Goal: Transaction & Acquisition: Purchase product/service

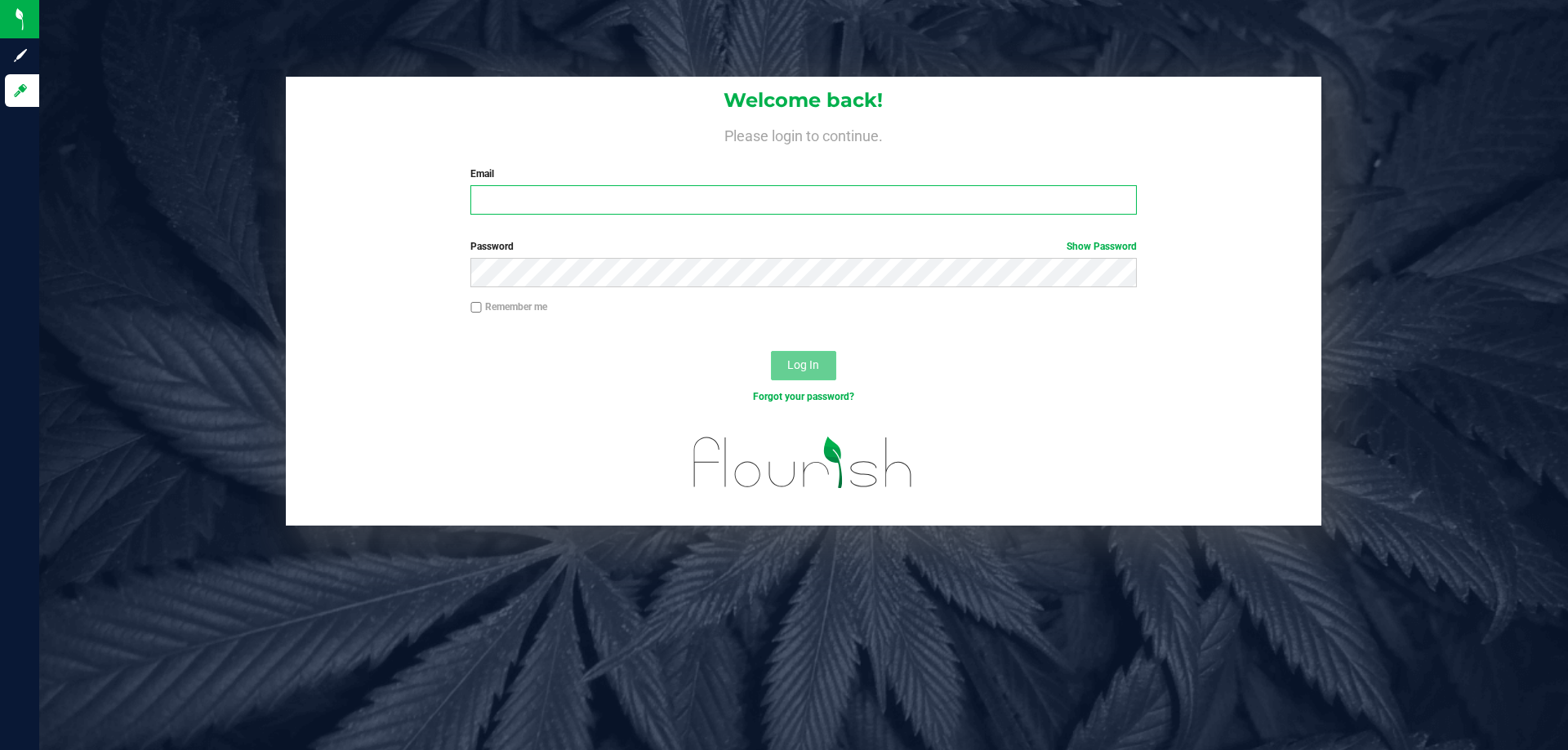
type input "[EMAIL_ADDRESS][DOMAIN_NAME]"
click at [809, 370] on span "Log In" at bounding box center [803, 365] width 32 height 13
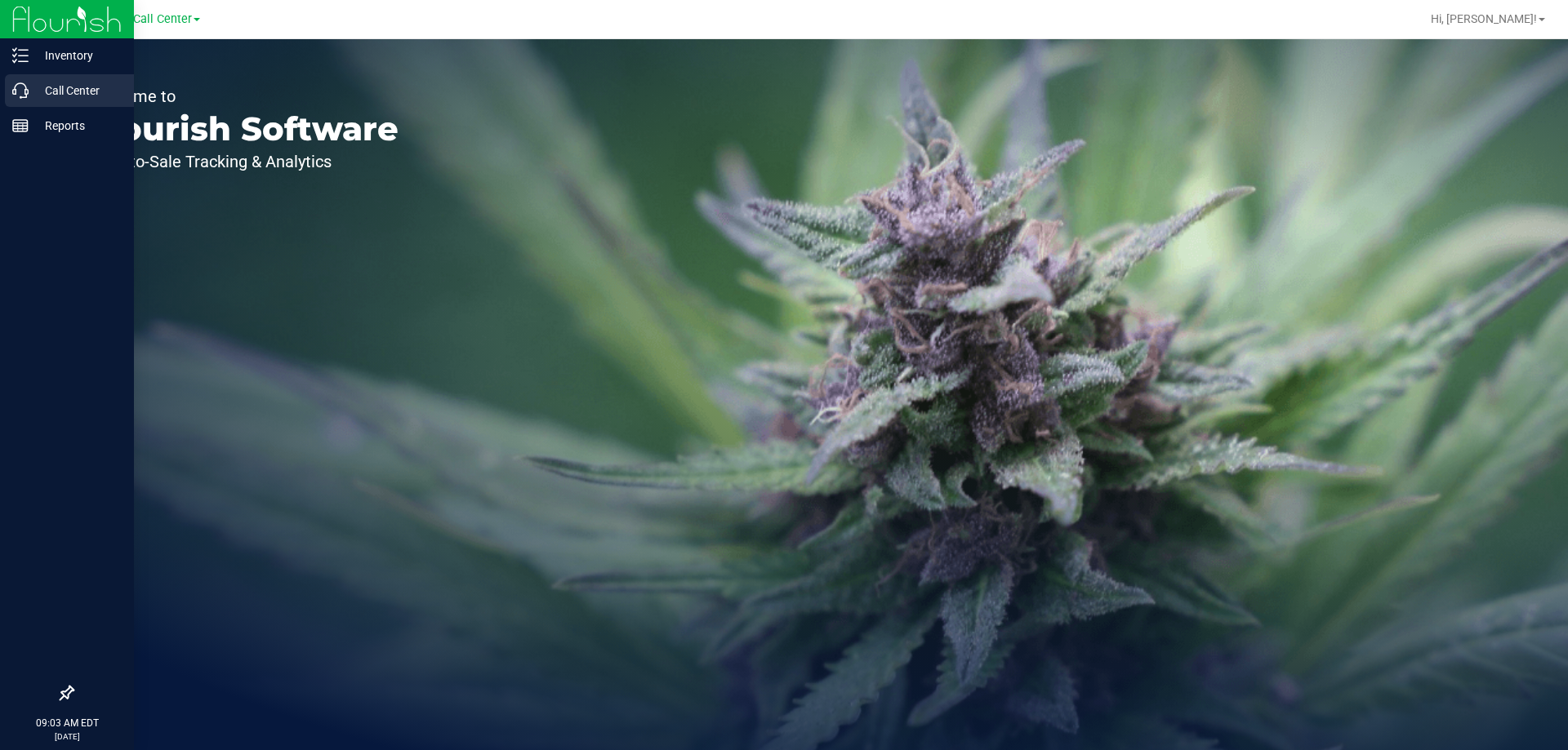
click at [57, 91] on p "Call Center" at bounding box center [77, 90] width 98 height 20
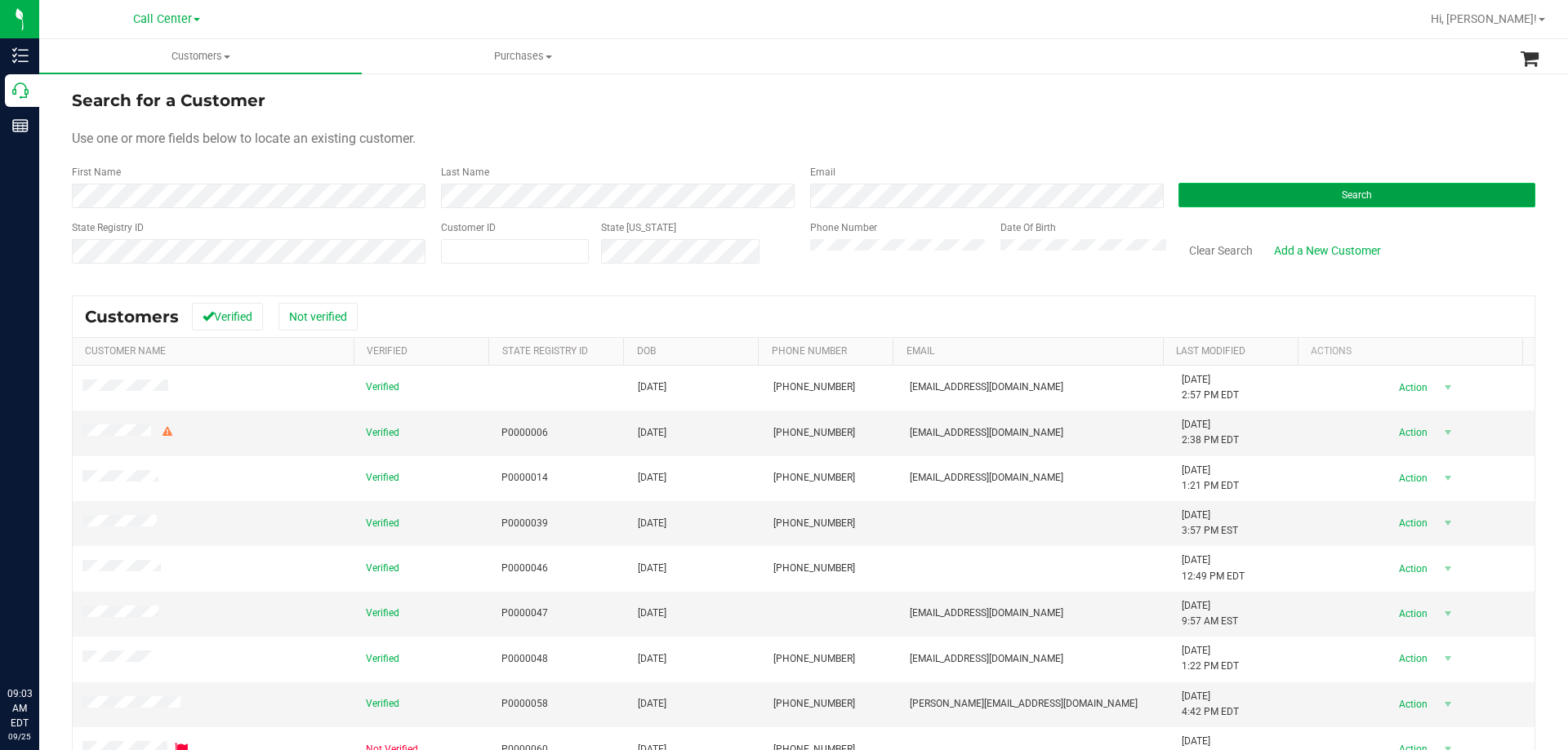
click at [1241, 196] on button "Search" at bounding box center [1356, 195] width 357 height 24
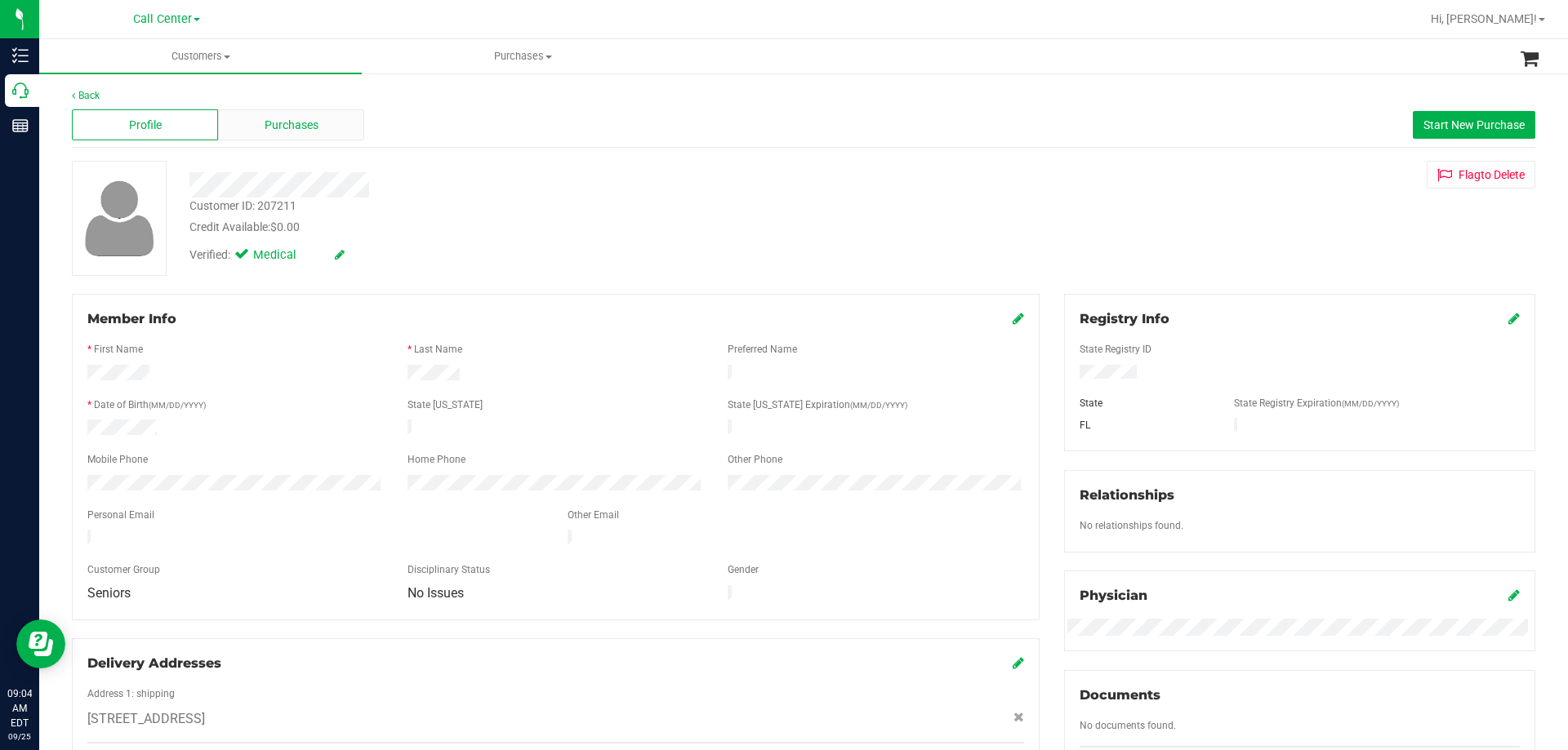
click at [265, 128] on span "Purchases" at bounding box center [291, 126] width 54 height 17
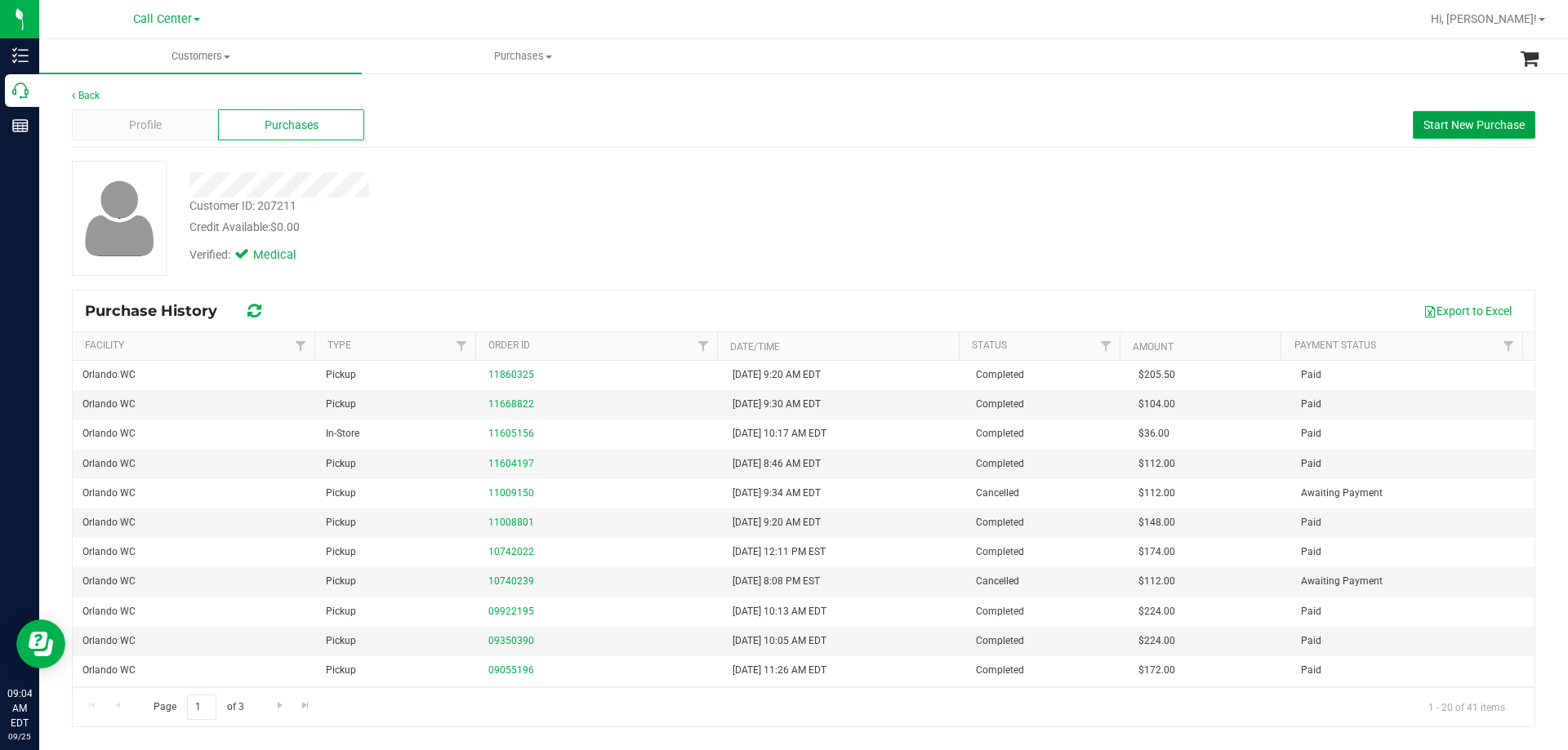
click at [1448, 131] on span "Start New Purchase" at bounding box center [1474, 125] width 102 height 13
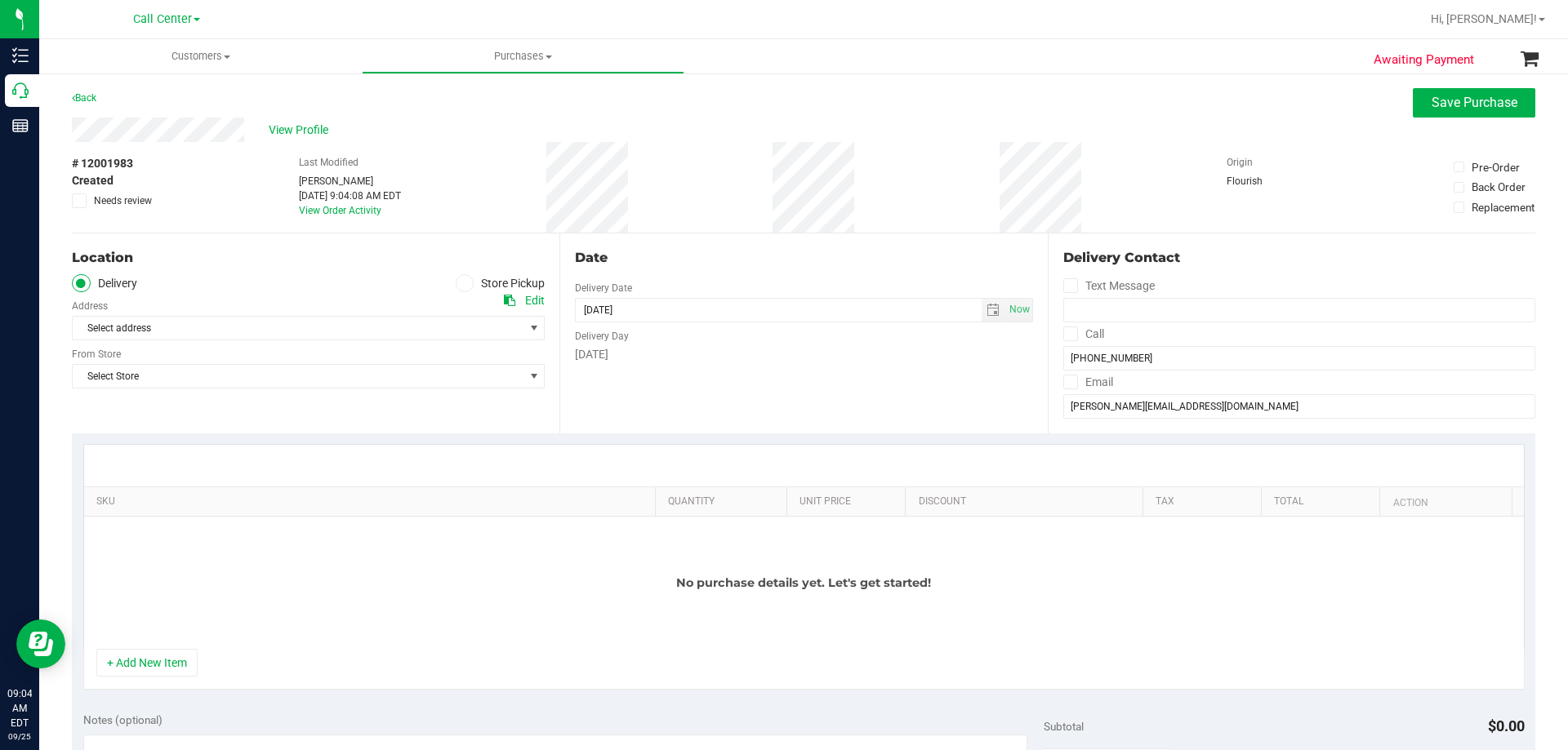
click at [460, 283] on icon at bounding box center [464, 283] width 9 height 0
click at [0, 0] on input "Store Pickup" at bounding box center [0, 0] width 0 height 0
click at [330, 329] on span "Select Store" at bounding box center [298, 328] width 451 height 23
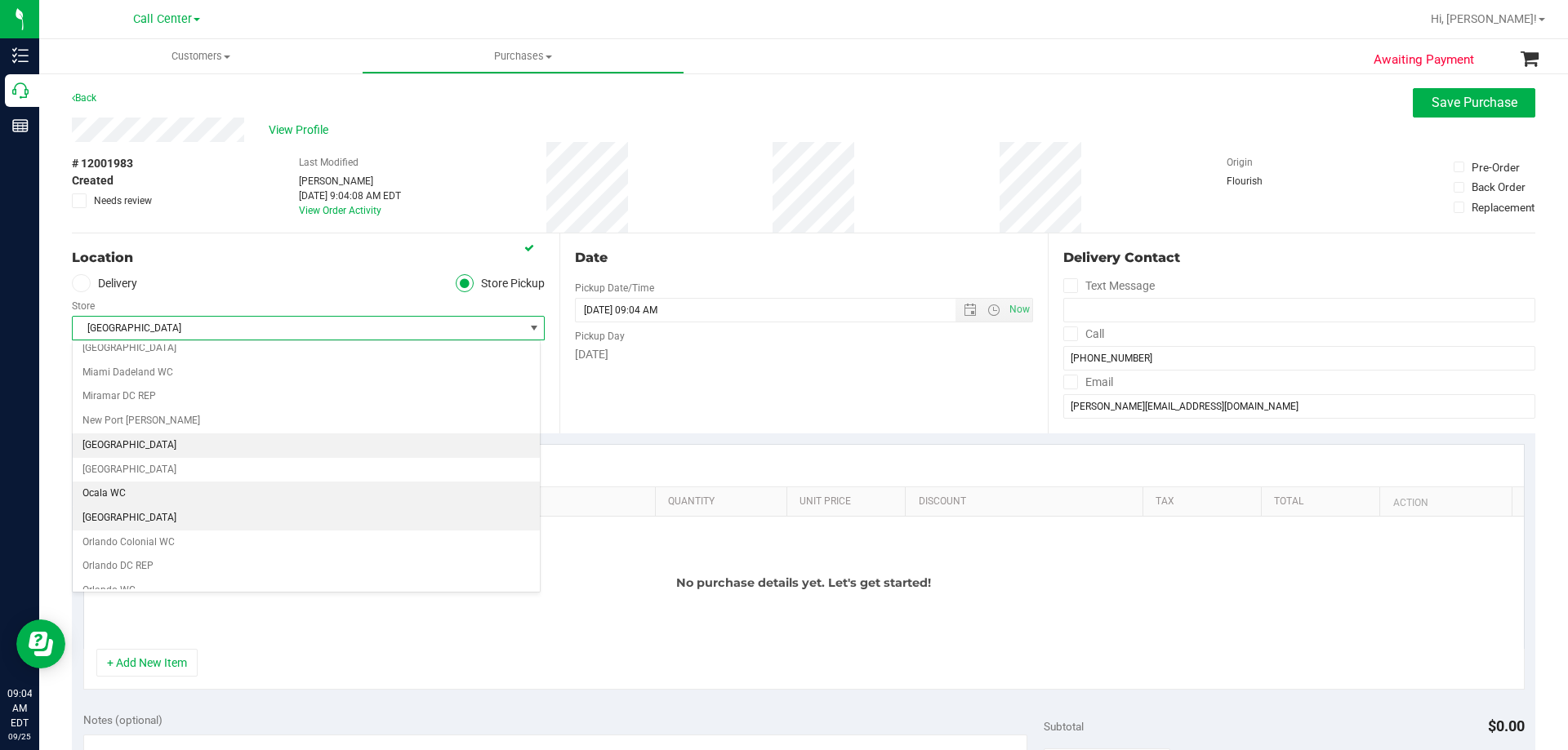
scroll to position [613, 0]
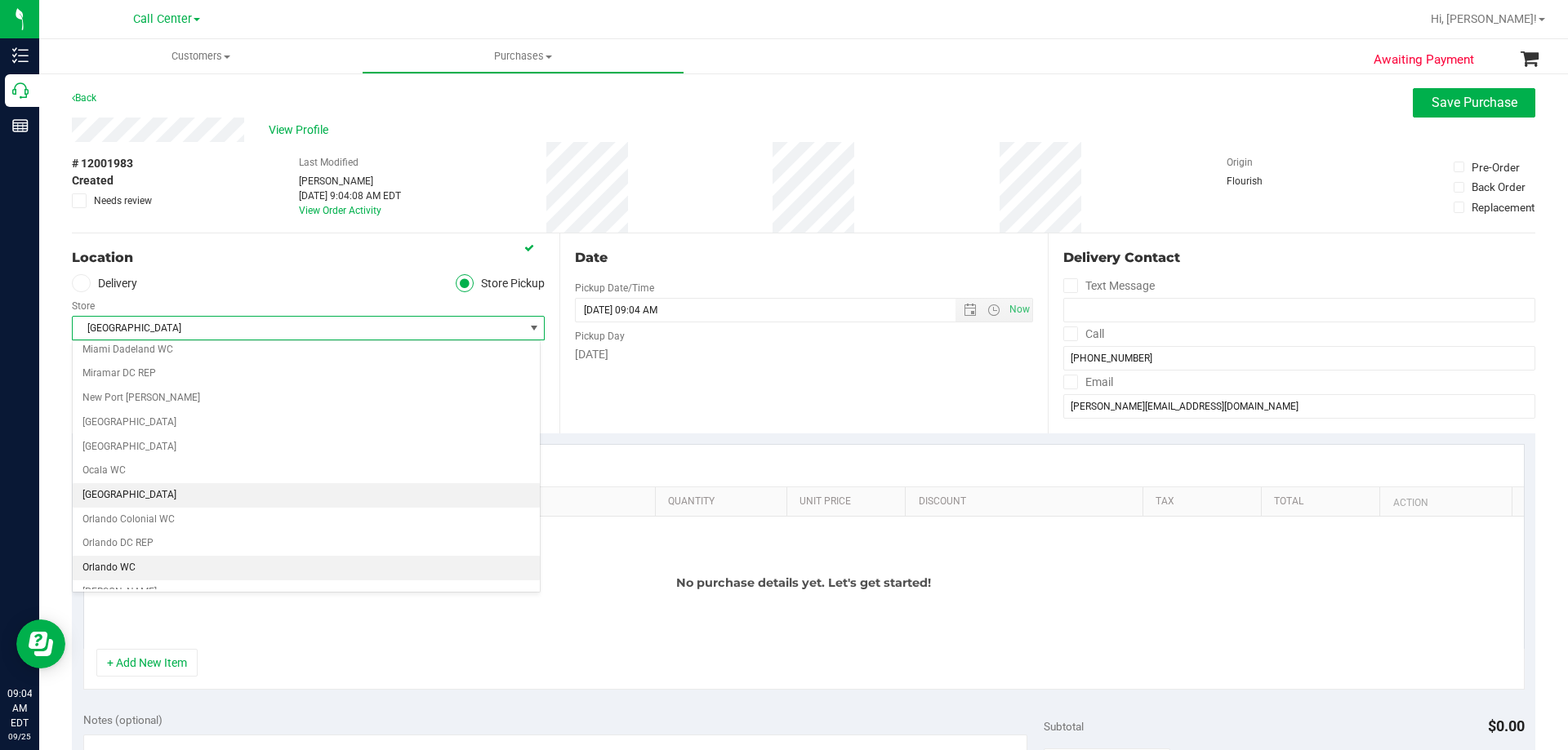
click at [148, 569] on li "Orlando WC" at bounding box center [306, 568] width 467 height 24
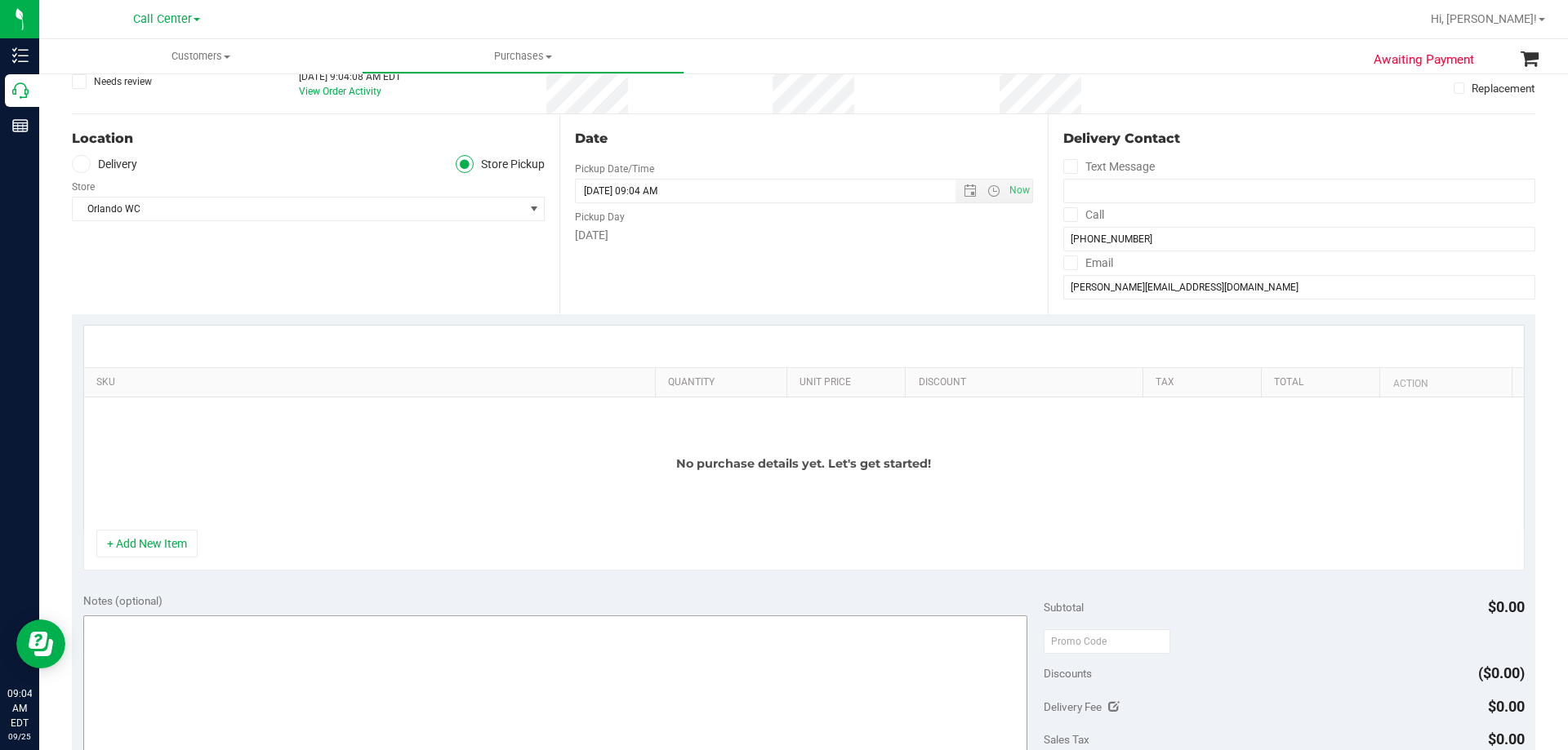
scroll to position [245, 0]
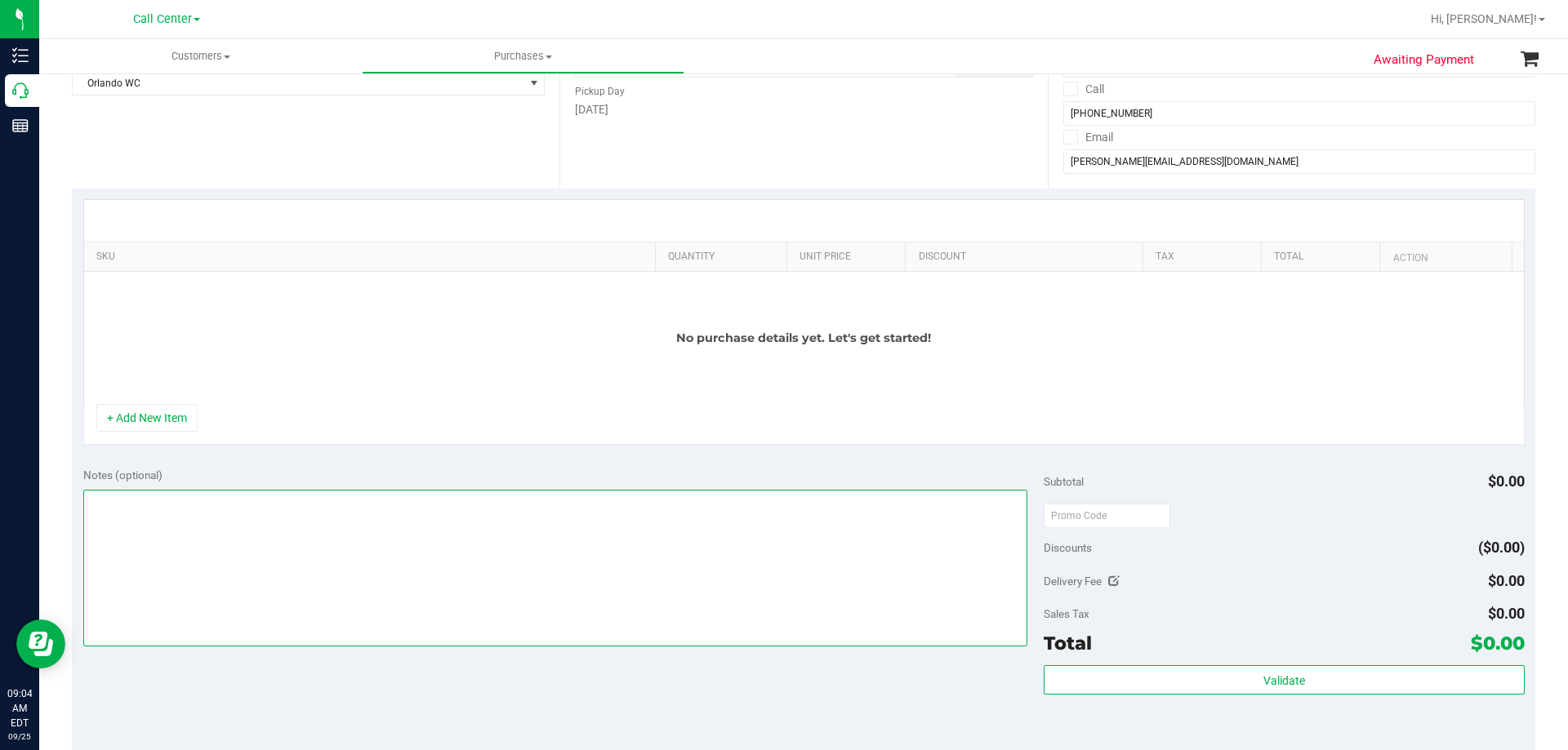
click at [341, 545] on textarea at bounding box center [556, 568] width 945 height 157
paste textarea "Order Submitted by Customer Care - CC TNE [DATE]"
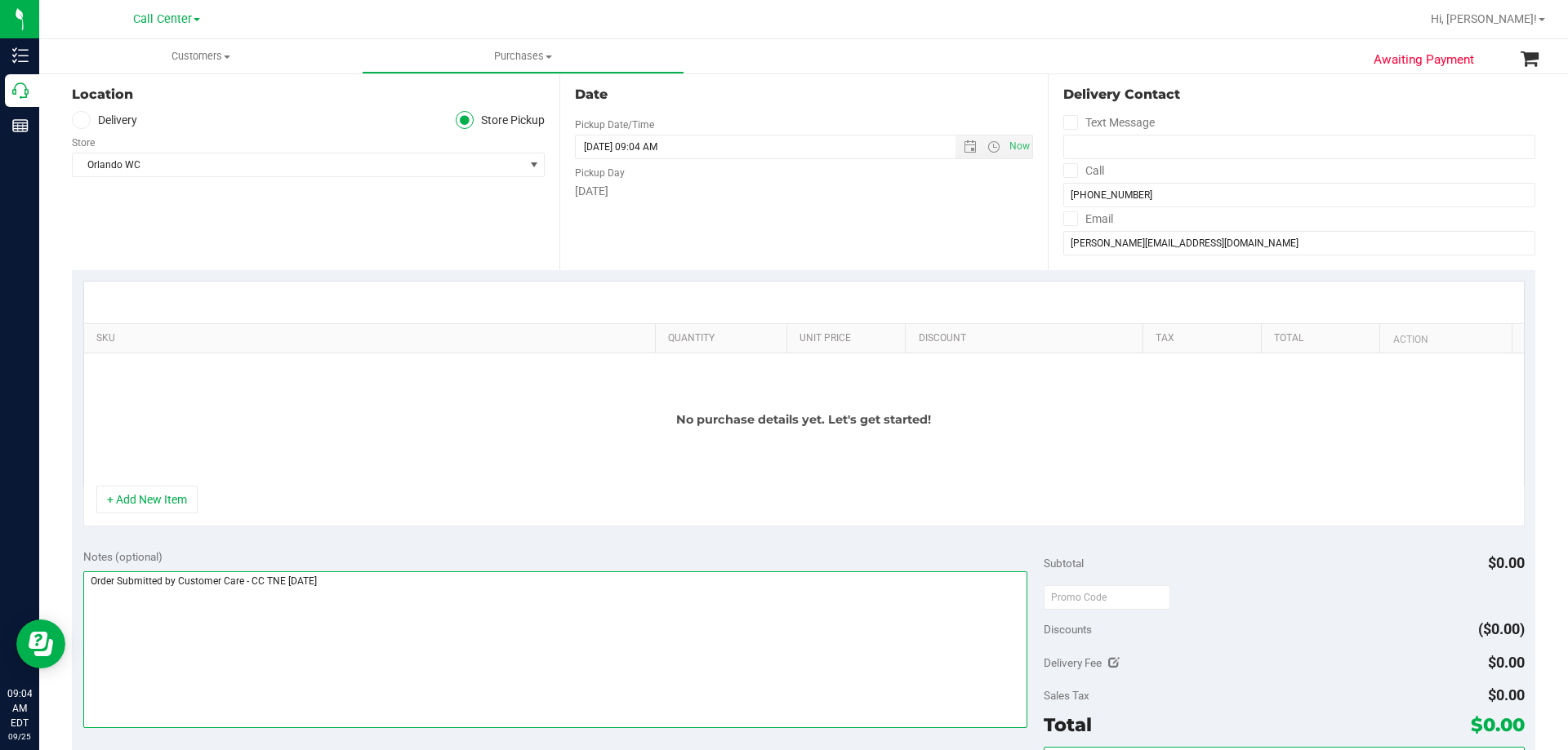
type textarea "Order Submitted by Customer Care - CC TNE [DATE]"
click at [290, 438] on div "No purchase details yet. Let's get started!" at bounding box center [804, 420] width 1440 height 132
click at [173, 505] on button "+ Add New Item" at bounding box center [147, 500] width 102 height 28
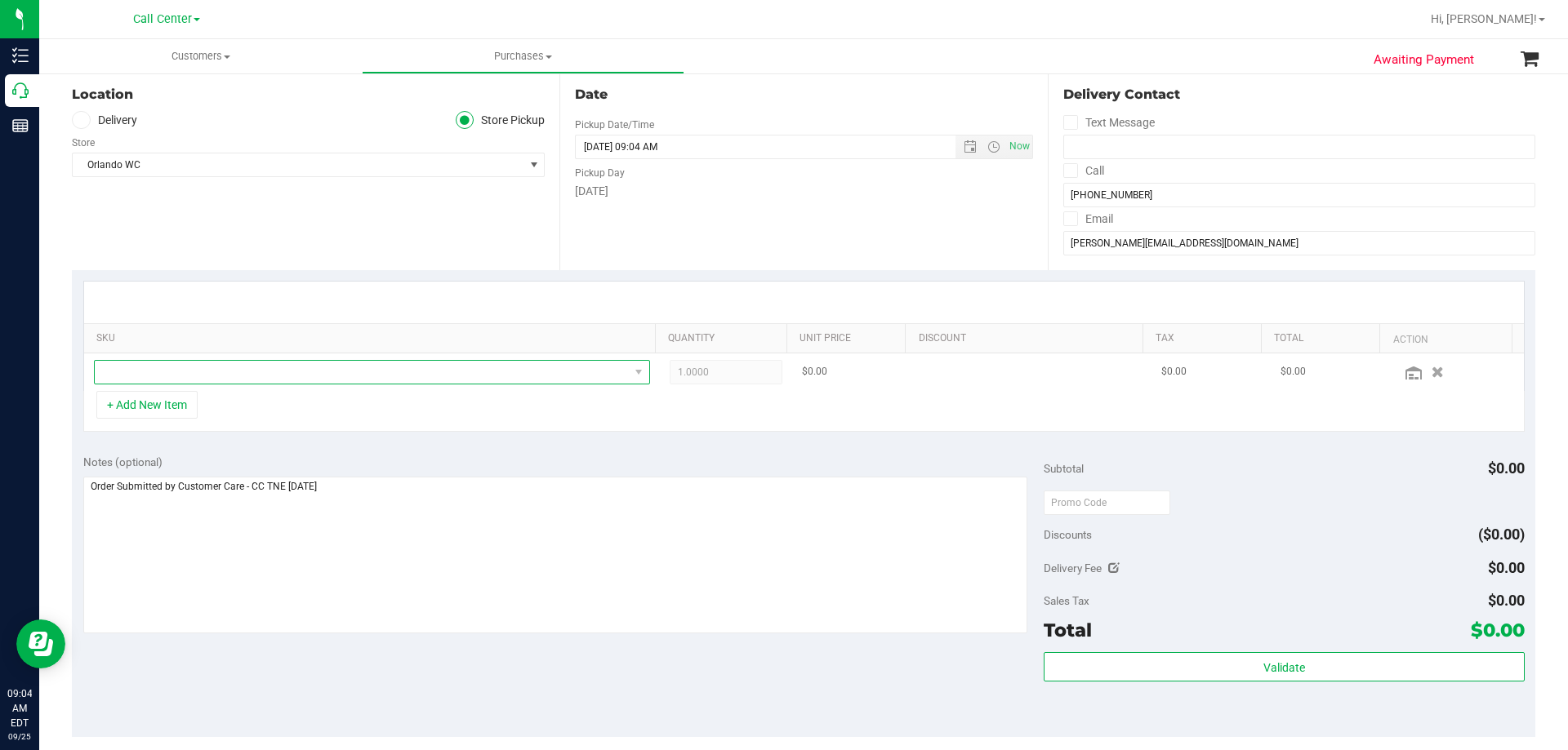
click at [327, 372] on span "NO DATA FOUND" at bounding box center [361, 372] width 534 height 23
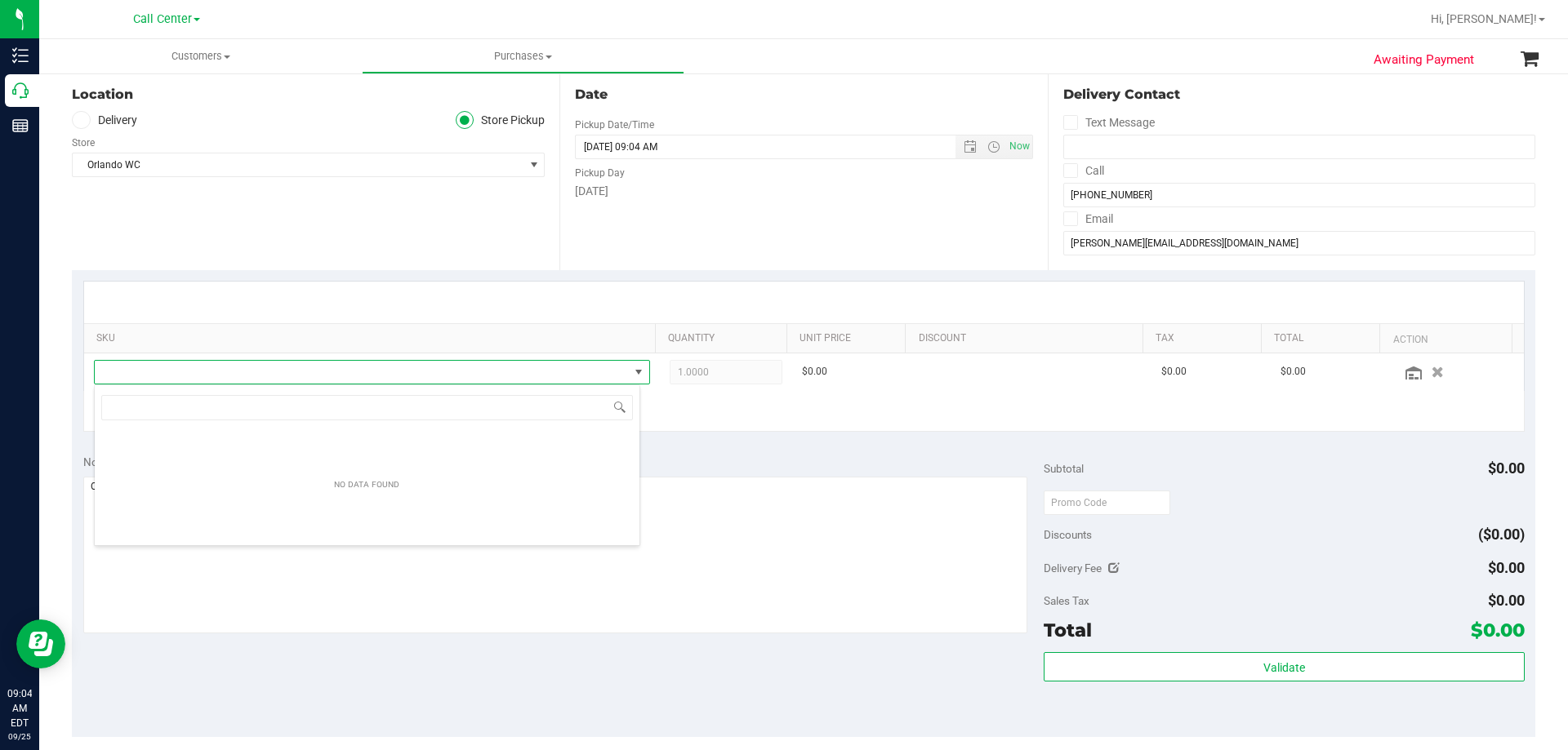
scroll to position [24, 546]
type input "b"
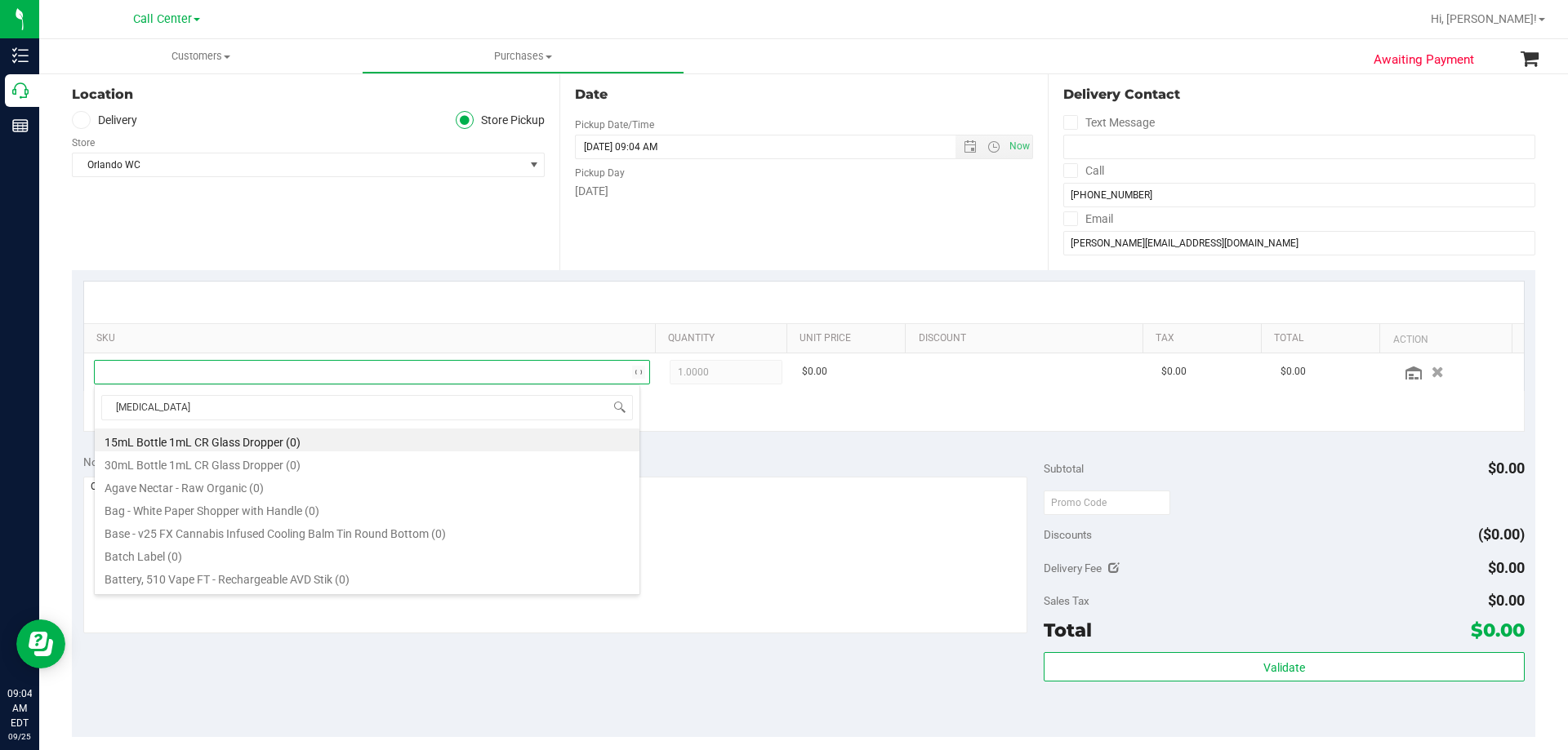
type input "balm"
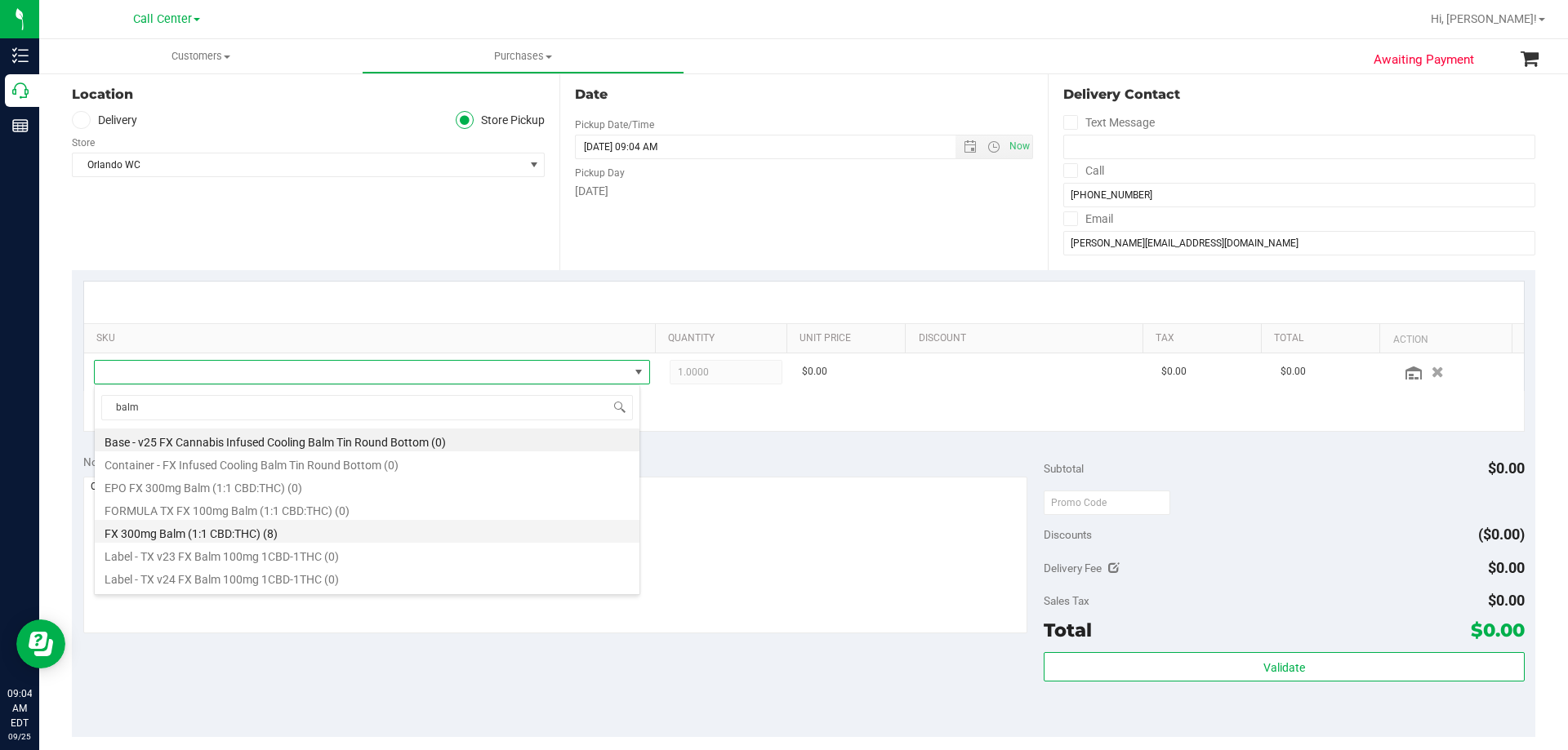
click at [380, 528] on li "FX 300mg Balm (1:1 CBD:THC) (8)" at bounding box center [367, 531] width 545 height 23
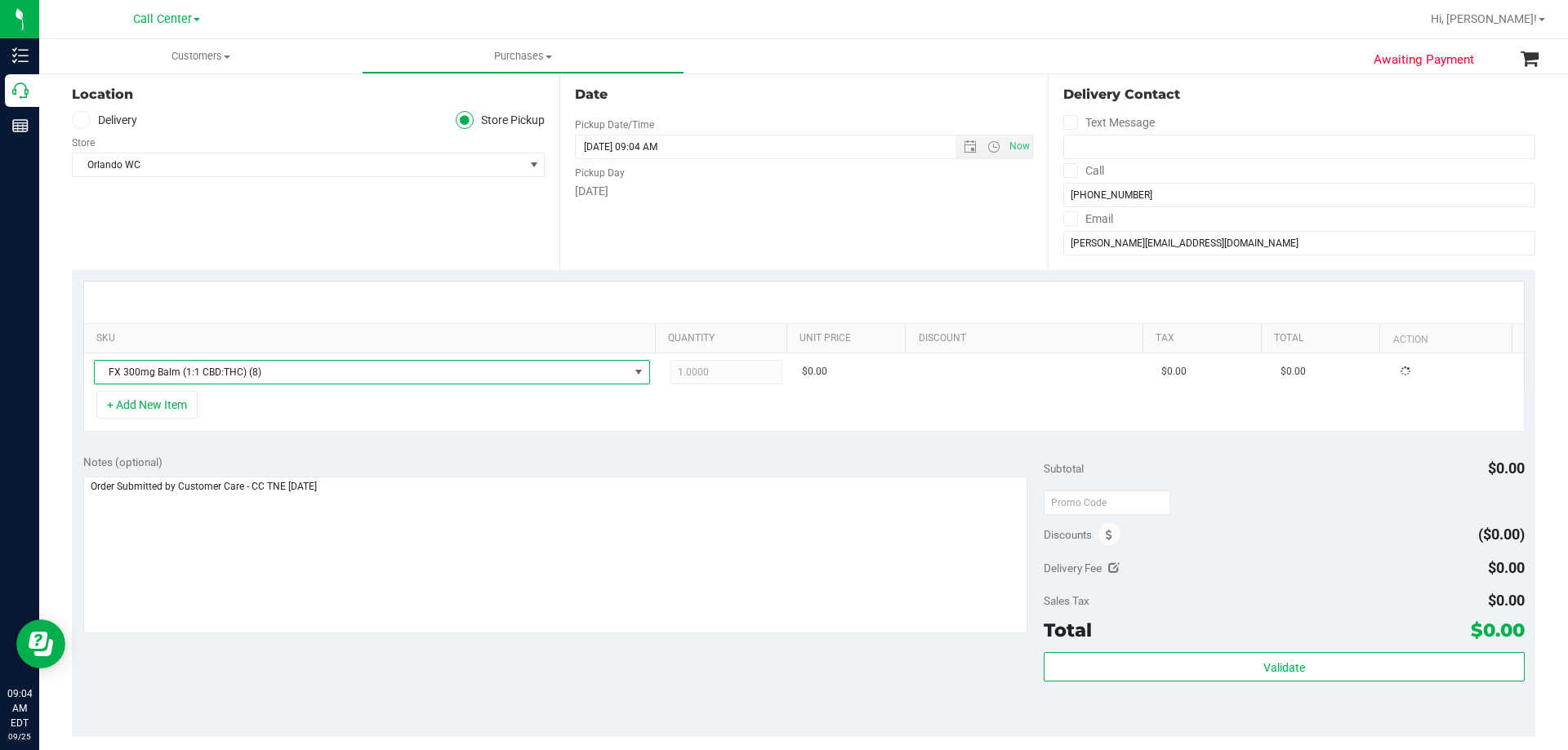
click at [334, 407] on div "+ Add New Item" at bounding box center [804, 410] width 1441 height 40
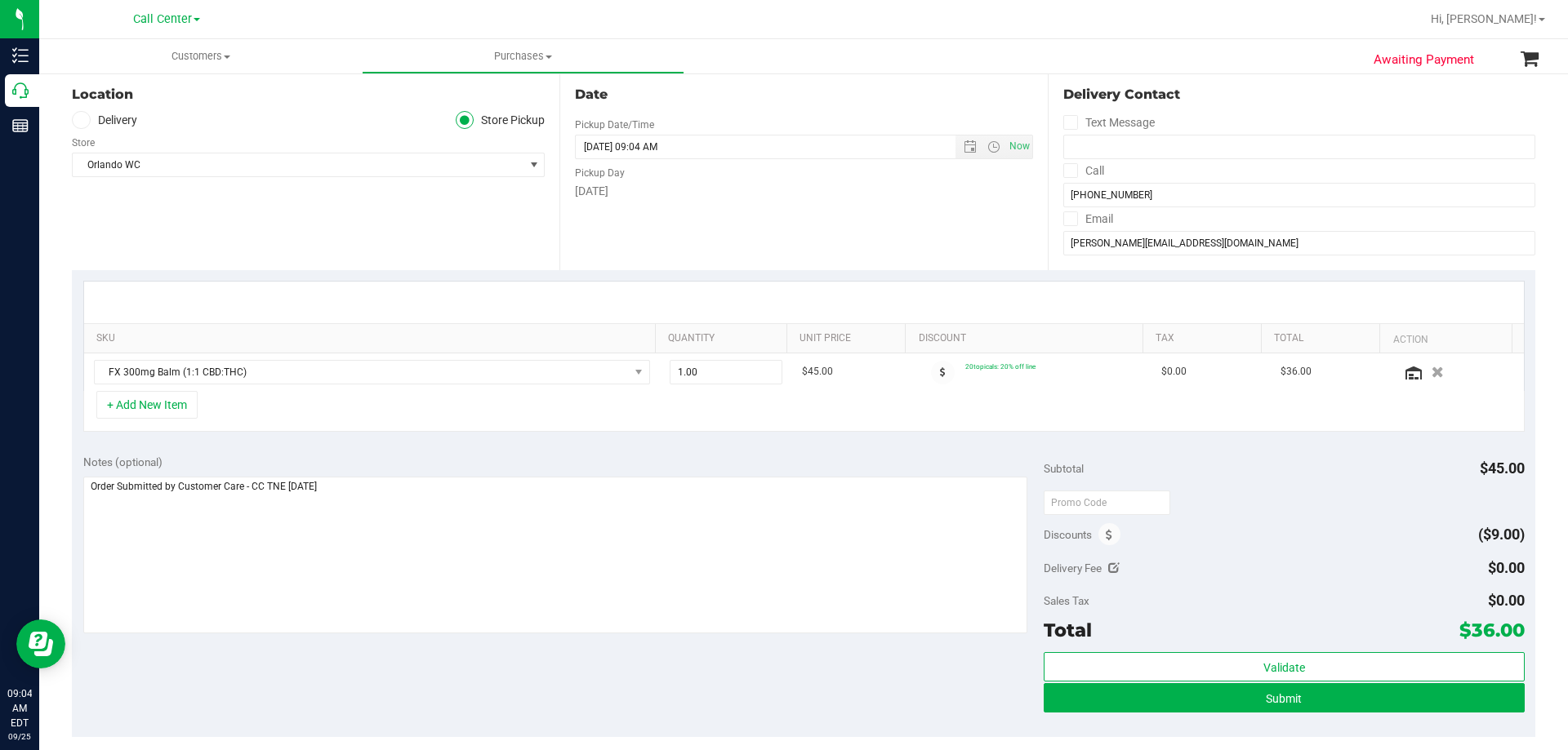
click at [435, 697] on div "Notes (optional) Subtotal $45.00 Discounts ($9.00) Delivery Fee $0.00 Sales Tax…" at bounding box center [803, 590] width 1463 height 294
click at [442, 539] on textarea at bounding box center [556, 555] width 945 height 157
click at [414, 666] on div "Notes (optional) Subtotal $45.00 Discounts ($9.00) Delivery Fee $0.00 Sales Tax…" at bounding box center [803, 590] width 1463 height 294
click at [450, 523] on textarea at bounding box center [556, 555] width 945 height 157
click at [436, 681] on div "Notes (optional) Subtotal $45.00 Discounts ($9.00) Delivery Fee $0.00 Sales Tax…" at bounding box center [803, 590] width 1463 height 294
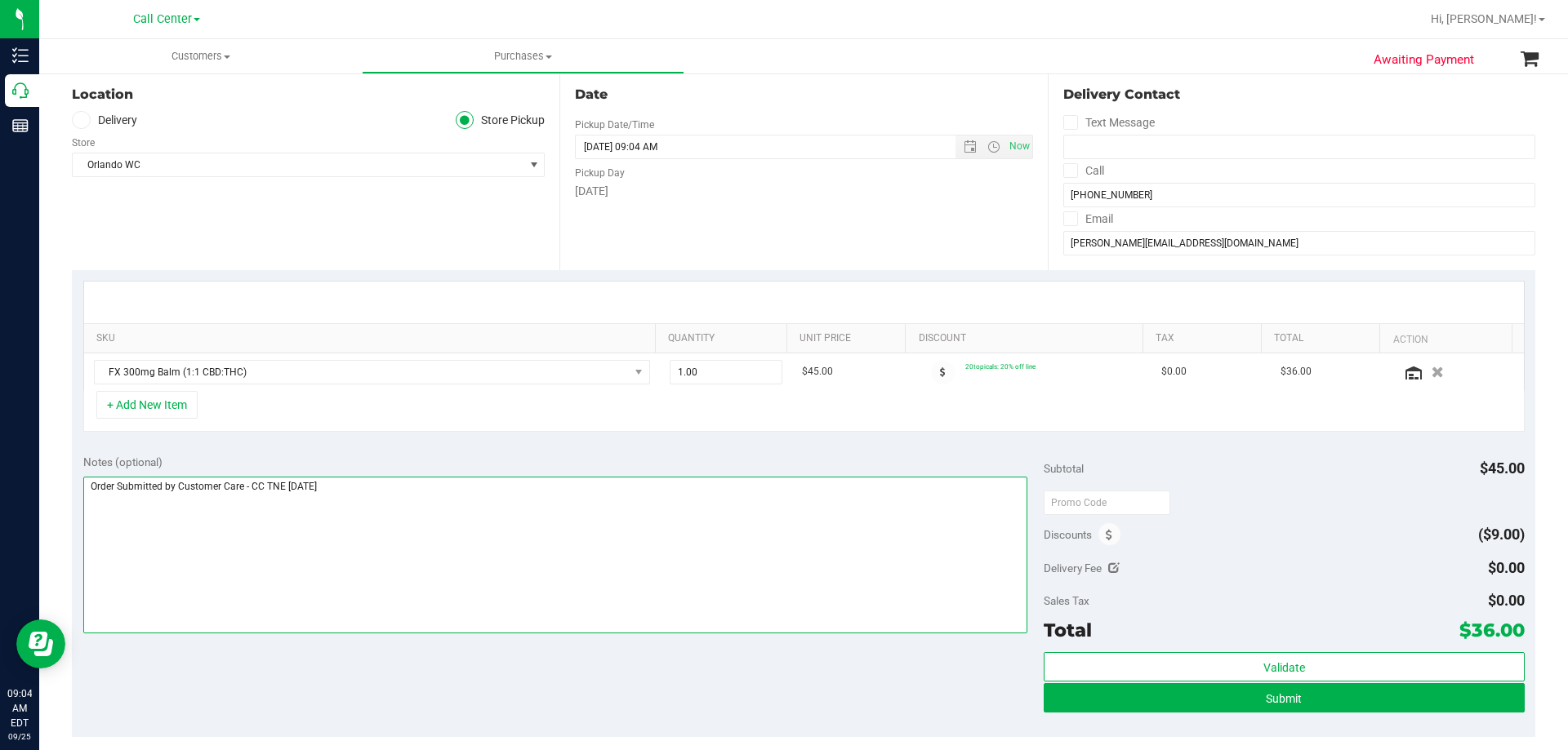
click at [467, 542] on textarea at bounding box center [556, 555] width 945 height 157
click at [467, 446] on div "Notes (optional) Subtotal $45.00 Discounts ($9.00) Delivery Fee $0.00 Sales Tax…" at bounding box center [803, 590] width 1463 height 294
click at [305, 448] on div "Notes (optional) Subtotal $45.00 Discounts ($9.00) Delivery Fee $0.00 Sales Tax…" at bounding box center [803, 590] width 1463 height 294
click at [414, 497] on textarea at bounding box center [556, 555] width 945 height 157
click at [429, 667] on div "Notes (optional) Subtotal $45.00 Discounts ($9.00) Delivery Fee $0.00 Sales Tax…" at bounding box center [803, 590] width 1463 height 294
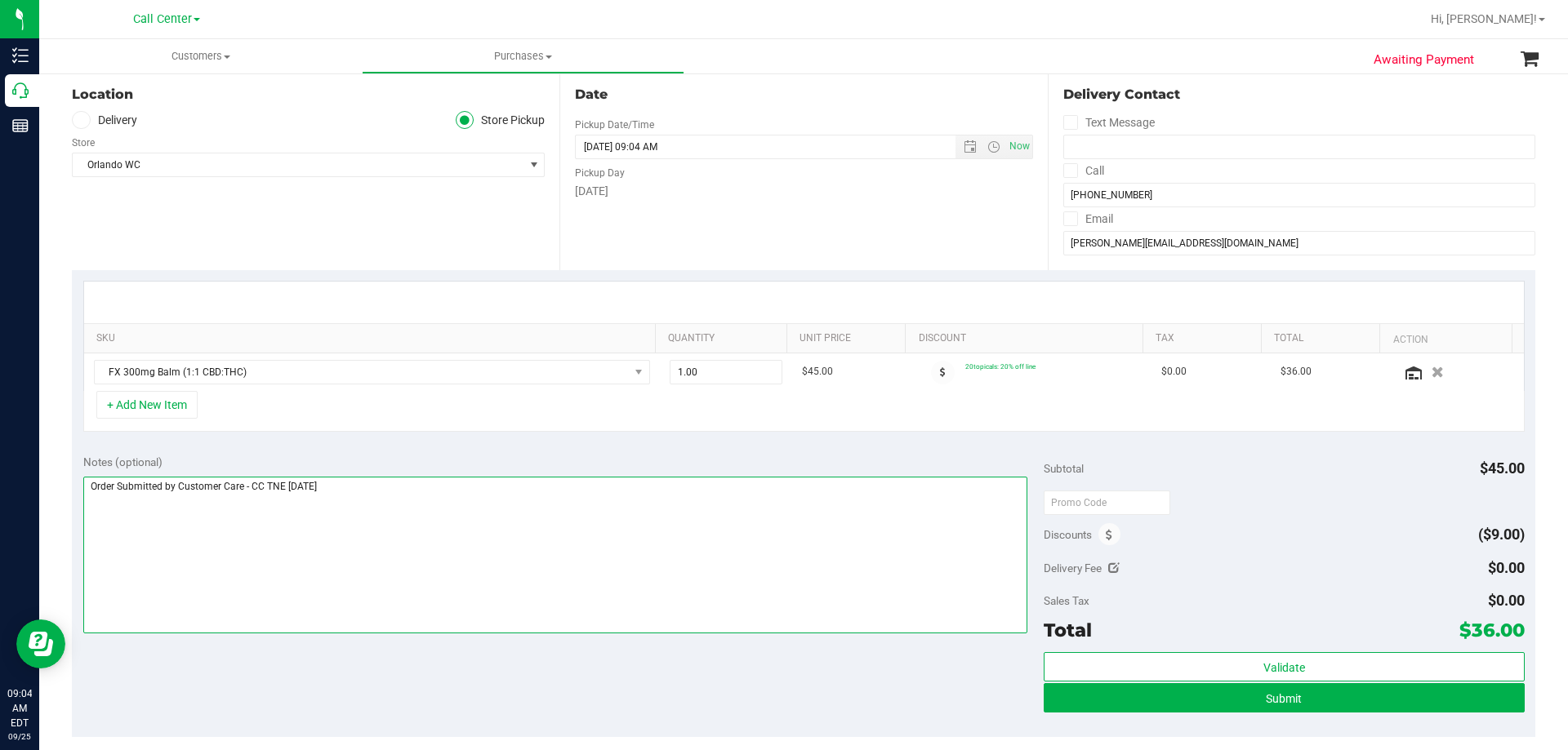
click at [441, 526] on textarea at bounding box center [556, 555] width 945 height 157
drag, startPoint x: 734, startPoint y: 369, endPoint x: 539, endPoint y: 380, distance: 195.3
click at [539, 380] on tr "FX 300mg Balm (1:1 CBD:THC) 1.00 1 $45.00 20topicals: 20% off line $0.00 $36.00" at bounding box center [804, 372] width 1440 height 38
type input "5"
type input "5.00"
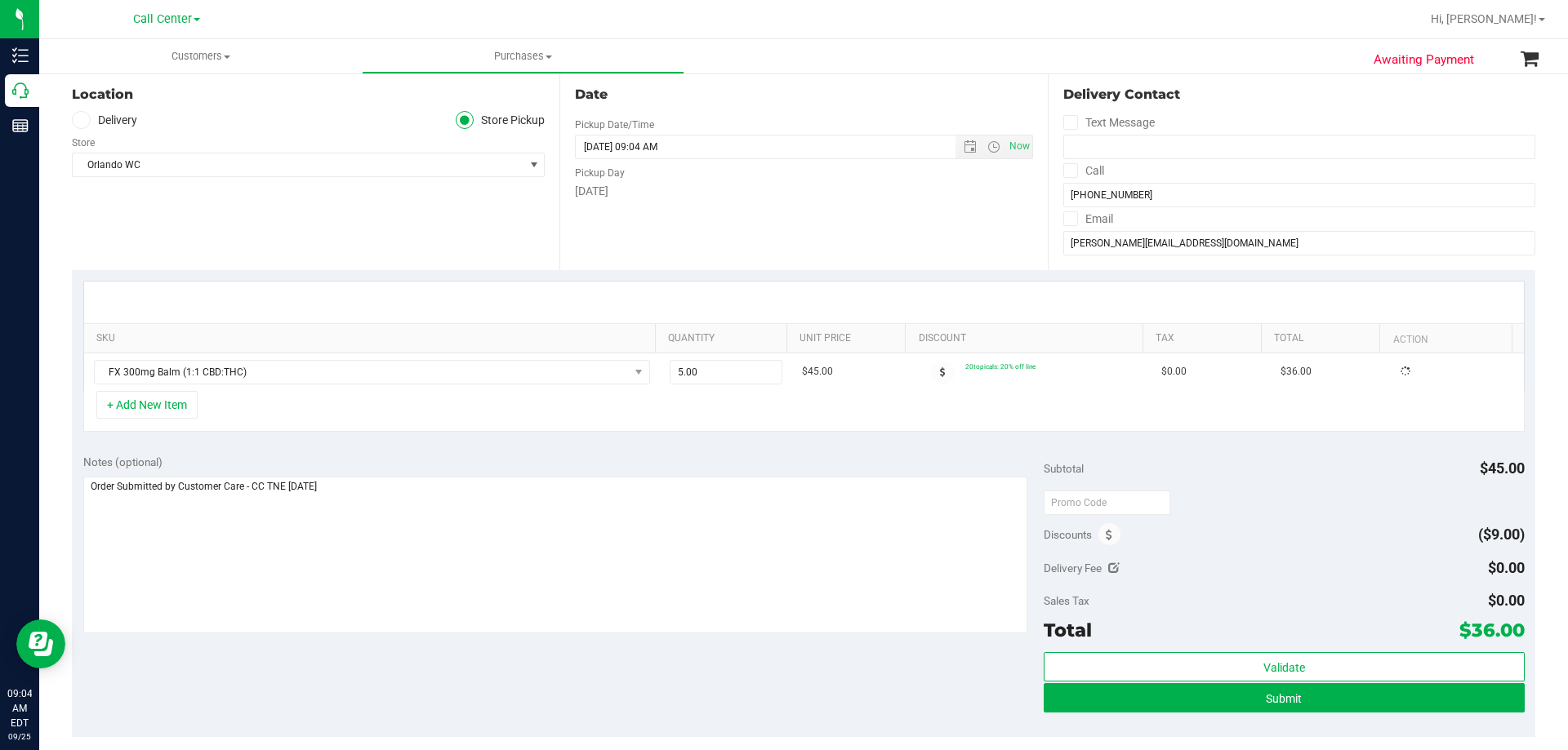
click at [697, 423] on div "+ Add New Item" at bounding box center [804, 410] width 1441 height 40
click at [1405, 378] on icon at bounding box center [1413, 372] width 16 height 13
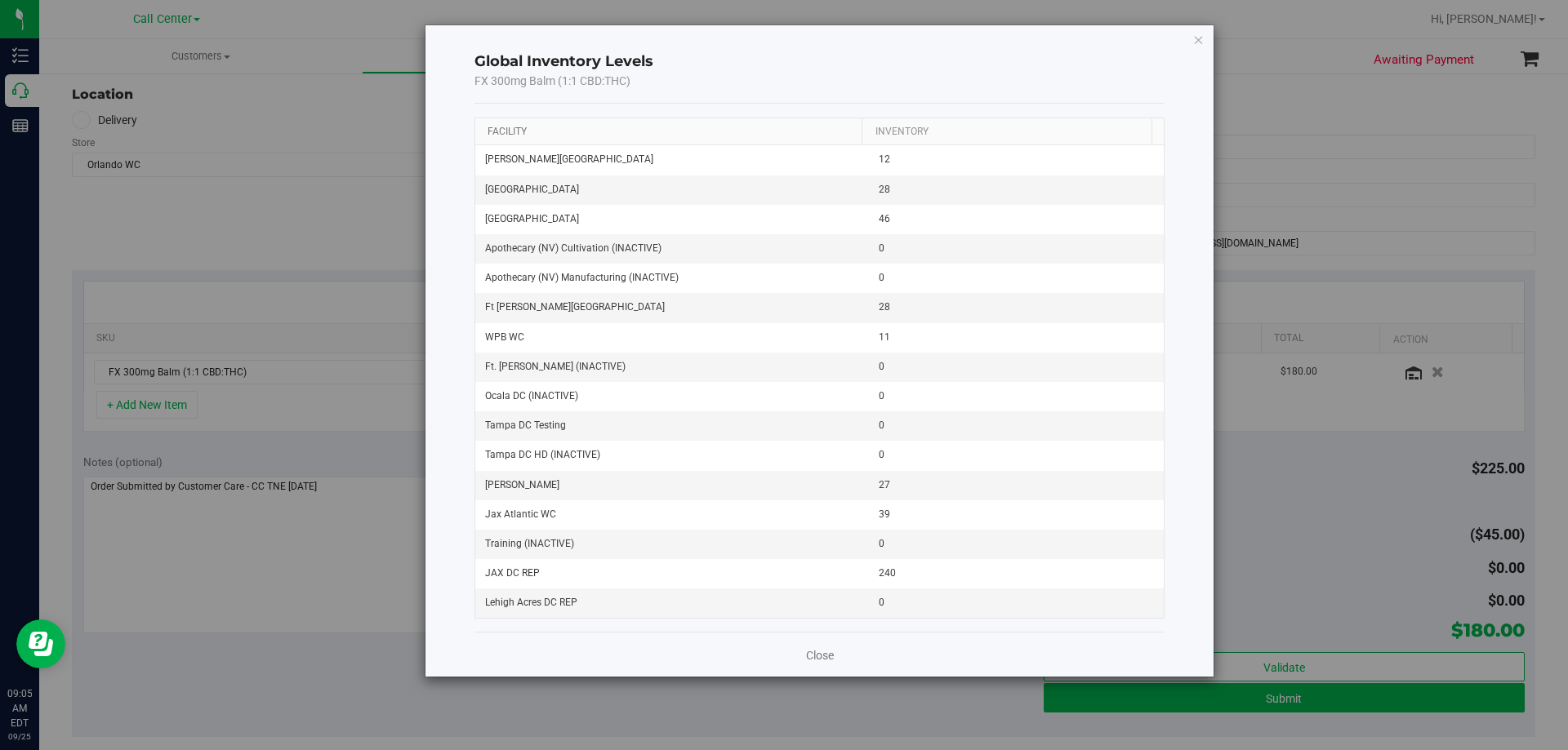
click at [498, 132] on link "Facility" at bounding box center [507, 131] width 40 height 11
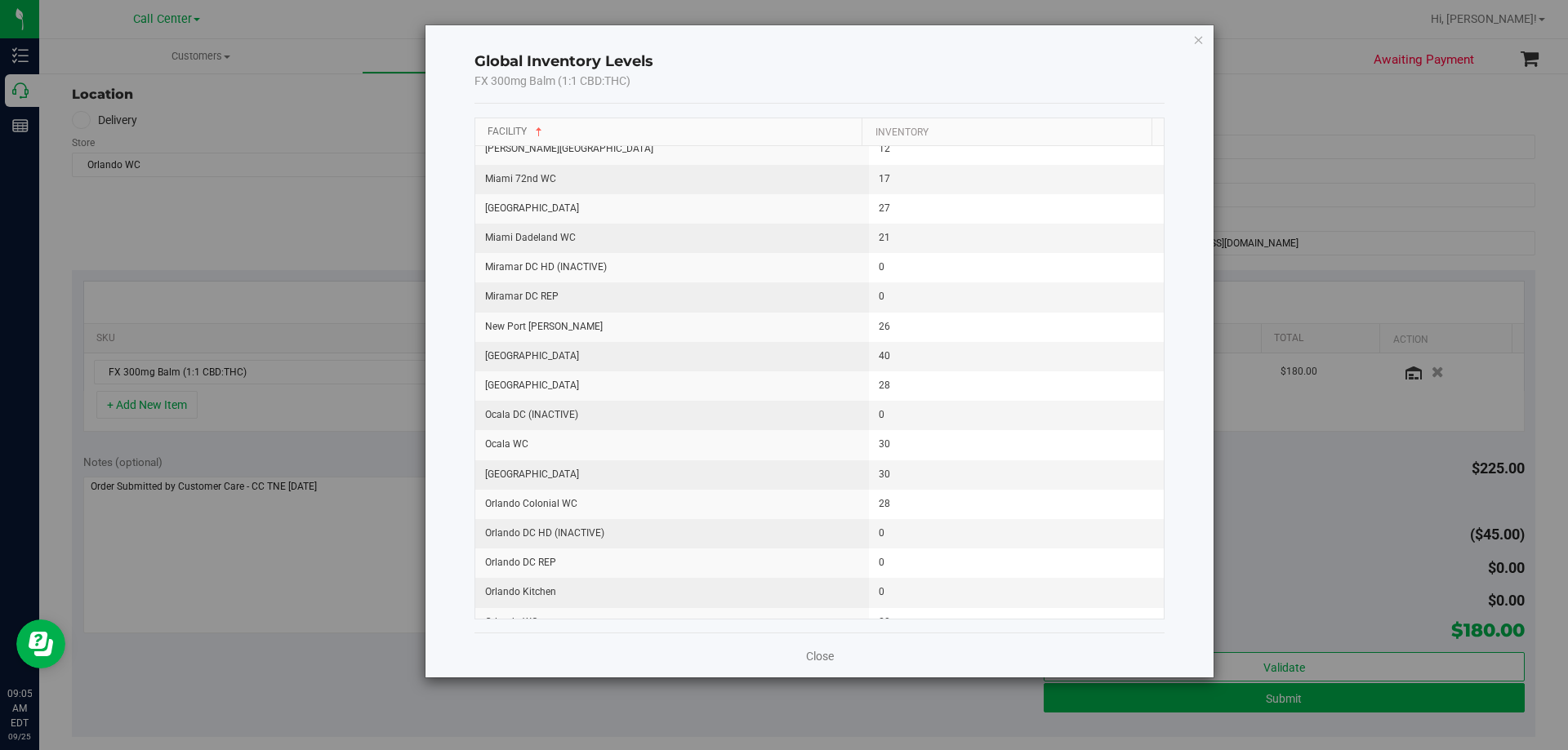
scroll to position [1142, 0]
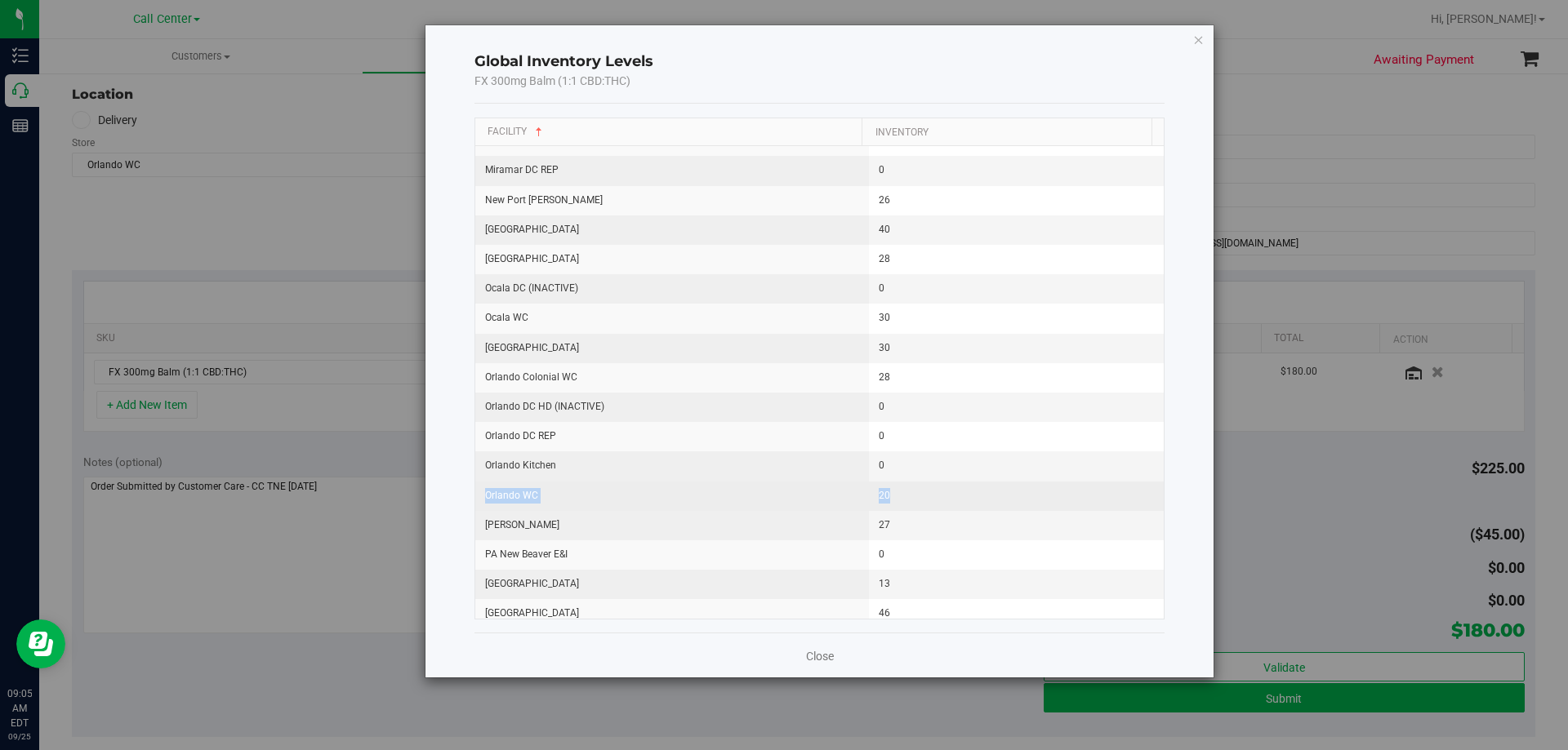
drag, startPoint x: 487, startPoint y: 494, endPoint x: 948, endPoint y: 487, distance: 461.1
click at [948, 487] on tr "Orlando WC 20" at bounding box center [819, 496] width 689 height 29
click at [948, 487] on td "20" at bounding box center [1016, 496] width 295 height 29
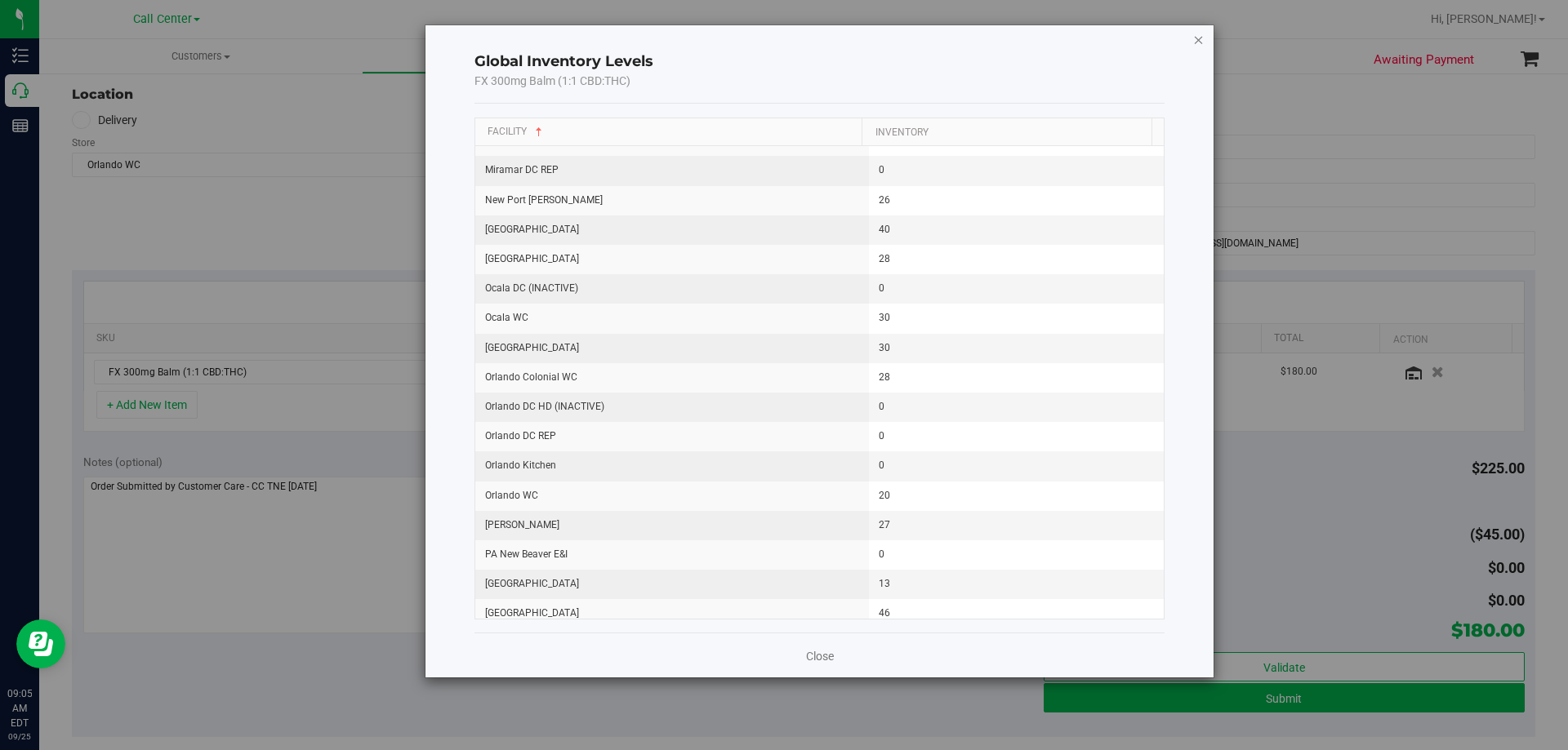
click at [1193, 39] on icon "button" at bounding box center [1198, 39] width 11 height 20
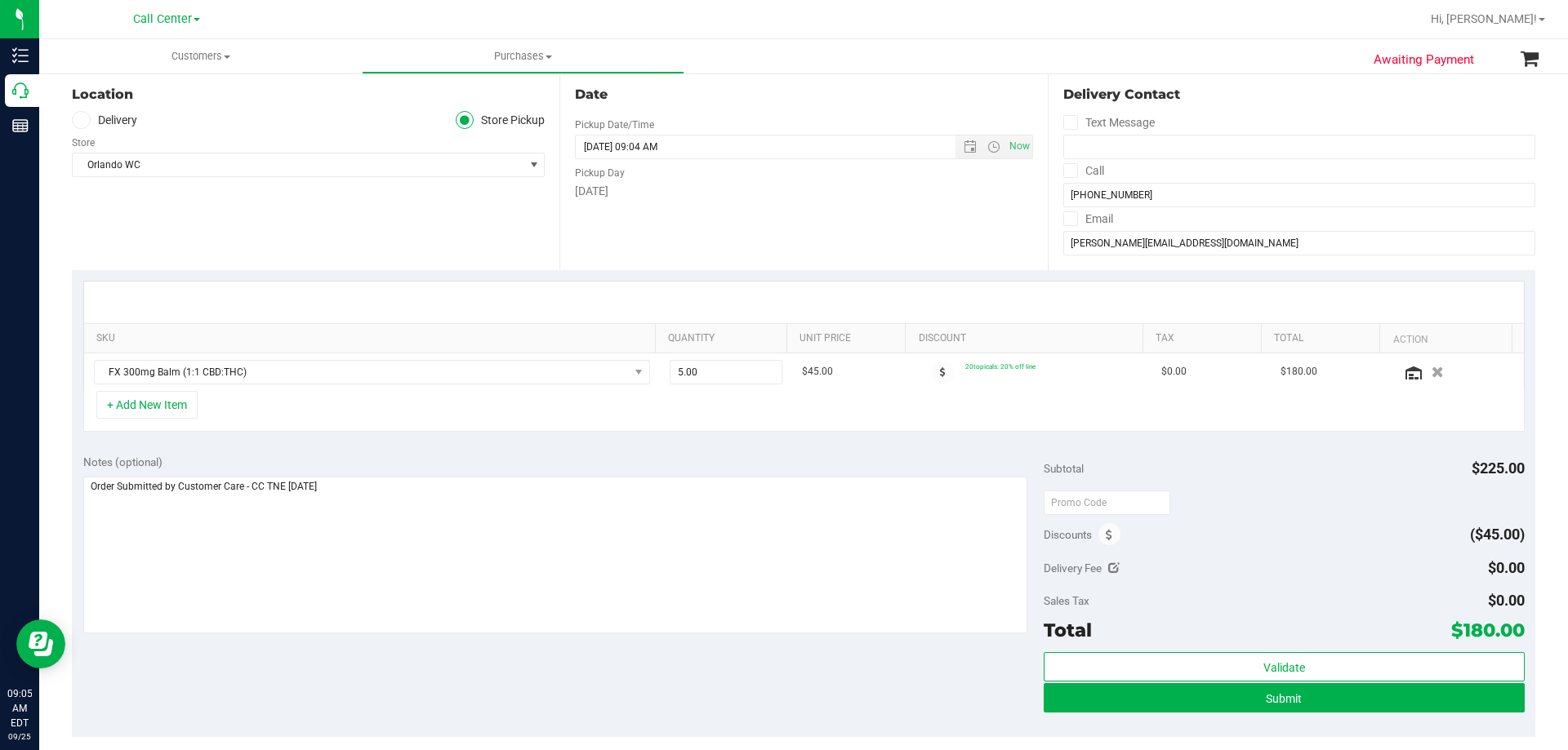
click at [472, 422] on div "+ Add New Item" at bounding box center [804, 410] width 1441 height 40
click at [156, 410] on button "+ Add New Item" at bounding box center [147, 404] width 102 height 28
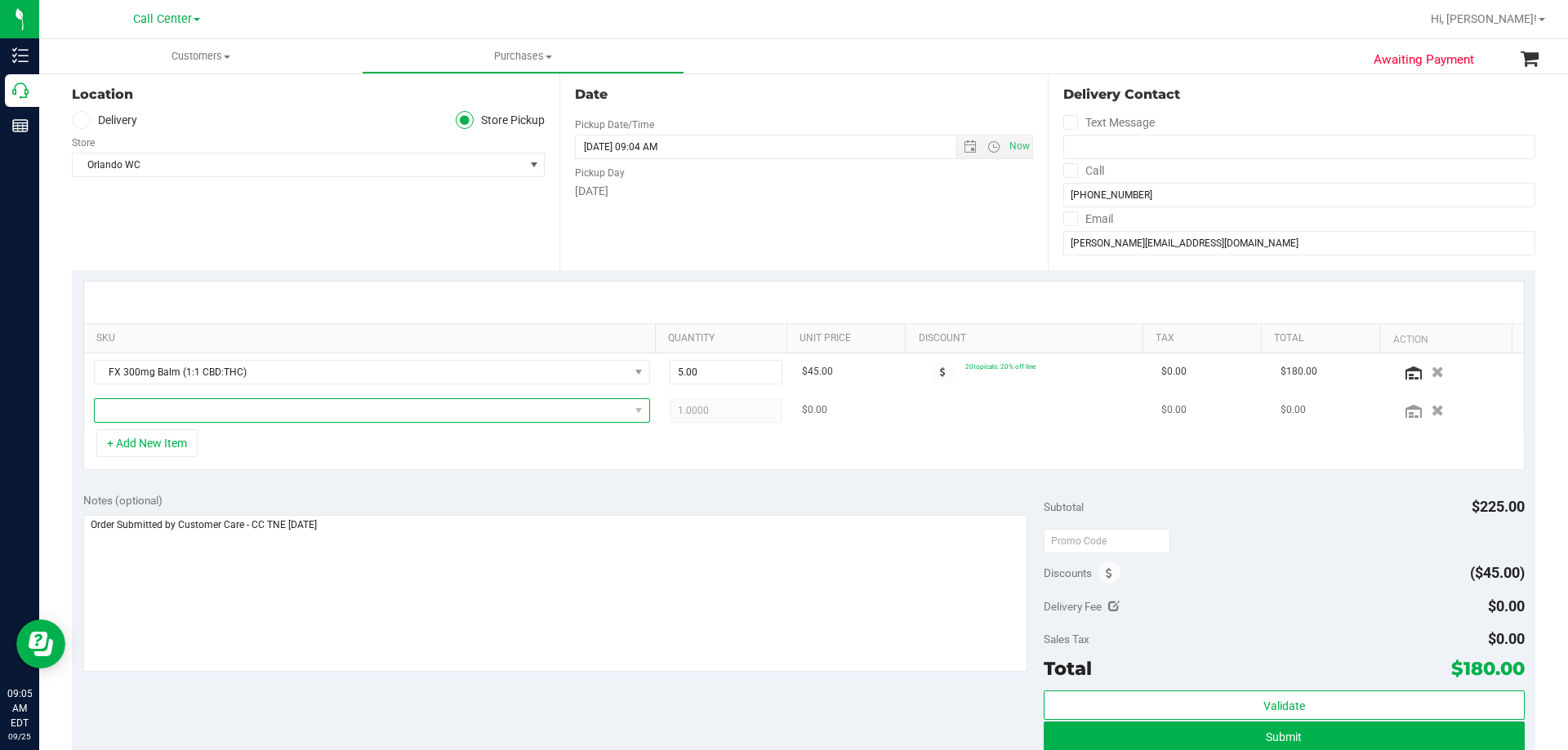
click at [293, 406] on span "NO DATA FOUND" at bounding box center [361, 410] width 534 height 23
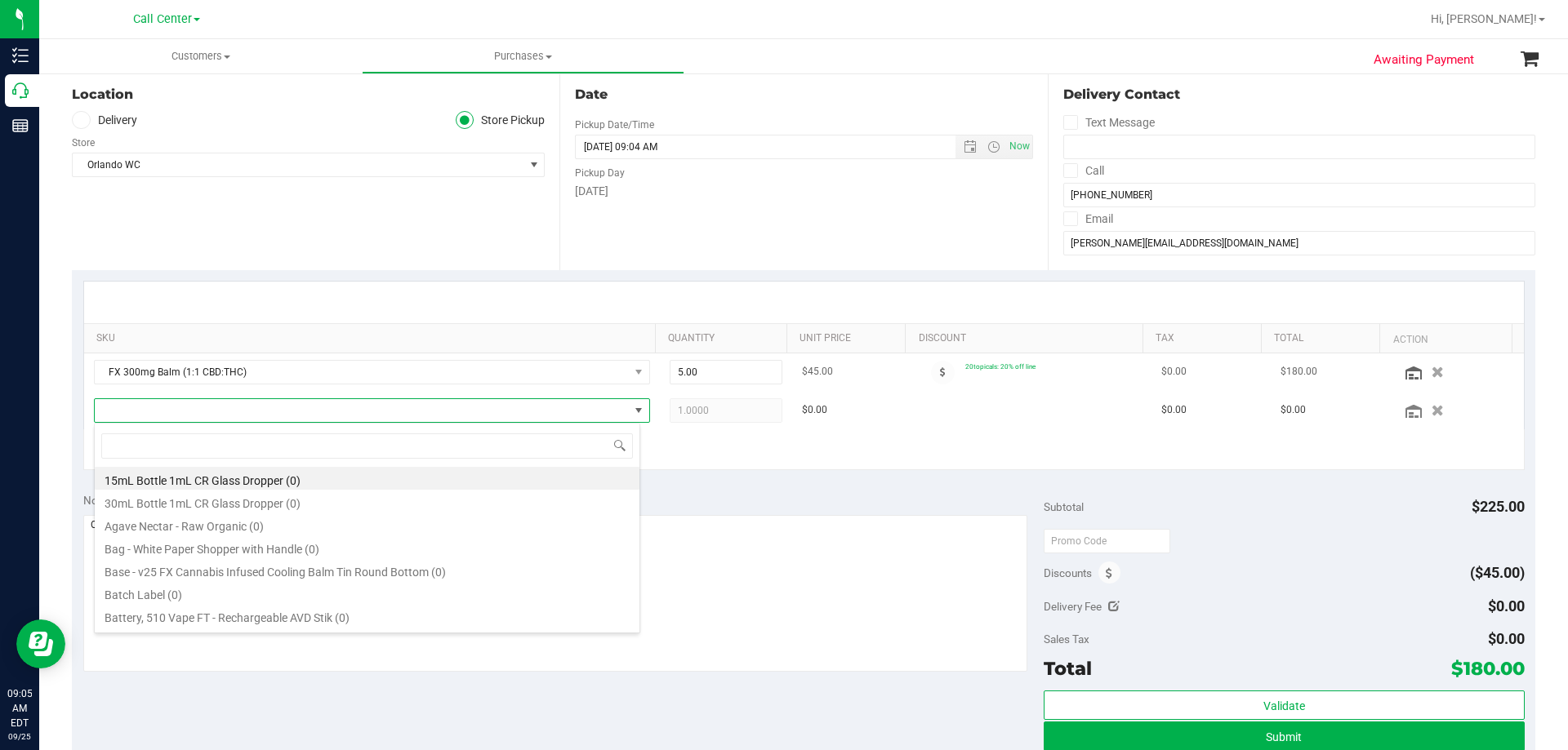
scroll to position [24, 546]
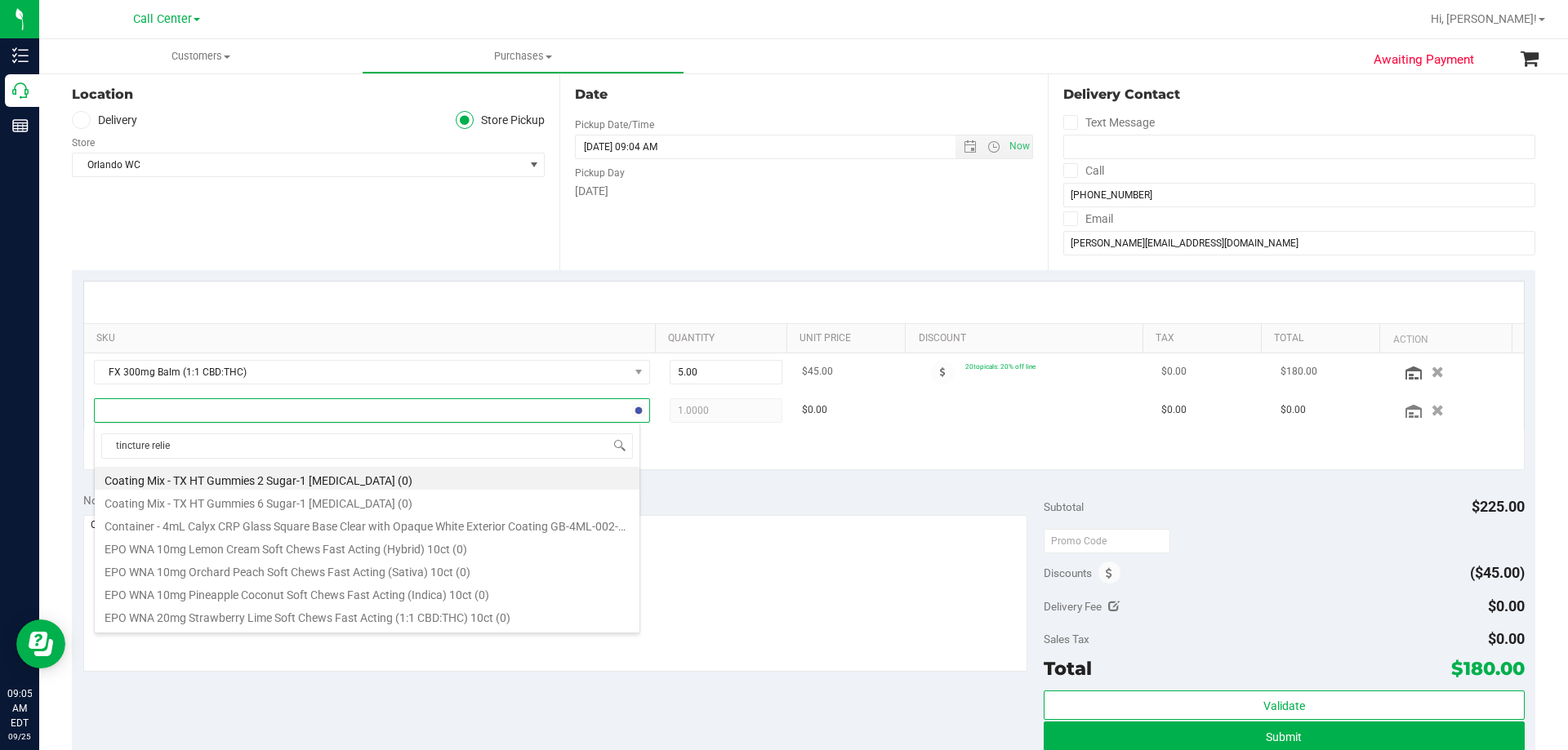
type input "tincture relief"
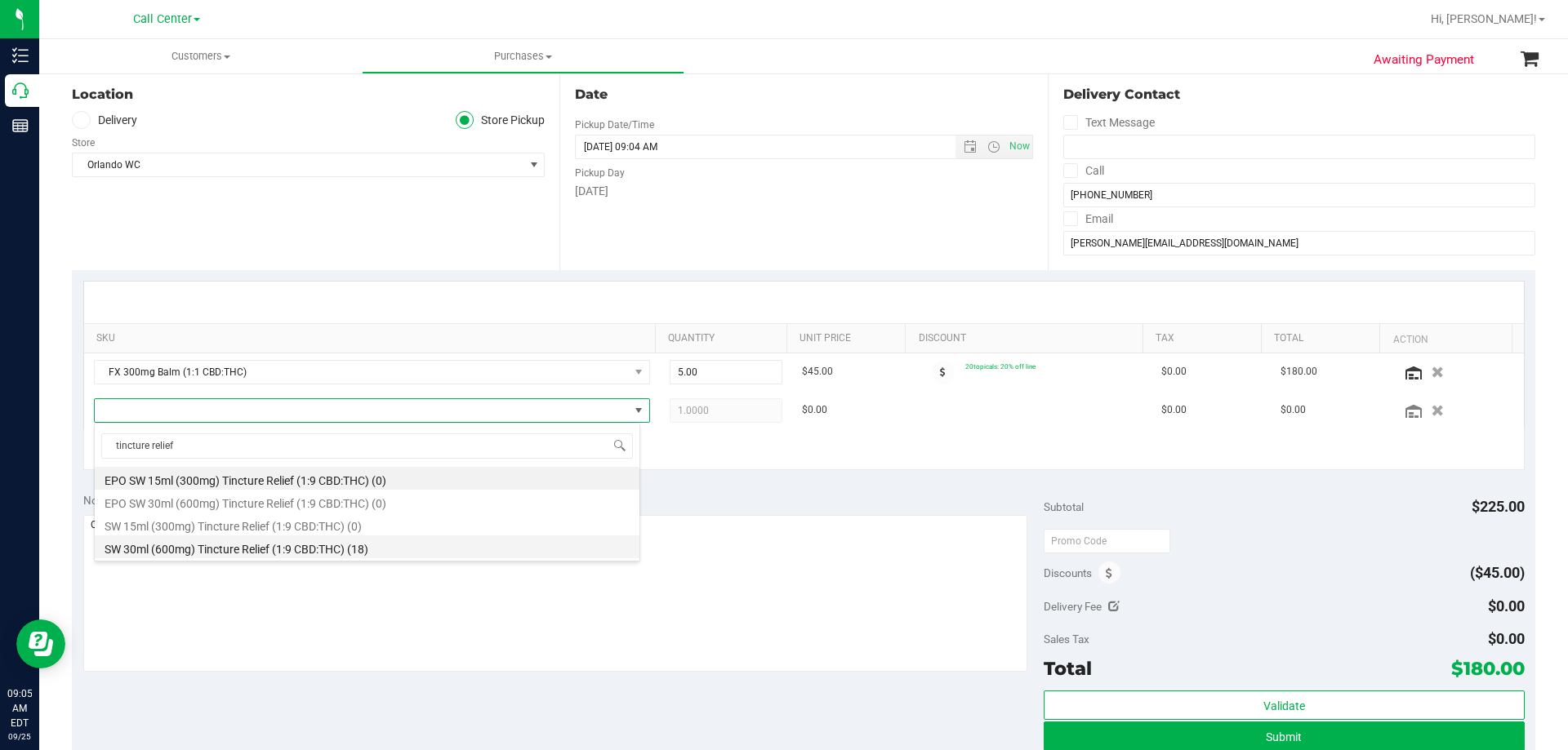
click at [372, 550] on li "SW 30ml (600mg) Tincture Relief (1:9 CBD:THC) (18)" at bounding box center [367, 546] width 545 height 23
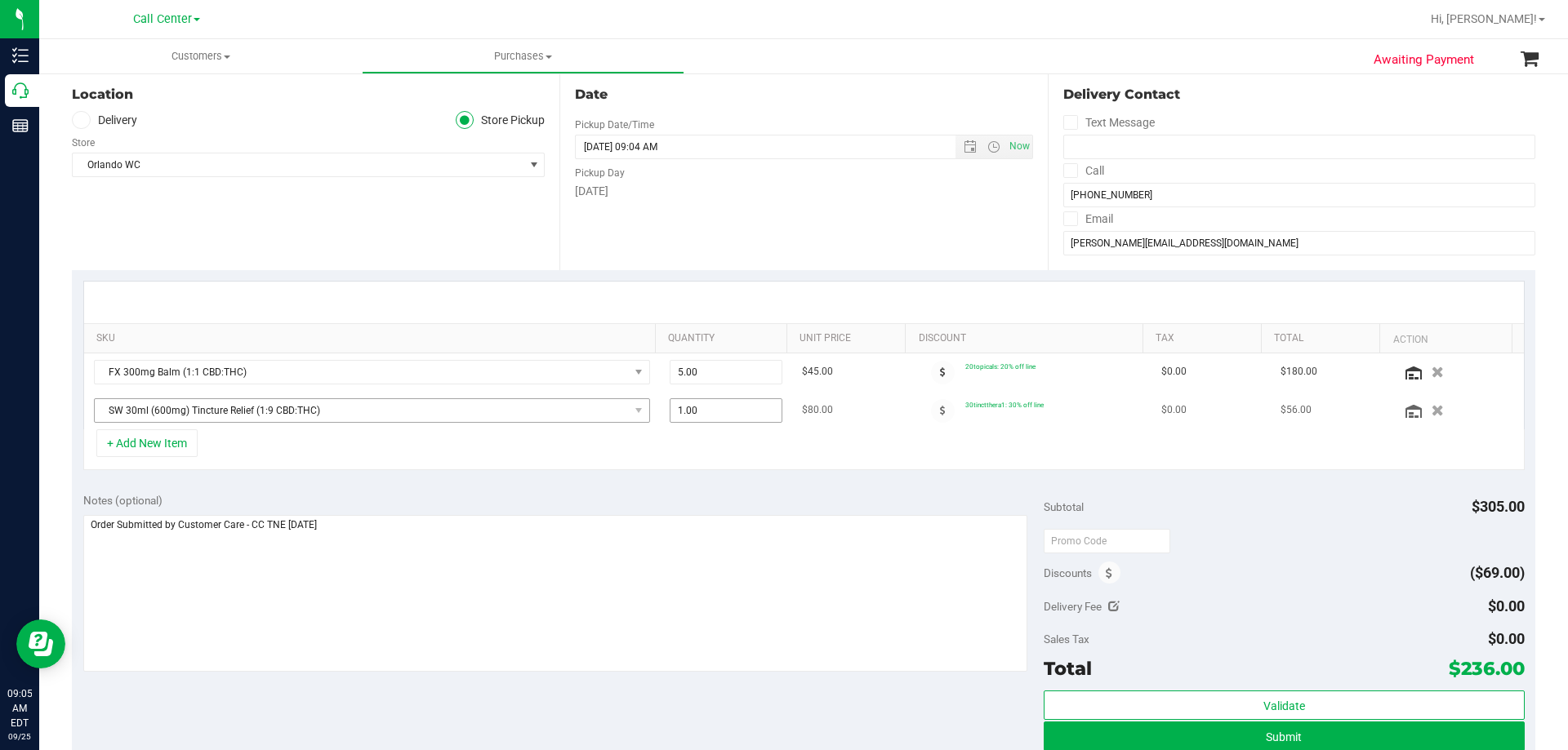
drag, startPoint x: 744, startPoint y: 413, endPoint x: 533, endPoint y: 419, distance: 211.1
click at [533, 419] on tr "SW 30ml (600mg) Tincture Relief (1:9 CBD:THC) 1.00 1 $80.00 30tinctthera1: 30% …" at bounding box center [804, 410] width 1440 height 38
type input "2"
type input "2.00"
click at [709, 458] on div "+ Add New Item" at bounding box center [804, 449] width 1441 height 40
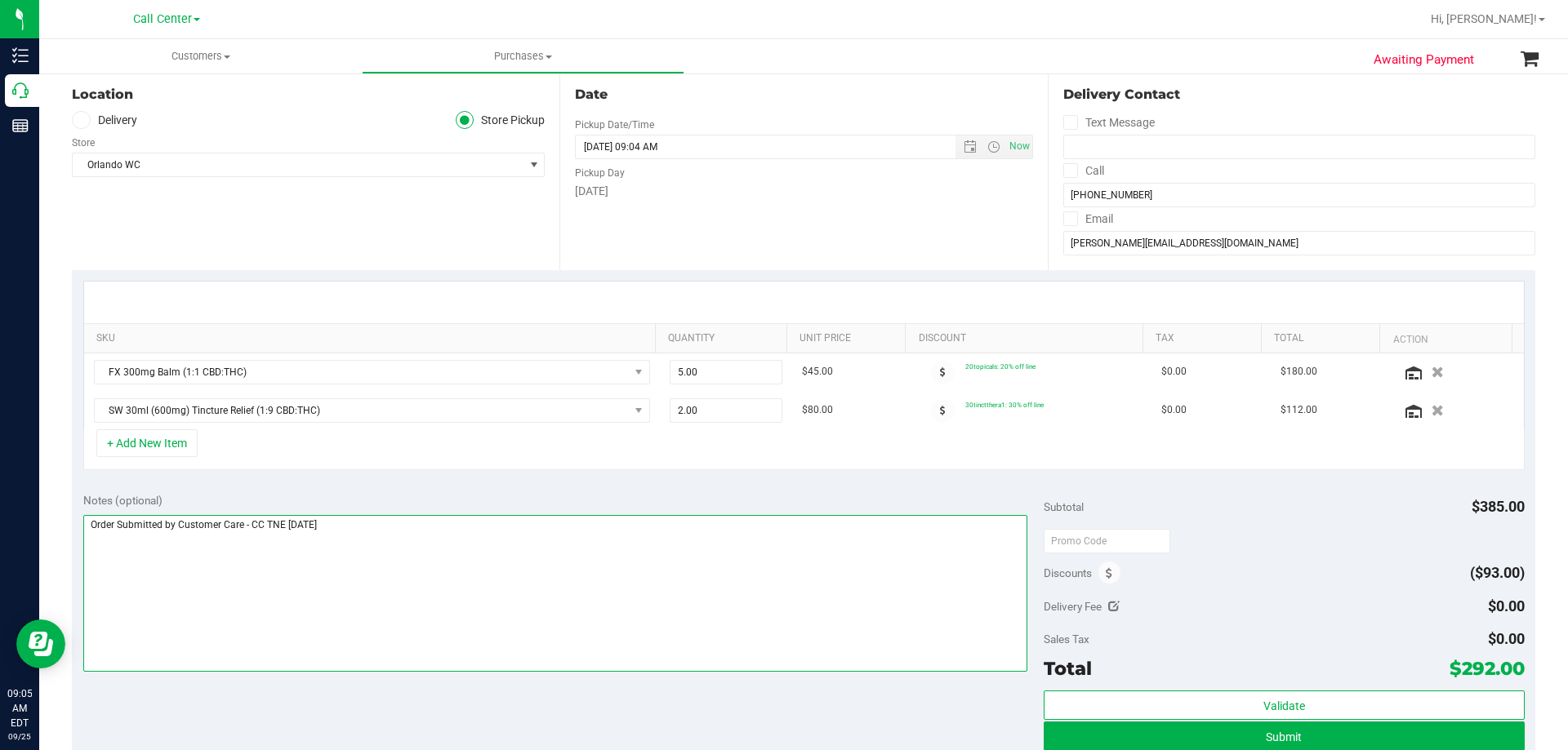
click at [518, 540] on textarea at bounding box center [556, 593] width 945 height 157
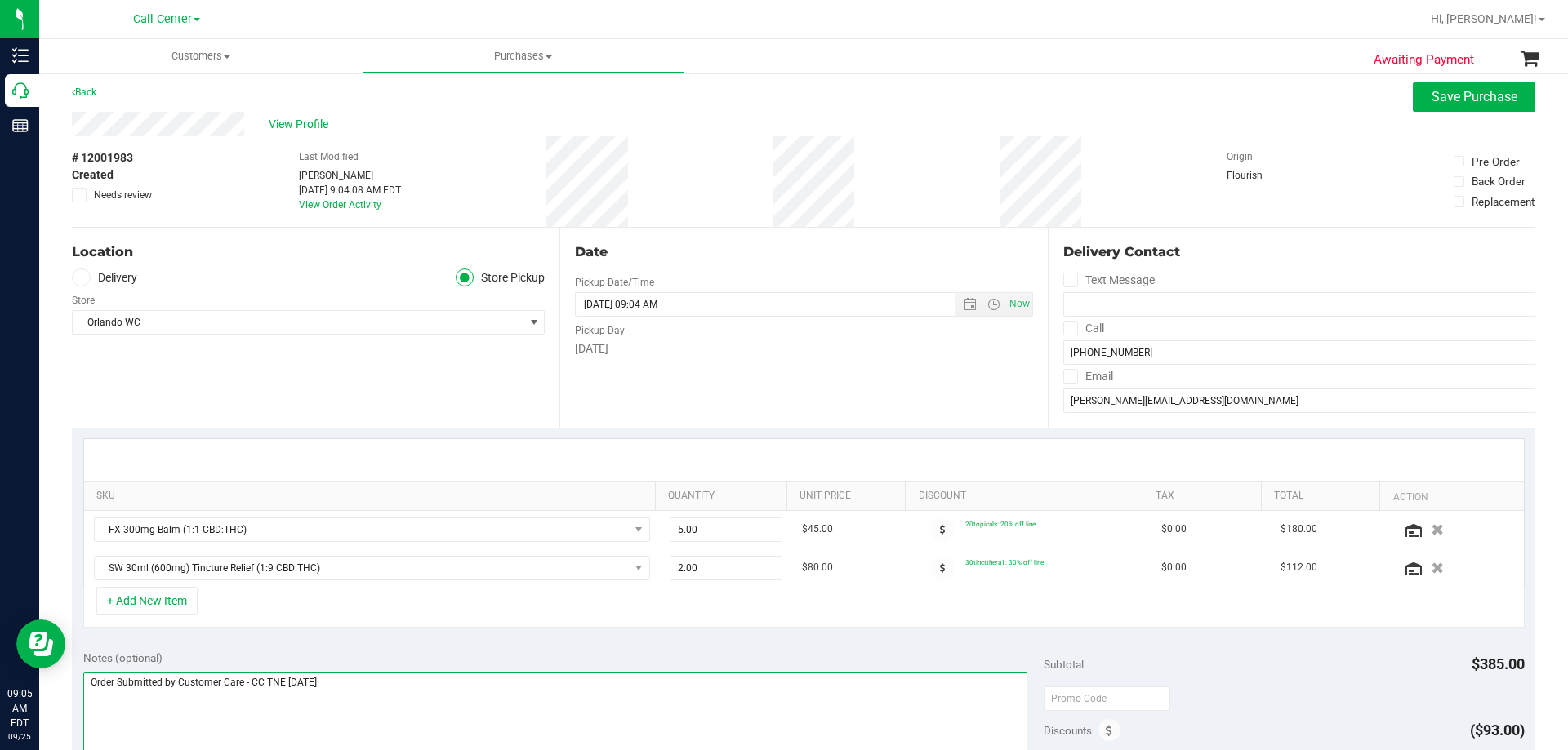
scroll to position [0, 0]
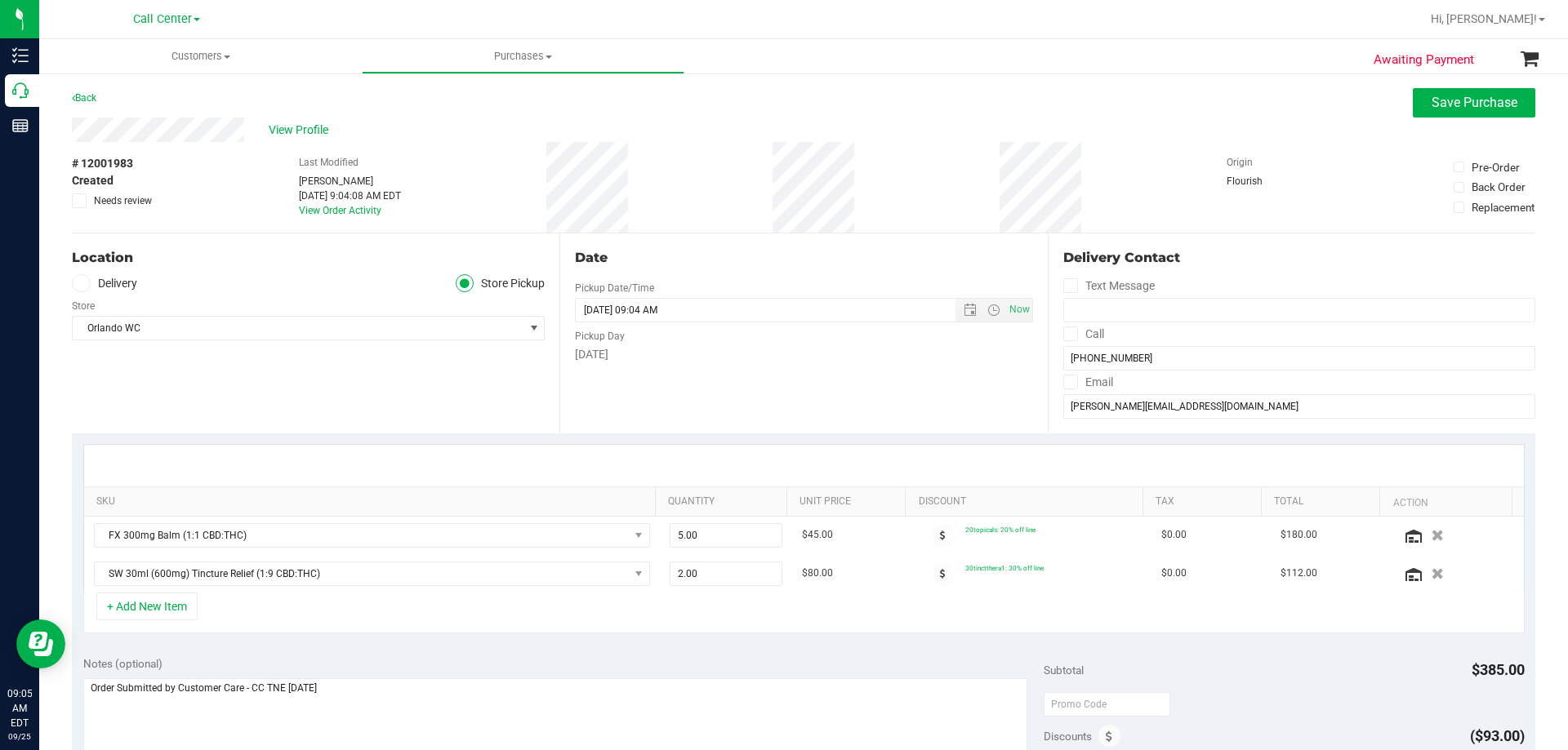
click at [715, 374] on div "Date Pickup Date/Time [DATE] Now [DATE] 09:04 AM Now Pickup Day [DATE]" at bounding box center [803, 333] width 487 height 200
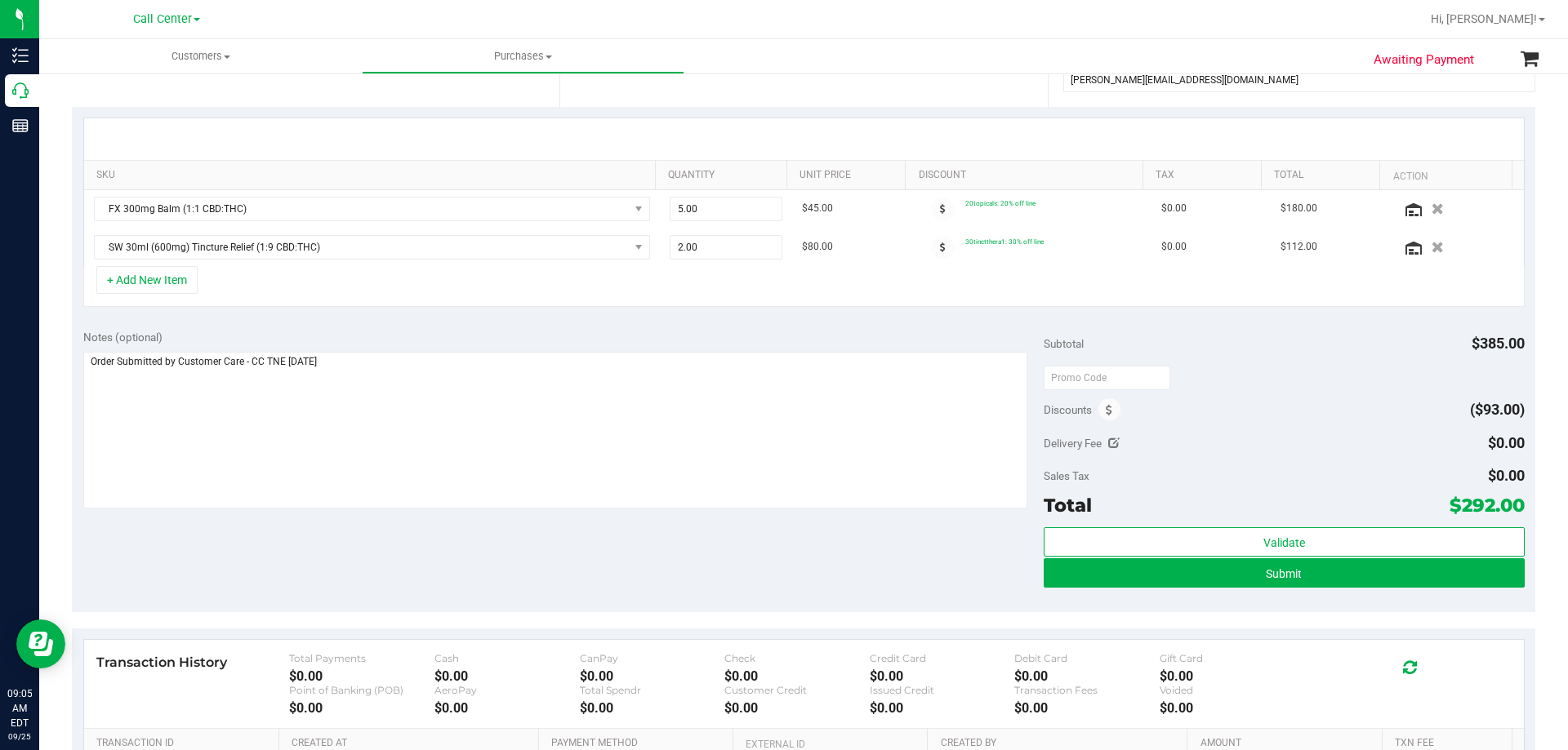
drag, startPoint x: 1448, startPoint y: 504, endPoint x: 1509, endPoint y: 506, distance: 61.0
click at [1509, 506] on span "$292.00" at bounding box center [1486, 505] width 75 height 23
copy span "292.00"
click at [1373, 484] on div "Sales Tax $0.00" at bounding box center [1284, 476] width 480 height 29
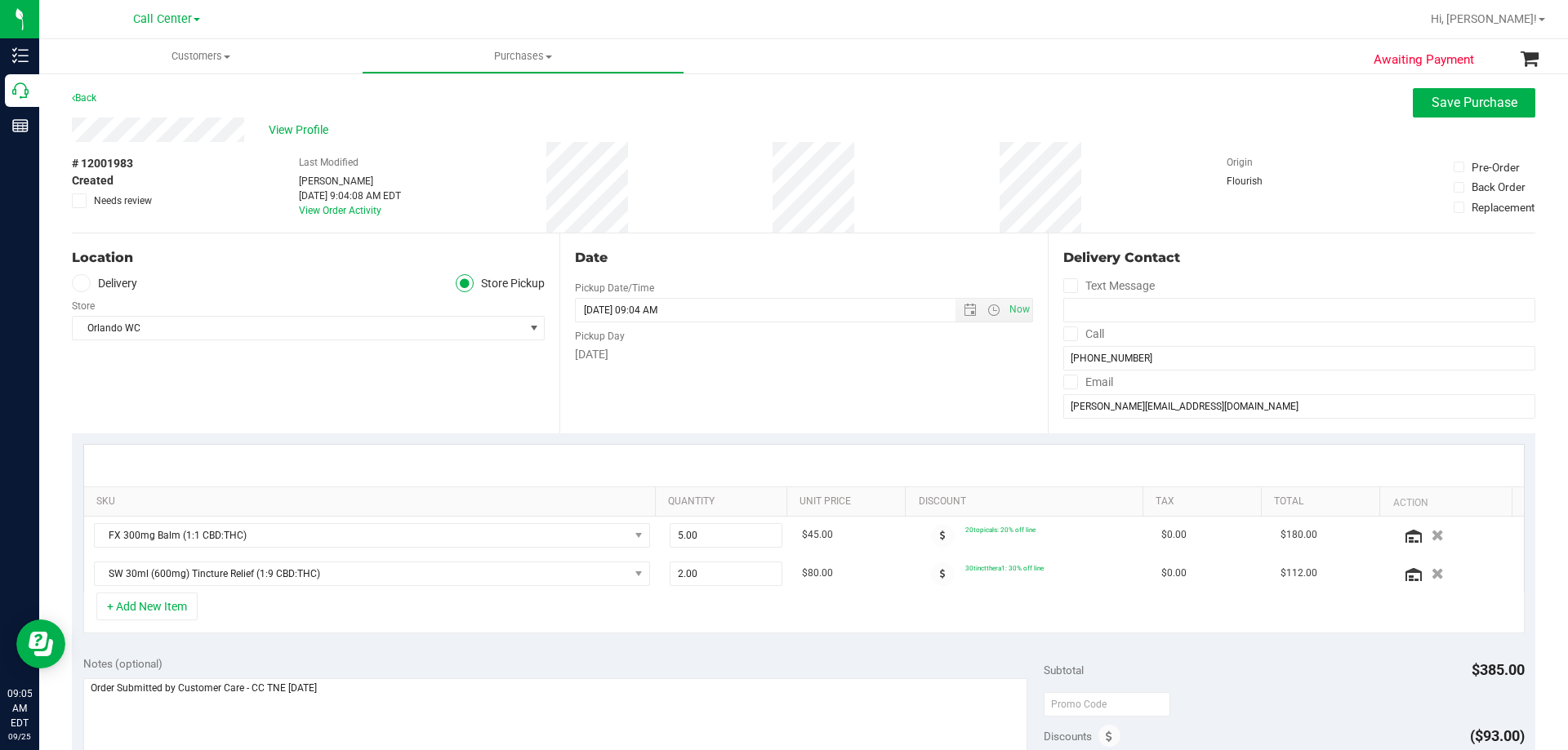
click at [303, 374] on div "Location Delivery Store Pickup Store [GEOGRAPHIC_DATA] WC Select Store [PERSON_…" at bounding box center [315, 333] width 487 height 200
click at [401, 163] on div "Last Modified [PERSON_NAME] [DATE] 9:04:08 AM EDT View Order Activity" at bounding box center [349, 187] width 102 height 90
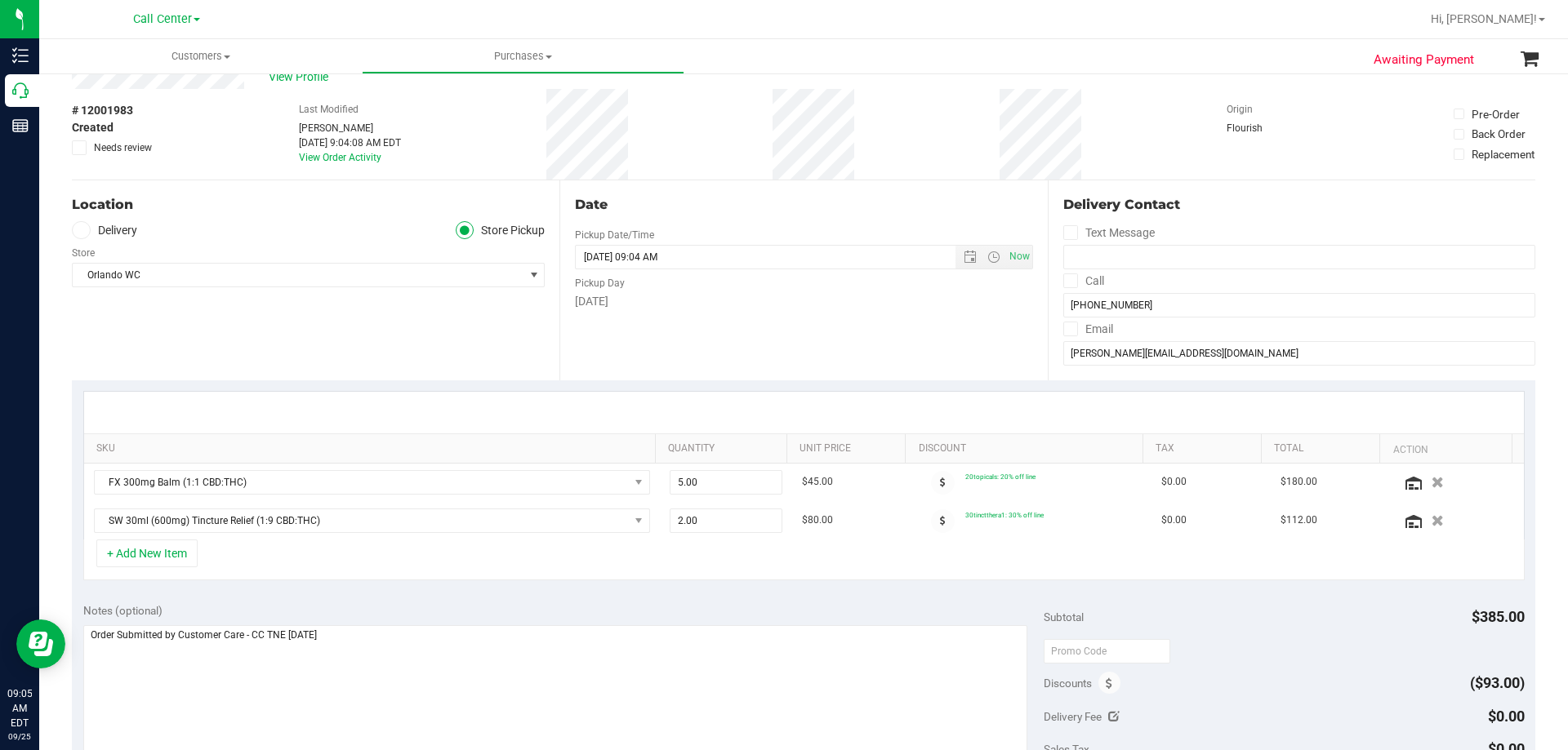
scroll to position [82, 0]
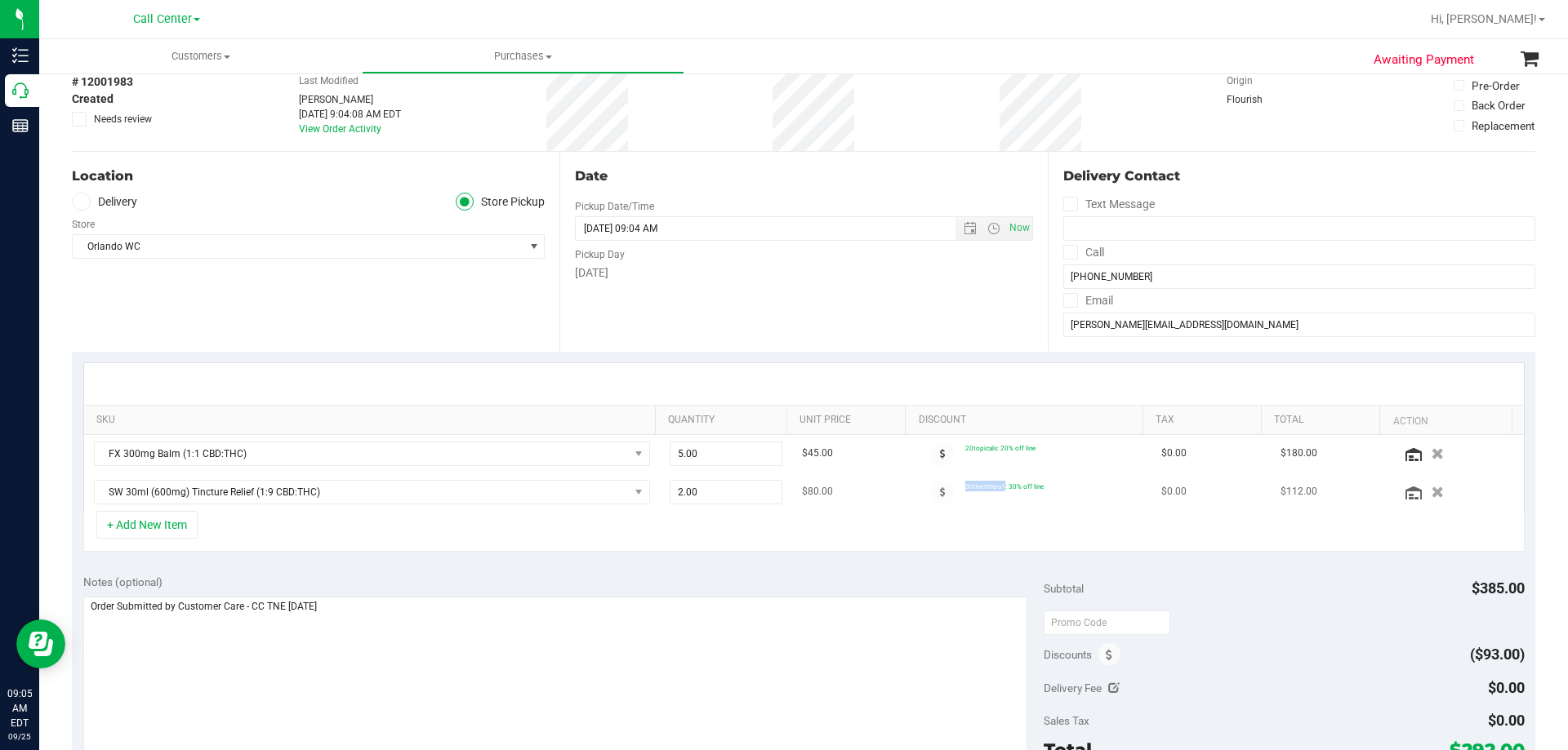
drag, startPoint x: 966, startPoint y: 484, endPoint x: 1039, endPoint y: 484, distance: 73.0
click at [1039, 484] on td "30tinctthera1: 30% off line" at bounding box center [1032, 492] width 239 height 38
click at [1065, 482] on td "30tinctthera1: 30% off line" at bounding box center [1032, 492] width 239 height 38
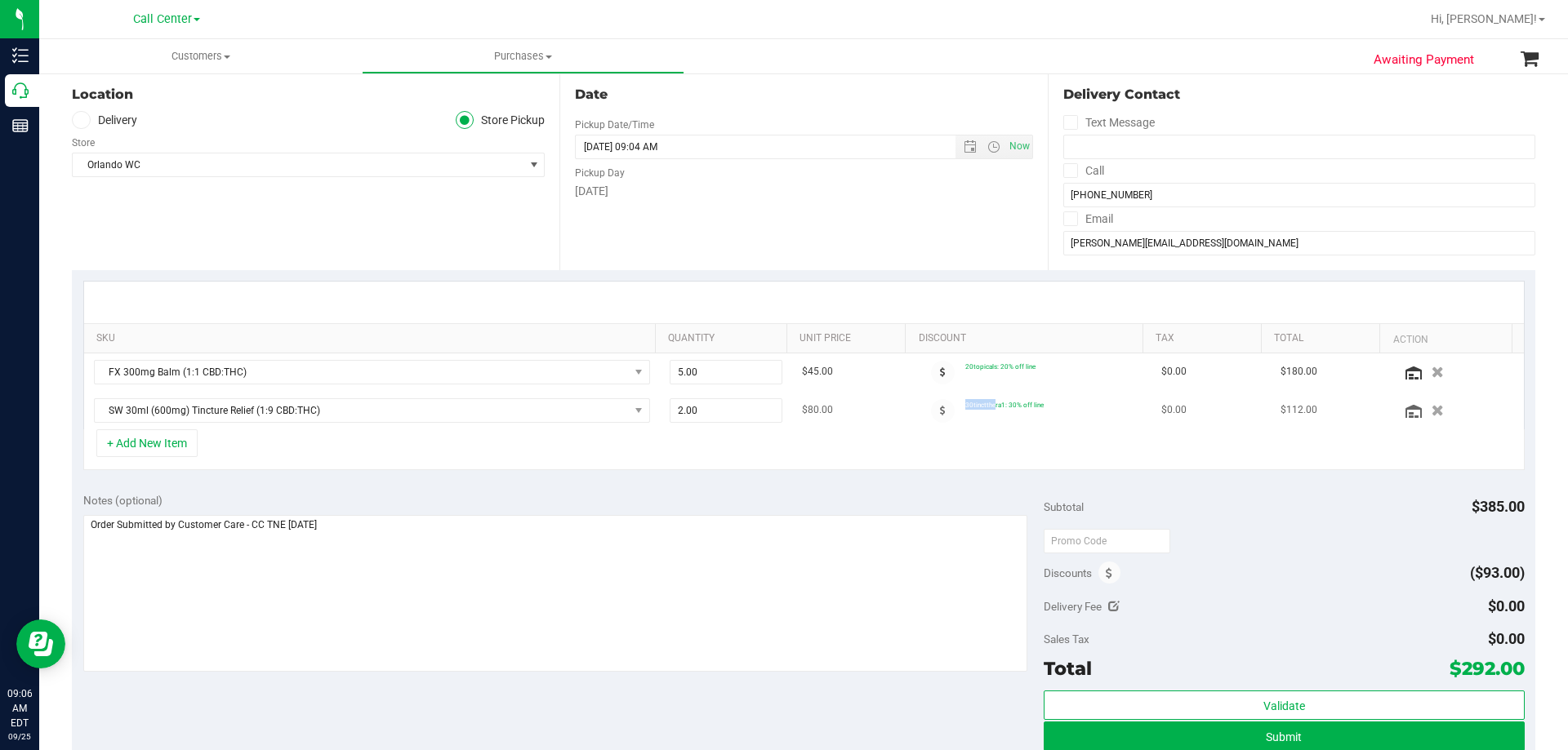
drag, startPoint x: 960, startPoint y: 401, endPoint x: 1071, endPoint y: 413, distance: 111.6
click at [1071, 413] on td "30tinctthera1: 30% off line" at bounding box center [1032, 410] width 239 height 38
drag, startPoint x: 968, startPoint y: 404, endPoint x: 1069, endPoint y: 406, distance: 101.0
click at [1069, 406] on td "30tinctthera1: 30% off line" at bounding box center [1032, 410] width 239 height 38
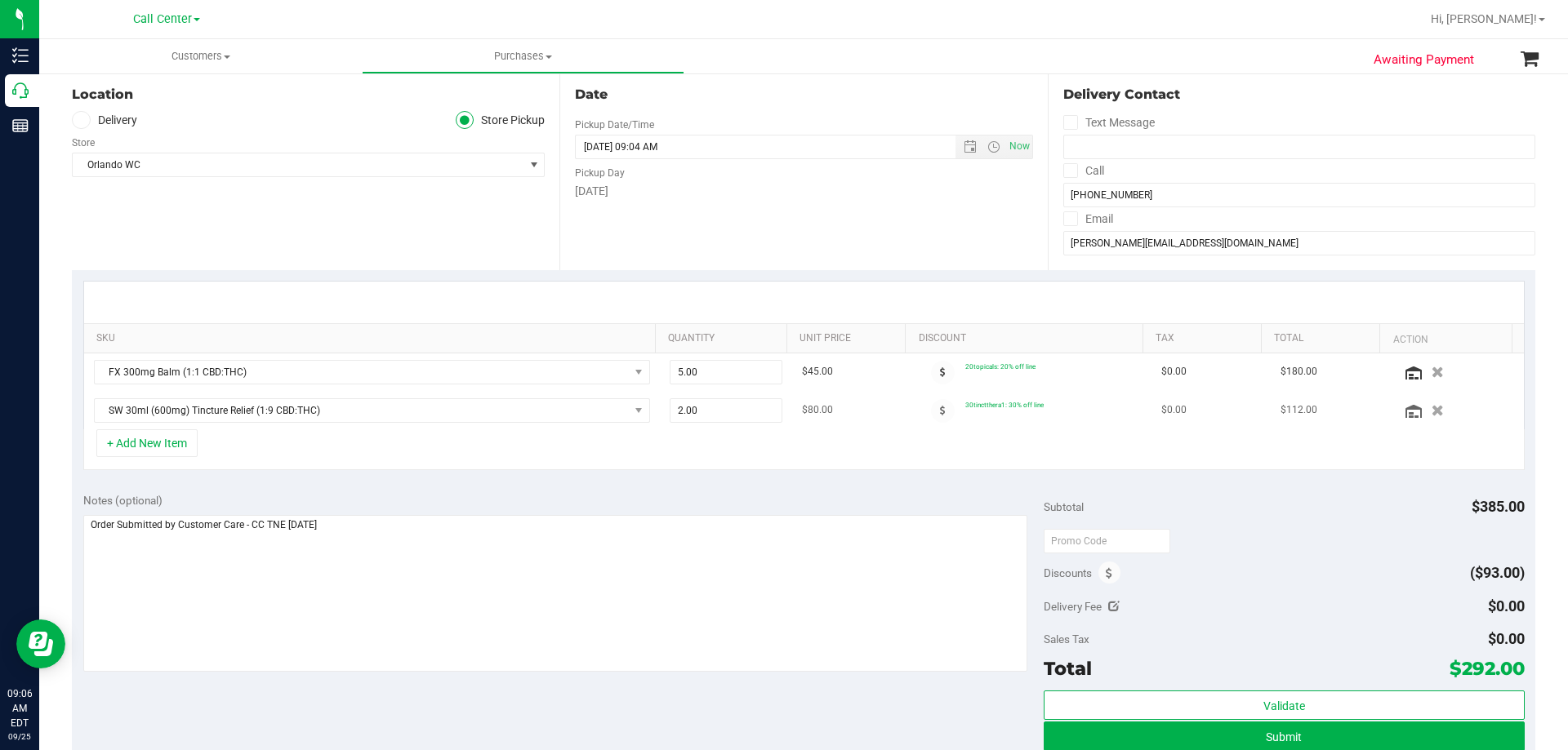
click at [1069, 406] on td "30tinctthera1: 30% off line" at bounding box center [1032, 410] width 239 height 38
click at [685, 486] on div "Notes (optional) Subtotal $385.00 Discounts ($93.00) Delivery Fee $0.00 Sales T…" at bounding box center [803, 629] width 1463 height 294
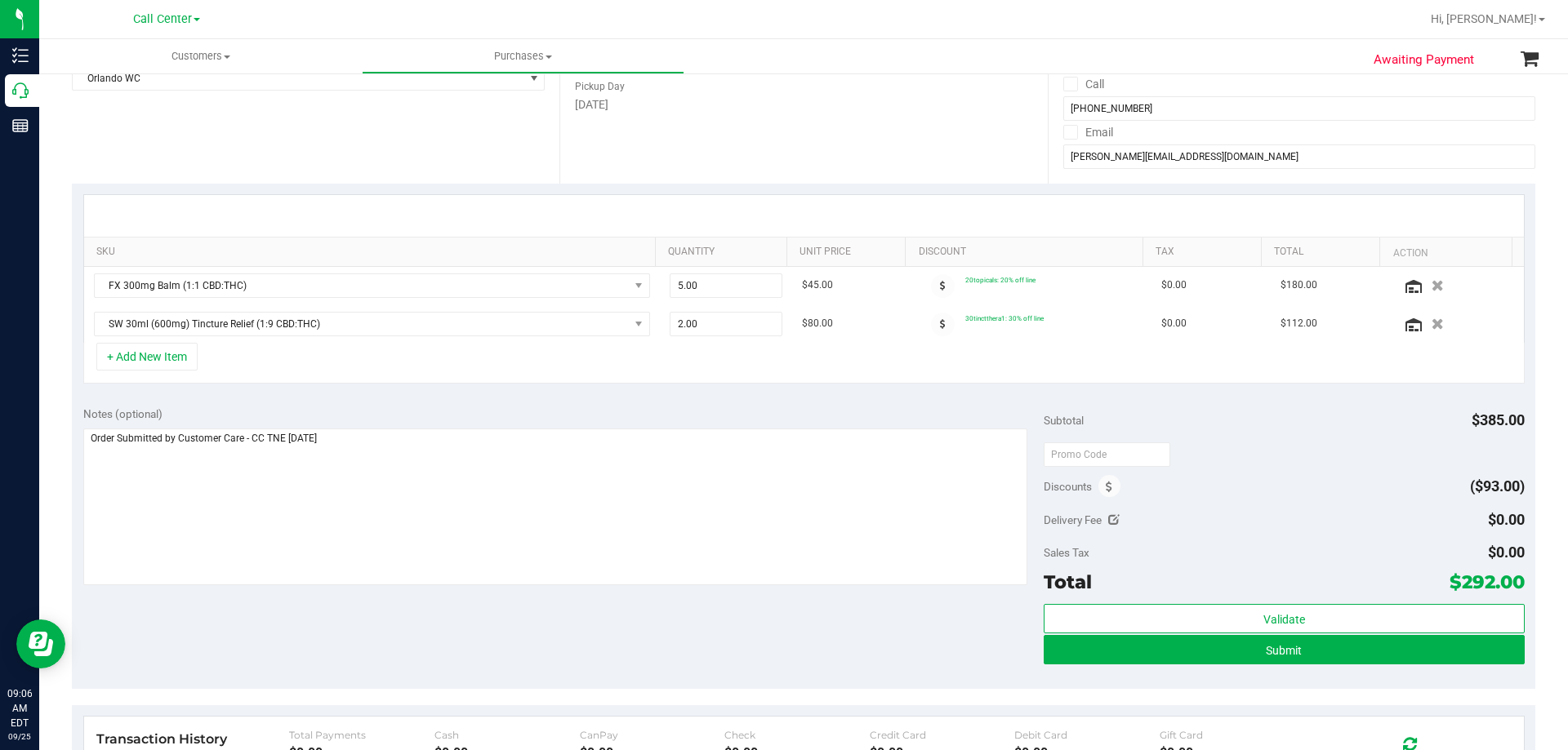
scroll to position [327, 0]
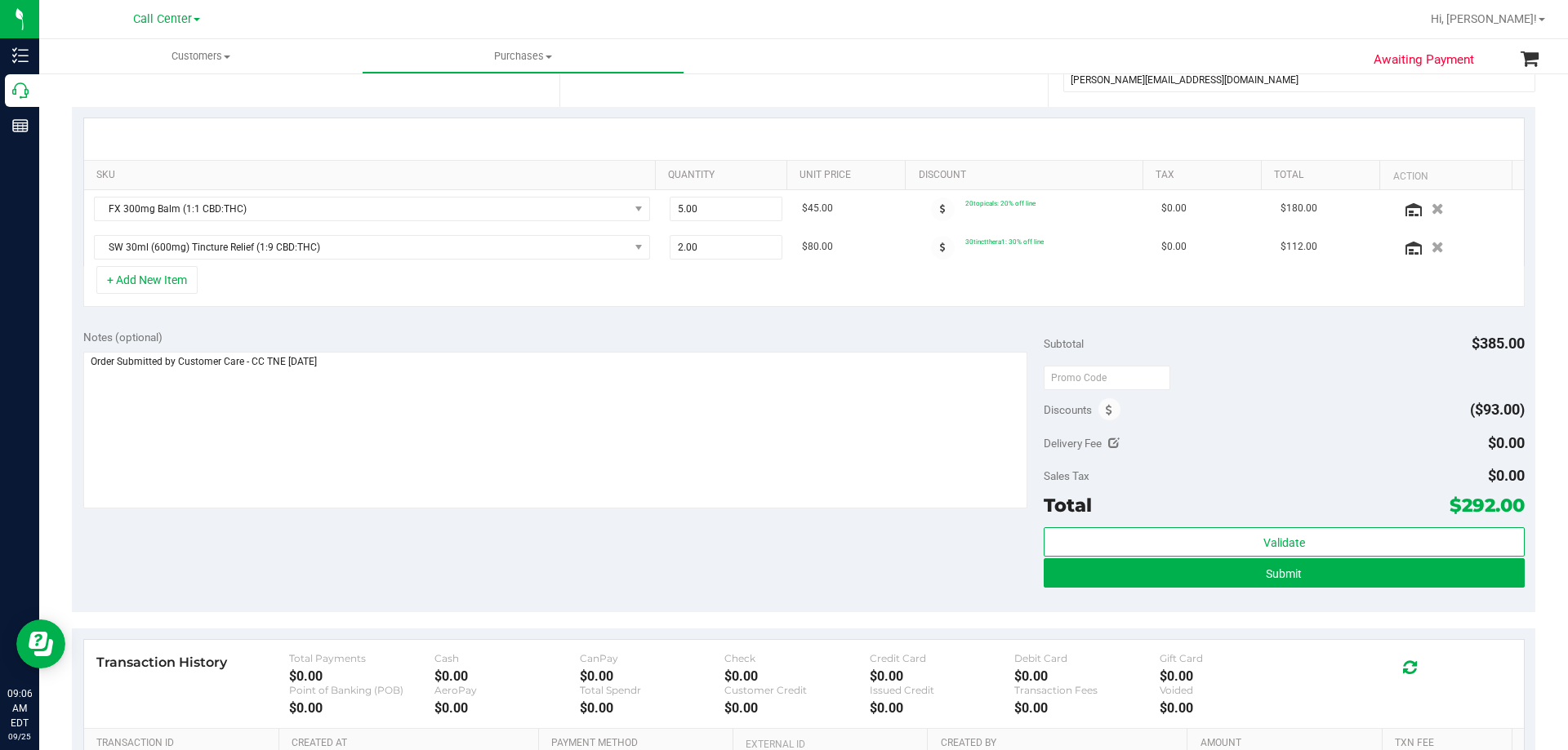
click at [435, 526] on div "Notes (optional) Subtotal $385.00 Discounts ($93.00) Delivery Fee $0.00 Sales T…" at bounding box center [803, 465] width 1463 height 294
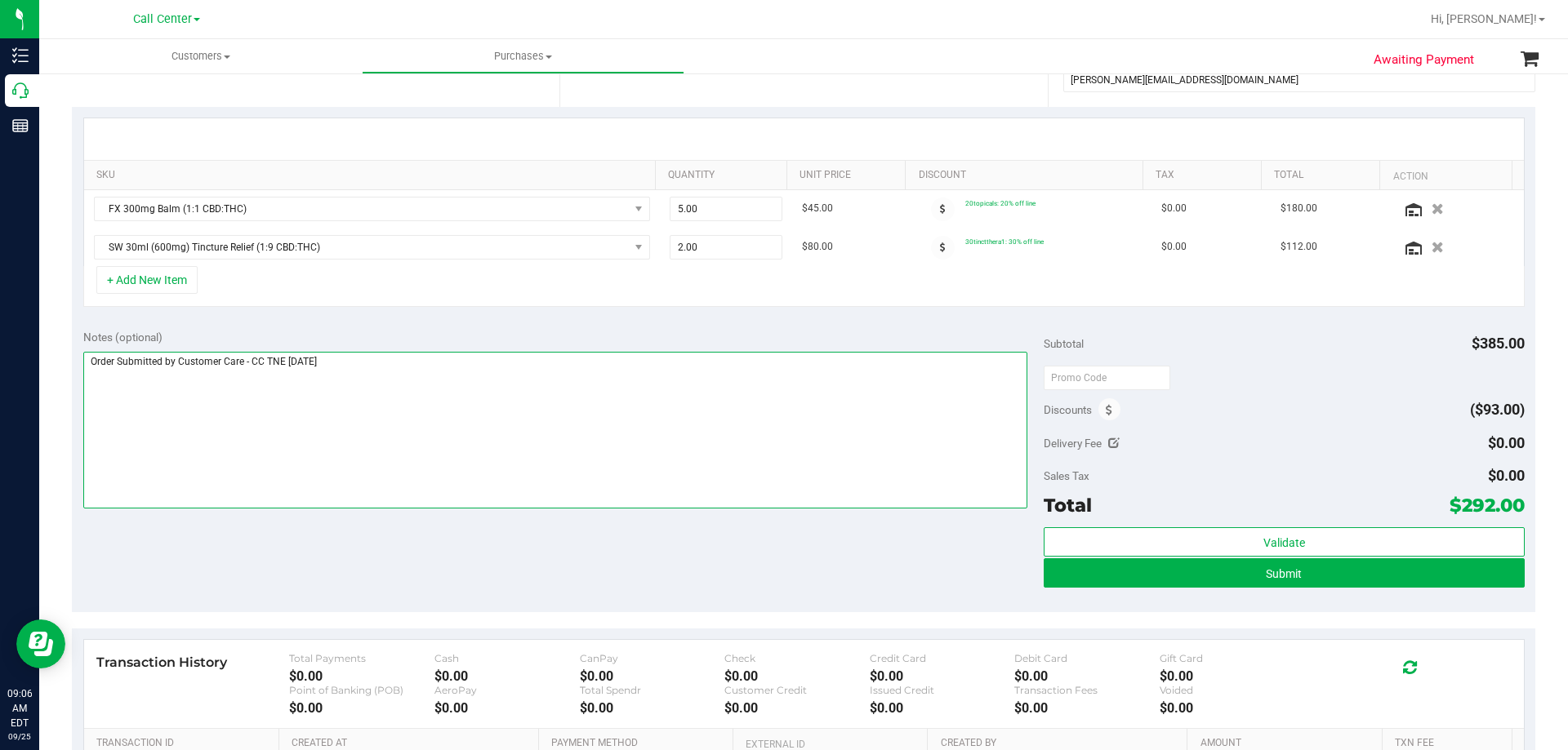
click at [508, 440] on textarea at bounding box center [556, 430] width 945 height 157
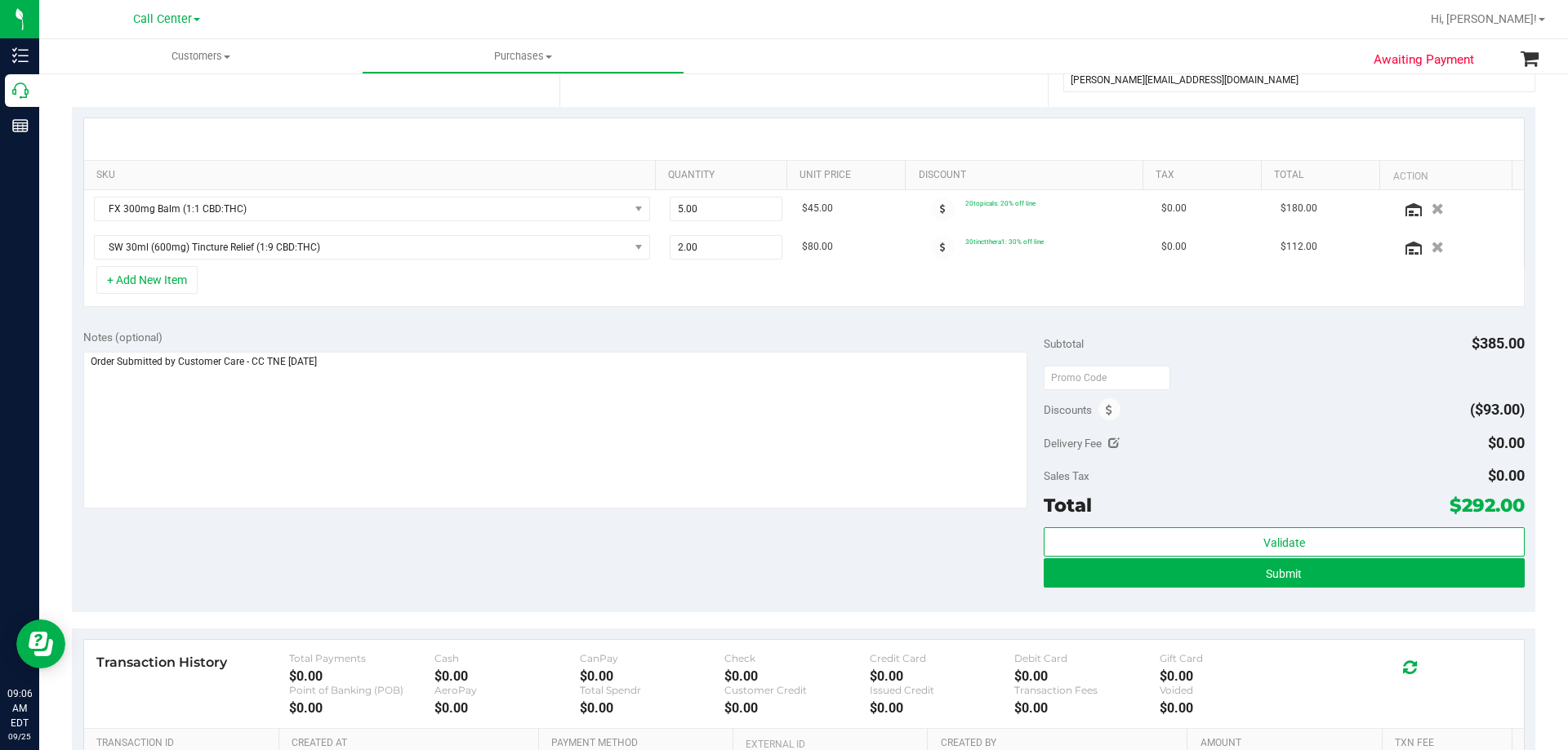
click at [546, 540] on div "Notes (optional) Subtotal $385.00 Discounts ($93.00) Delivery Fee $0.00 Sales T…" at bounding box center [803, 465] width 1463 height 294
click at [769, 547] on div "Notes (optional) Subtotal $385.00 Discounts ($93.00) Delivery Fee $0.00 Sales T…" at bounding box center [803, 465] width 1463 height 294
click at [1277, 578] on span "Submit" at bounding box center [1284, 573] width 36 height 13
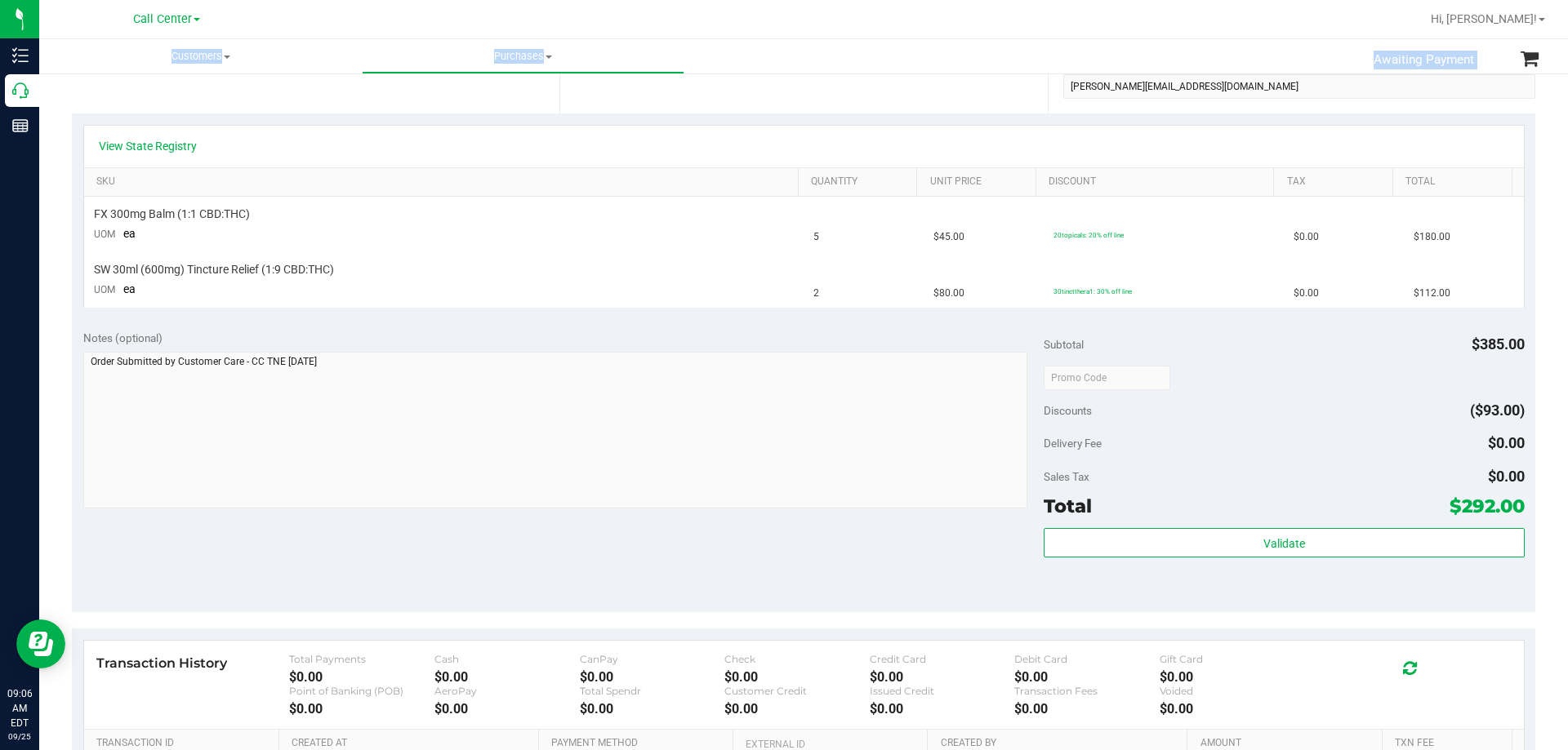
click at [1422, 487] on div "Sales Tax $0.00" at bounding box center [1284, 476] width 480 height 29
drag, startPoint x: 1449, startPoint y: 503, endPoint x: 1510, endPoint y: 511, distance: 61.5
click at [1510, 511] on span "$292.00" at bounding box center [1486, 506] width 75 height 23
copy span "292.00"
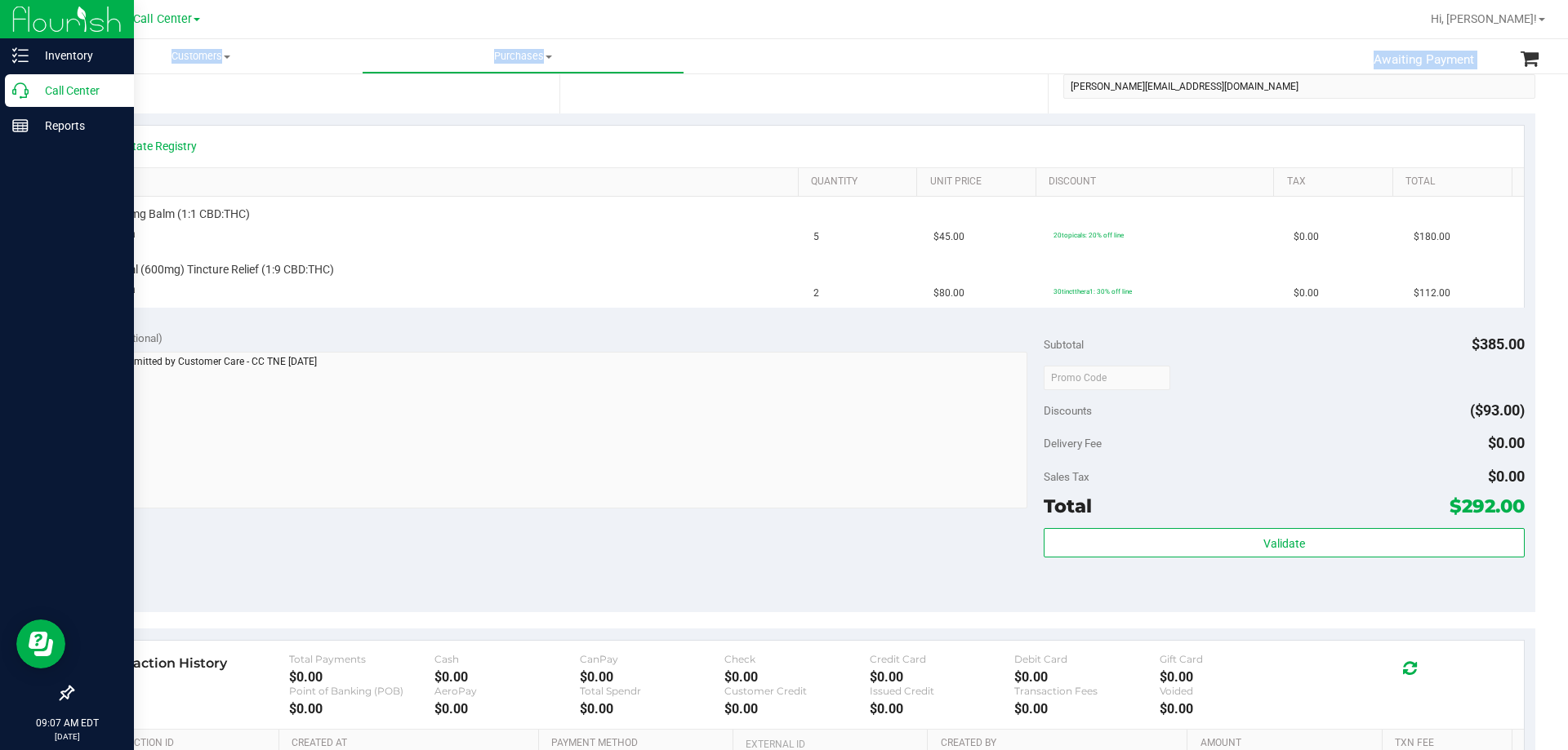
click at [80, 88] on p "Call Center" at bounding box center [77, 90] width 98 height 20
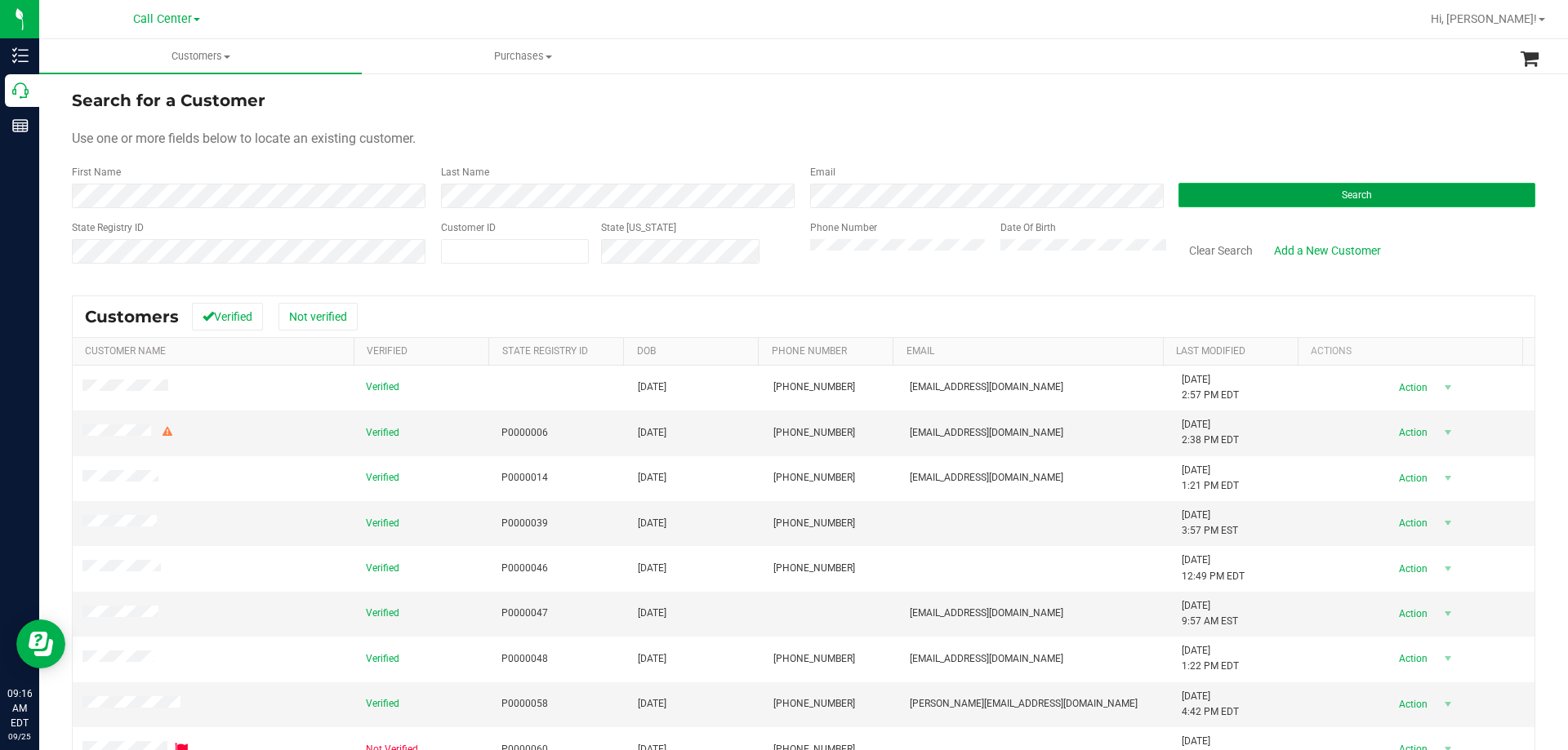
click at [1201, 194] on button "Search" at bounding box center [1356, 195] width 357 height 24
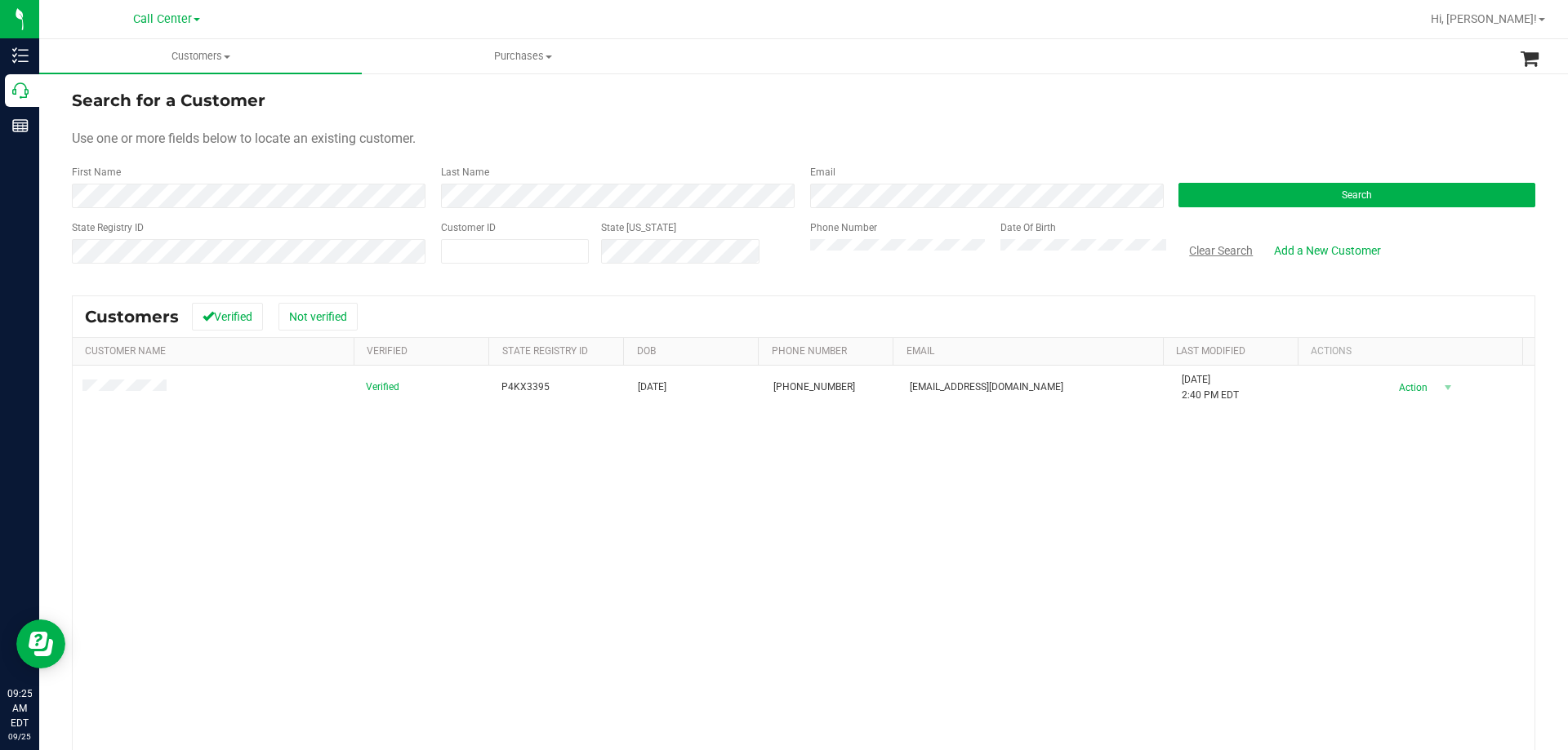
click at [1227, 245] on button "Clear Search" at bounding box center [1220, 250] width 85 height 28
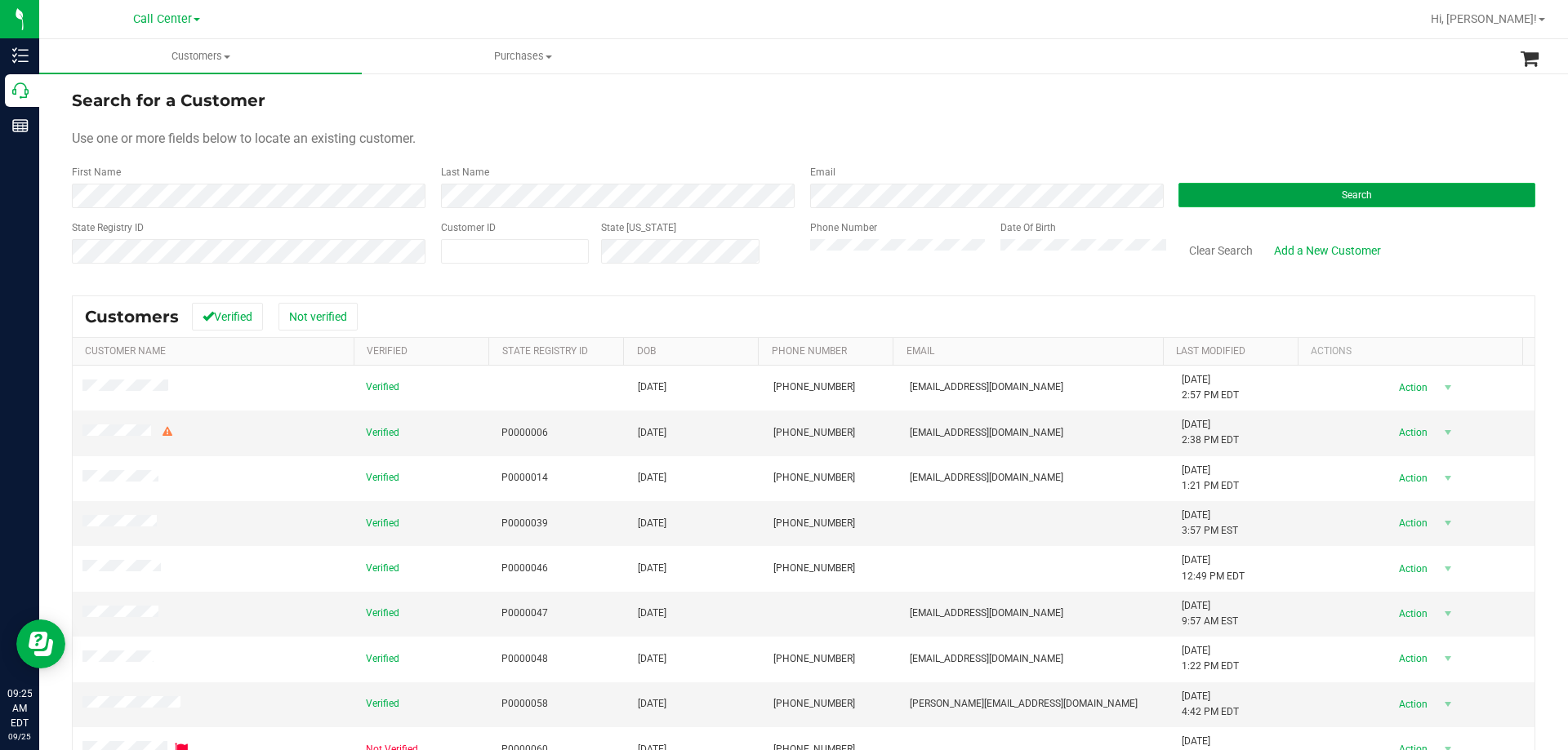
click at [1268, 187] on button "Search" at bounding box center [1356, 195] width 357 height 24
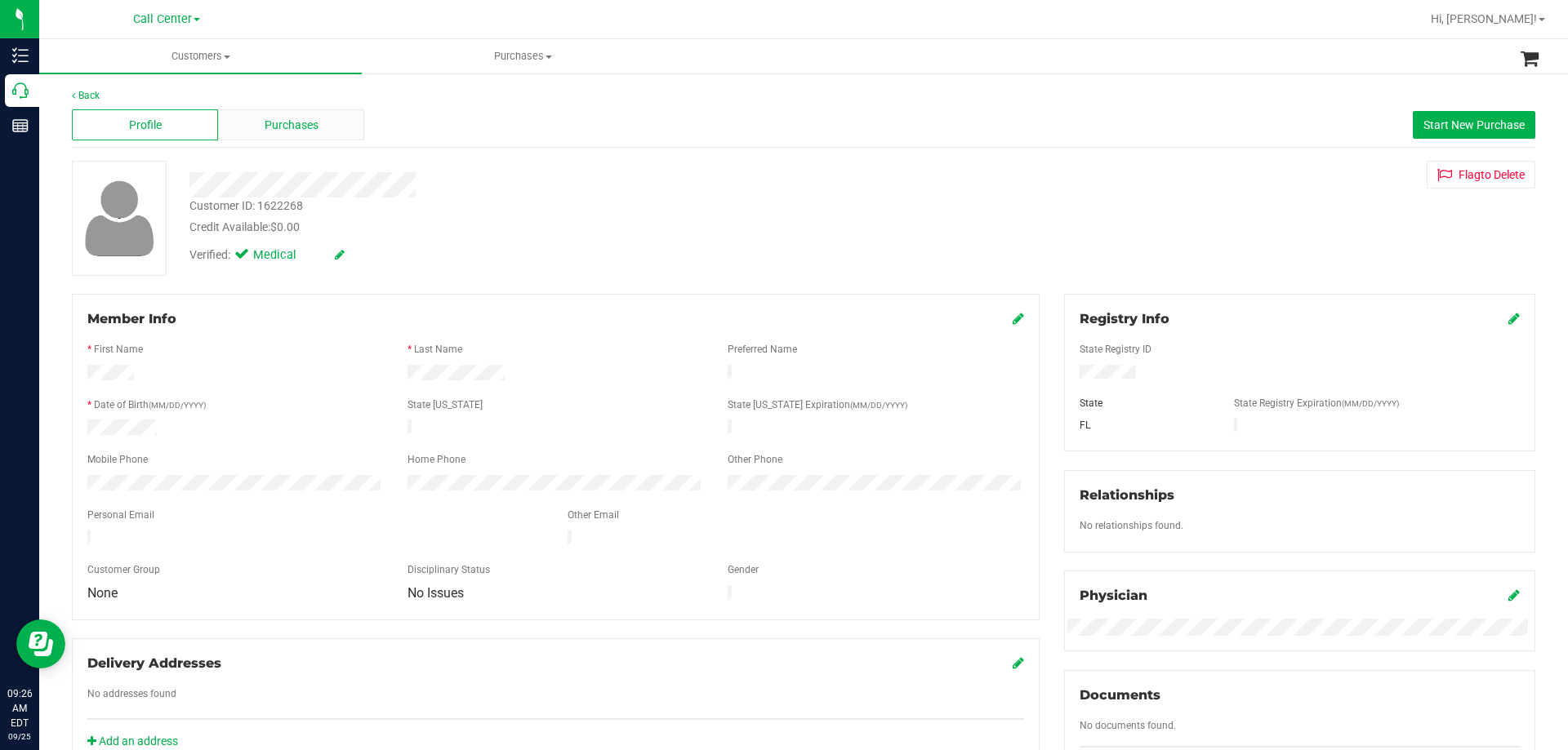
click at [281, 126] on span "Purchases" at bounding box center [291, 126] width 54 height 17
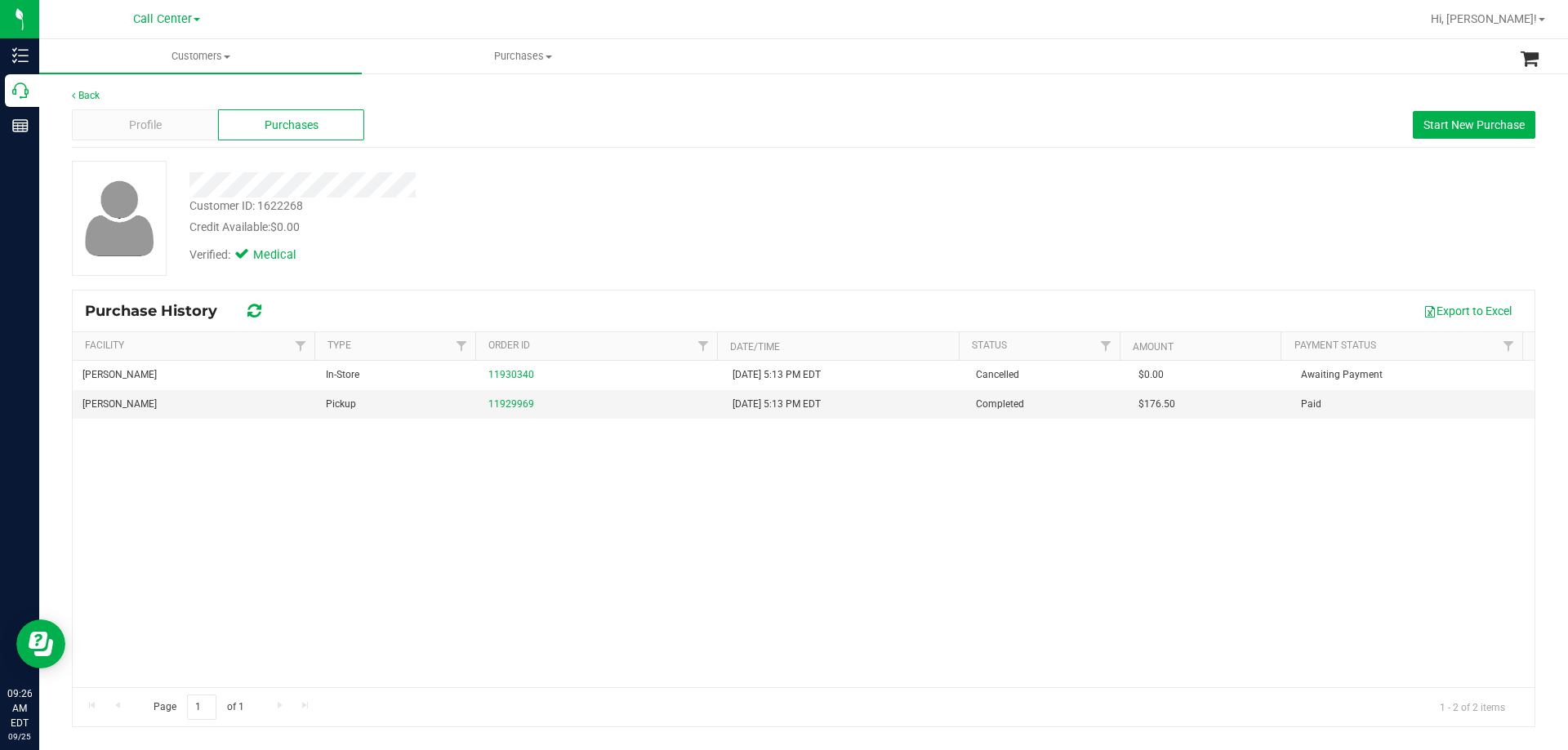
click at [622, 176] on div at bounding box center [549, 184] width 744 height 25
click at [610, 199] on div "Customer ID: 1622268 Credit Available: $0.00 Verified: Medical" at bounding box center [549, 216] width 744 height 111
click at [610, 199] on div "Customer ID: 1622268 Credit Available: $0.00" at bounding box center [549, 217] width 744 height 39
click at [405, 210] on div "Customer ID: 1622268 Credit Available: $0.00" at bounding box center [549, 217] width 744 height 39
click at [486, 185] on div at bounding box center [549, 184] width 744 height 25
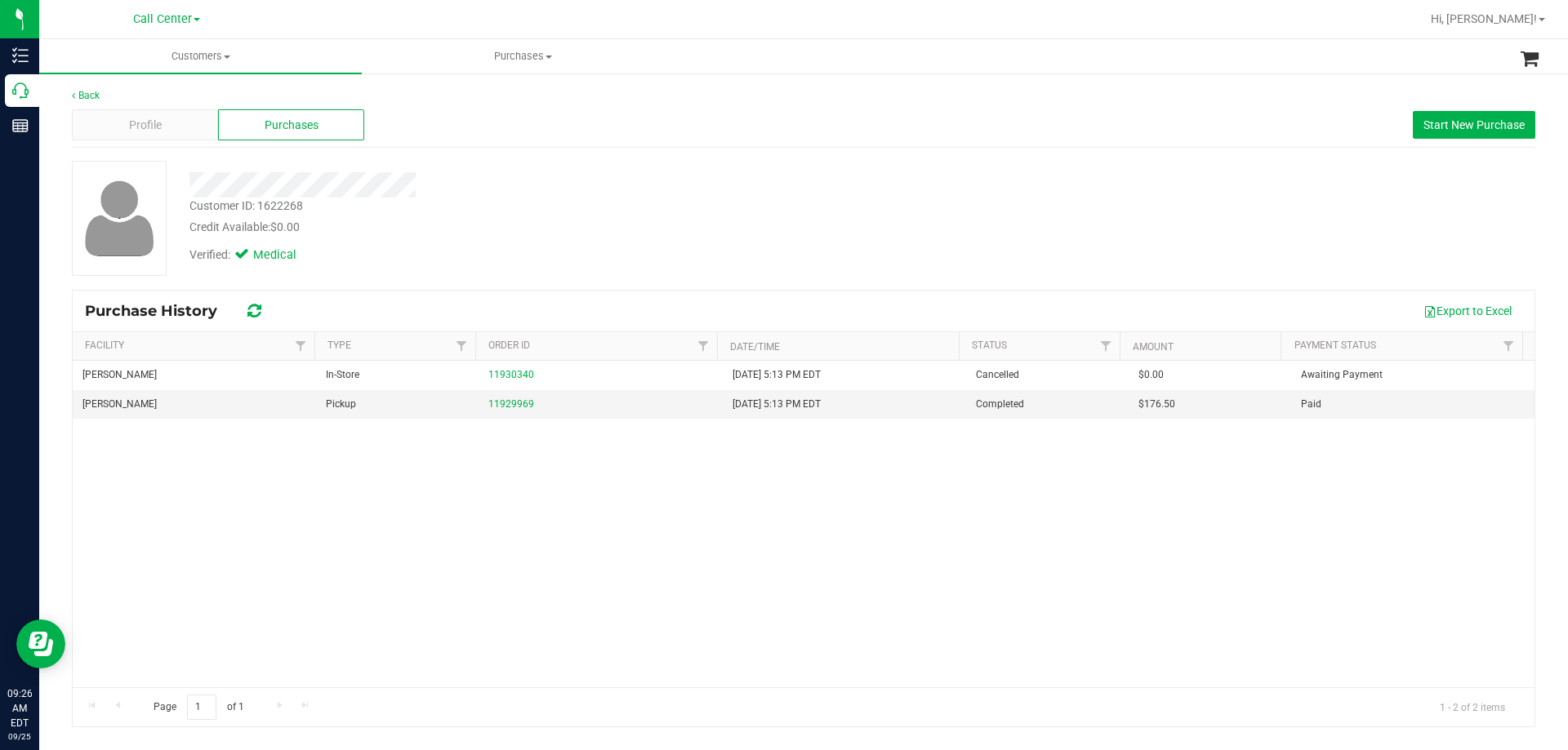
click at [486, 186] on div at bounding box center [549, 184] width 744 height 25
click at [477, 193] on div at bounding box center [549, 184] width 744 height 25
drag, startPoint x: 188, startPoint y: 183, endPoint x: 495, endPoint y: 189, distance: 307.1
click at [495, 189] on div at bounding box center [549, 184] width 744 height 25
click at [495, 190] on div at bounding box center [549, 184] width 744 height 25
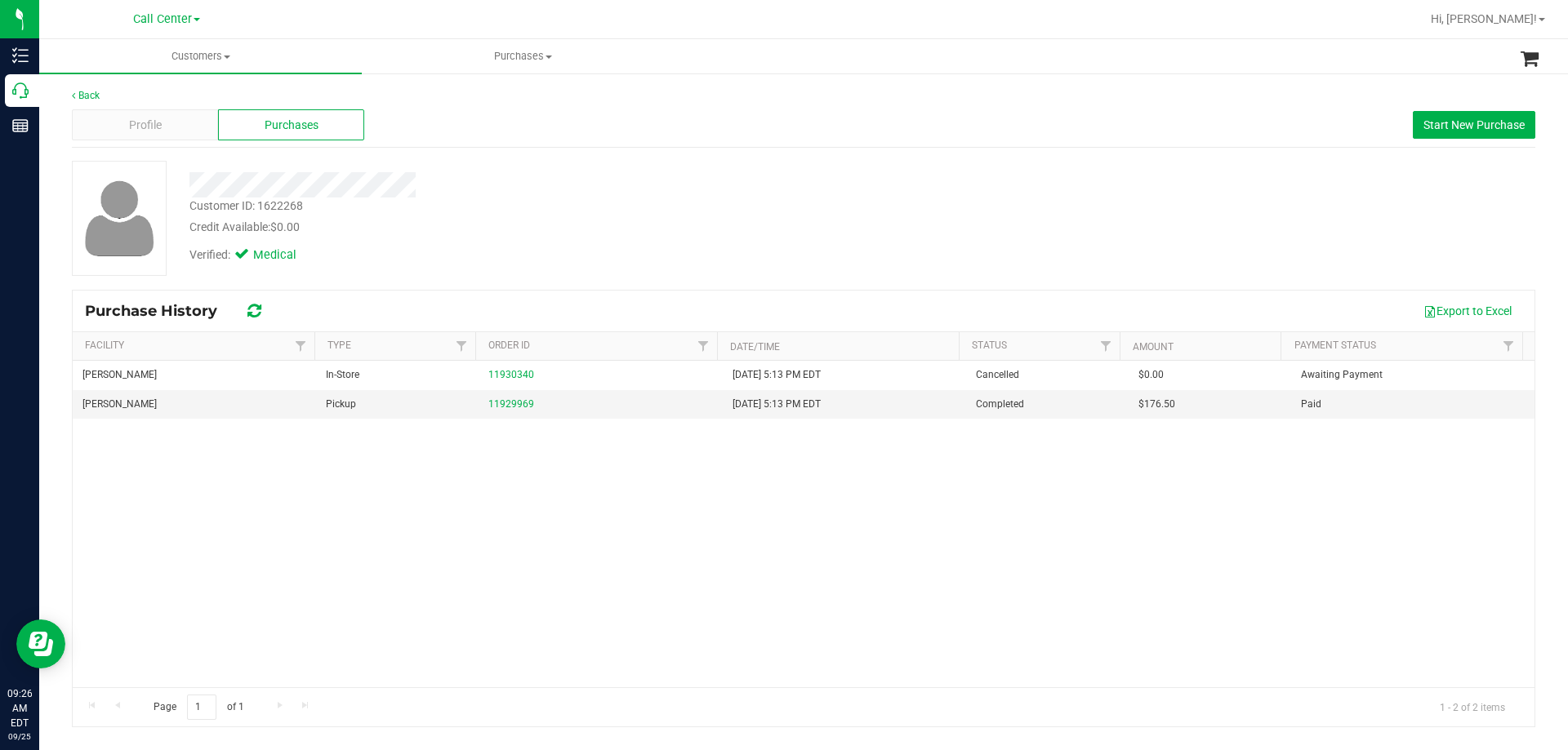
click at [561, 269] on div "Verified: Medical" at bounding box center [549, 254] width 744 height 36
click at [565, 184] on div at bounding box center [549, 184] width 744 height 25
click at [538, 193] on div at bounding box center [549, 184] width 744 height 25
click at [164, 126] on div "Profile" at bounding box center [145, 125] width 146 height 31
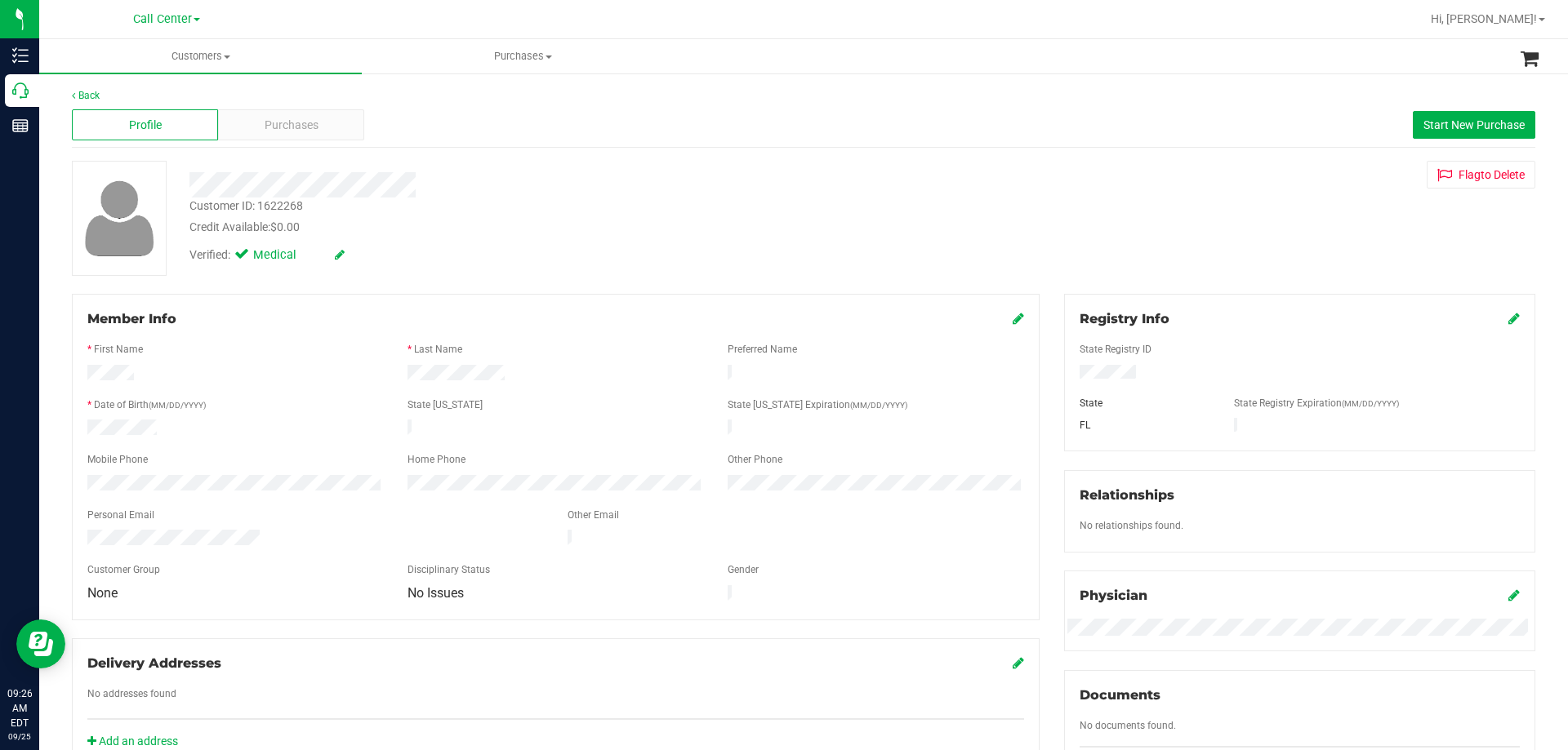
click at [269, 530] on div at bounding box center [315, 539] width 480 height 20
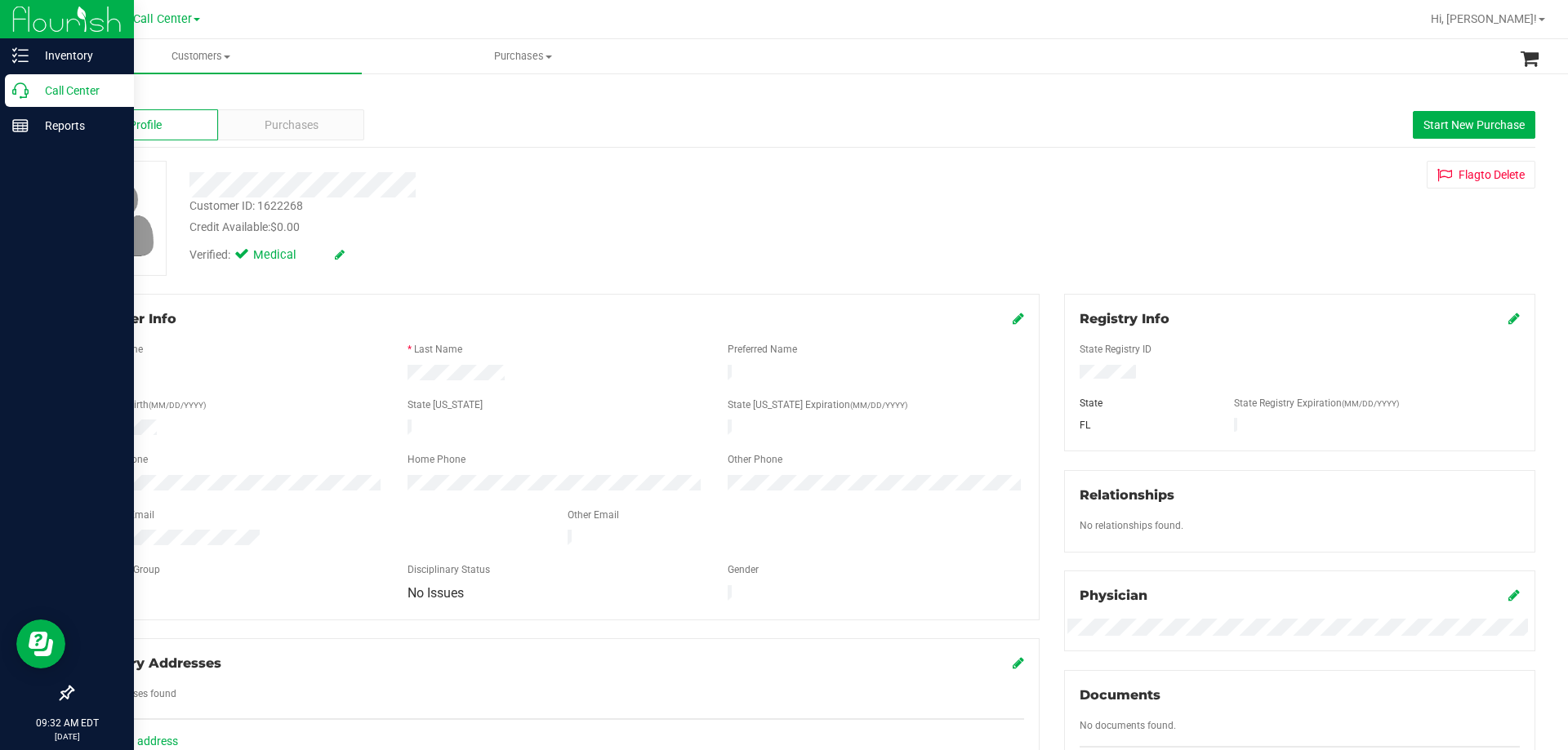
click at [80, 101] on div "Call Center" at bounding box center [70, 90] width 129 height 33
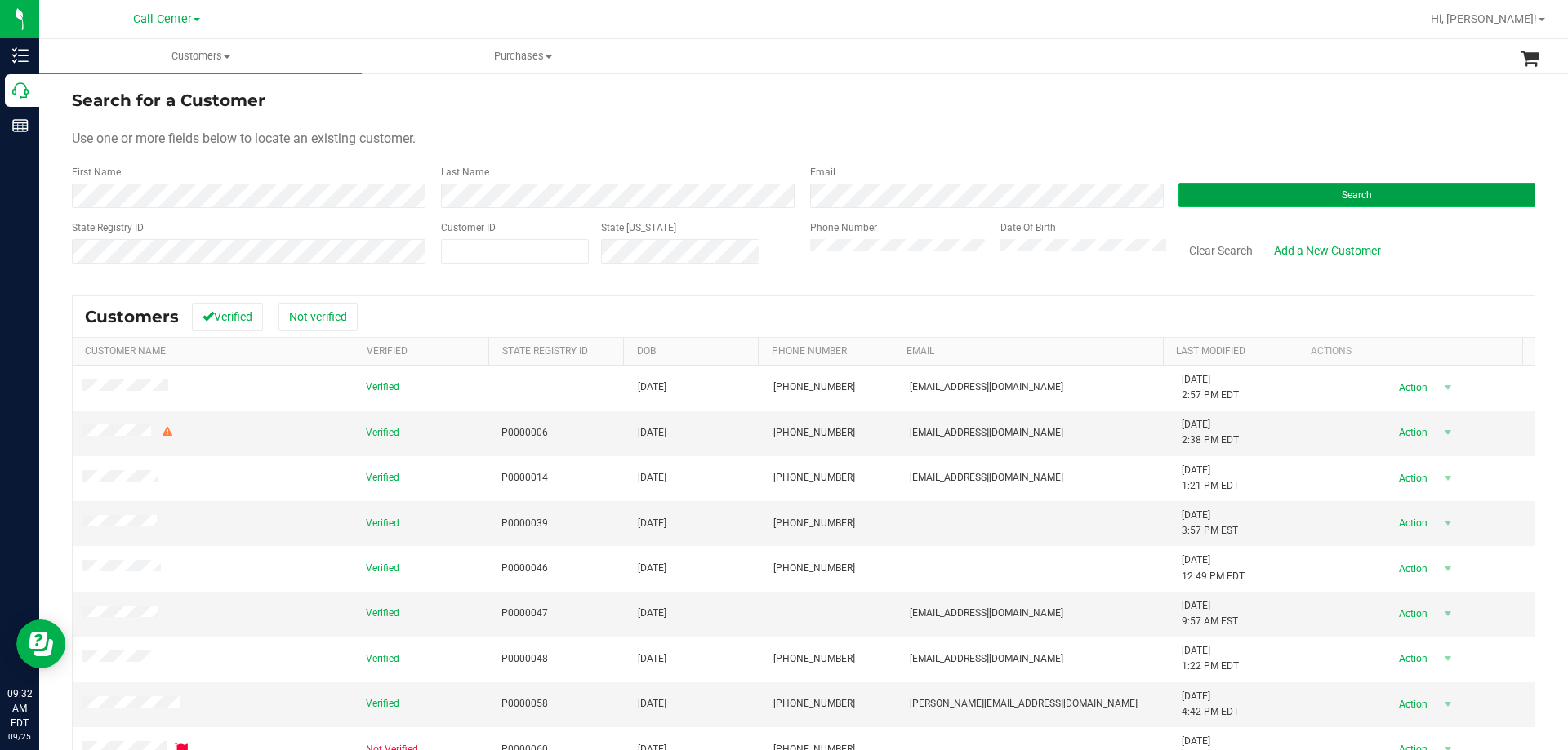
click at [1267, 200] on button "Search" at bounding box center [1356, 195] width 357 height 24
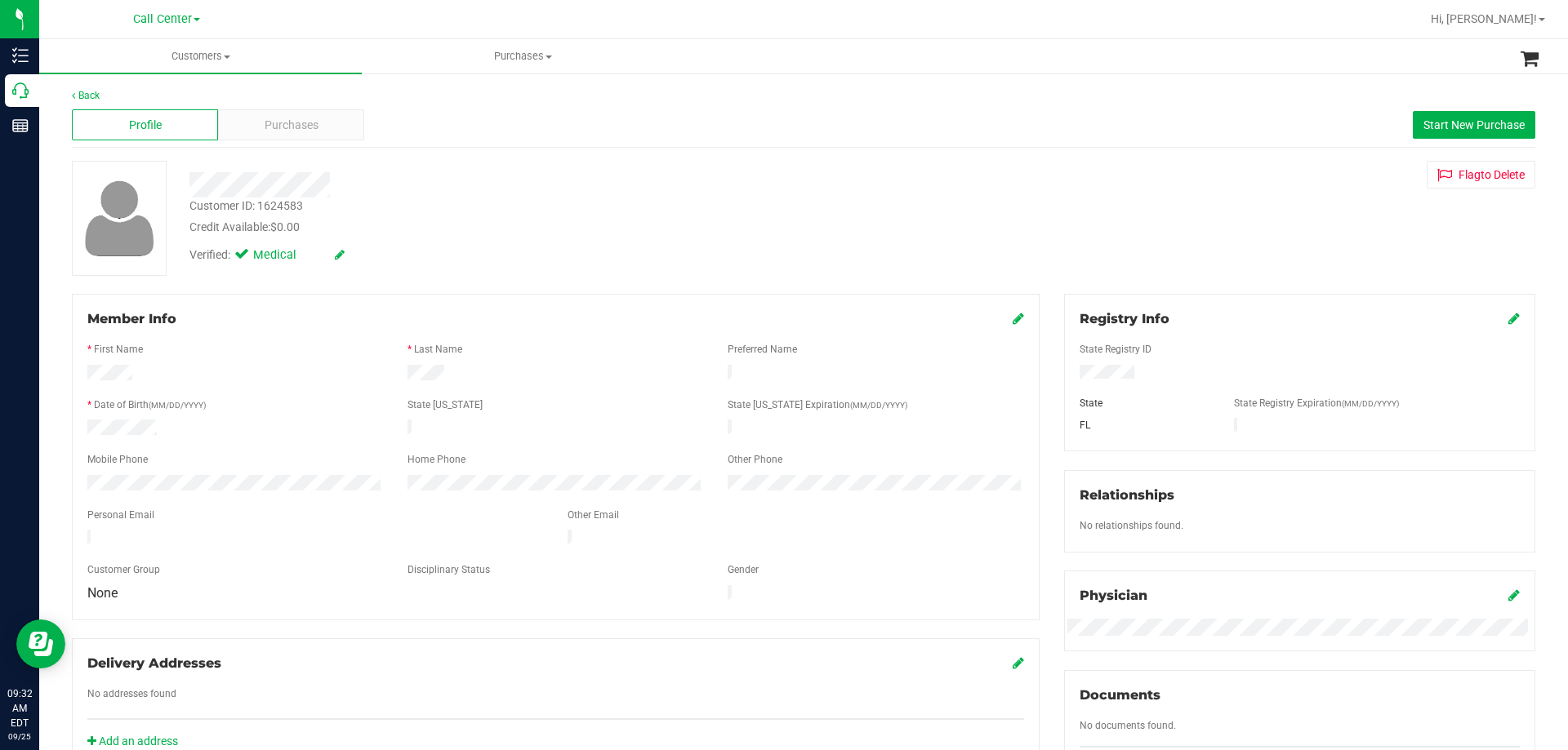
click at [280, 202] on div "Customer ID: 1624583" at bounding box center [246, 206] width 114 height 17
click at [280, 201] on div "Customer ID: 1624583" at bounding box center [246, 206] width 114 height 17
copy div "1624583"
click at [306, 136] on div "Purchases" at bounding box center [291, 125] width 146 height 31
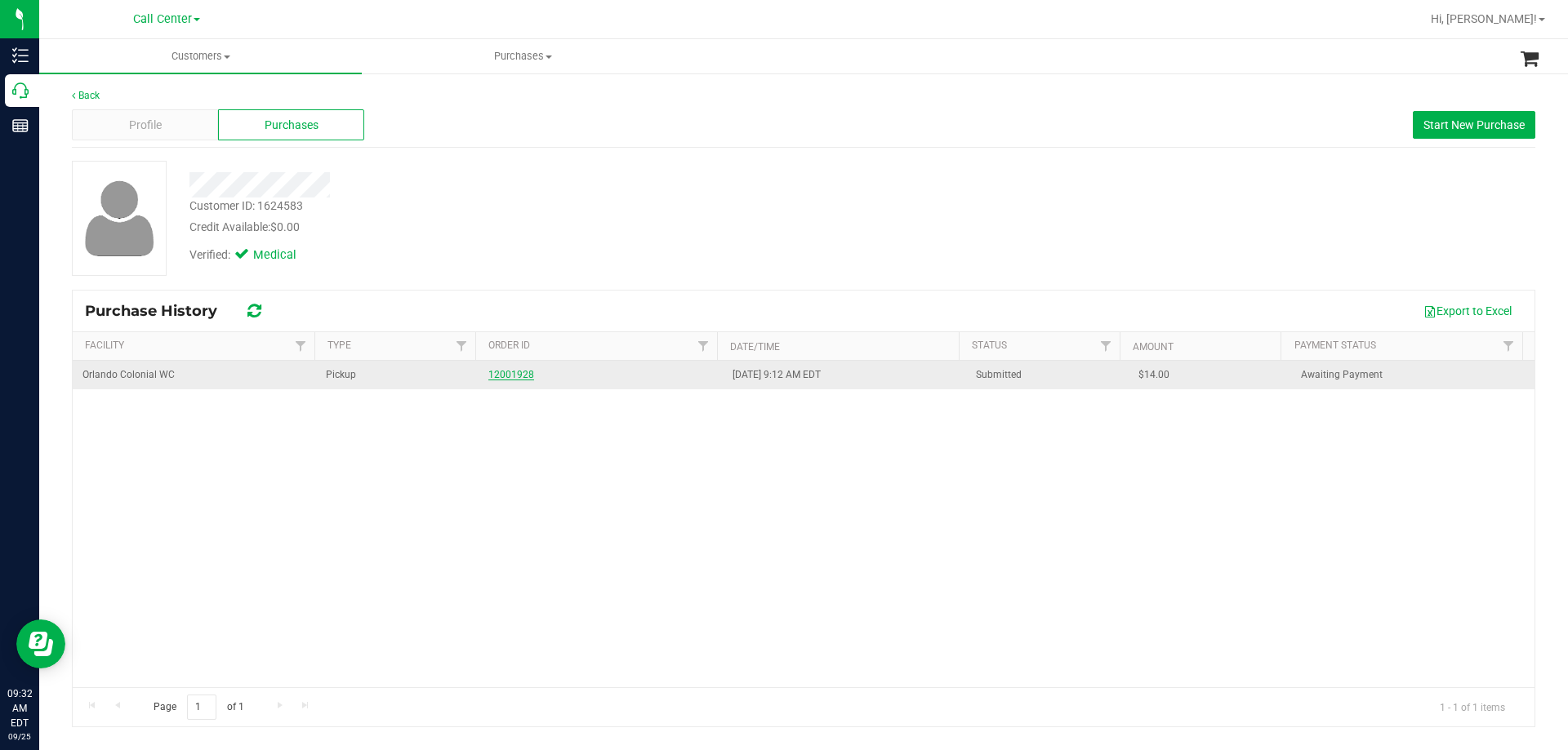
click at [519, 372] on link "12001928" at bounding box center [510, 374] width 46 height 11
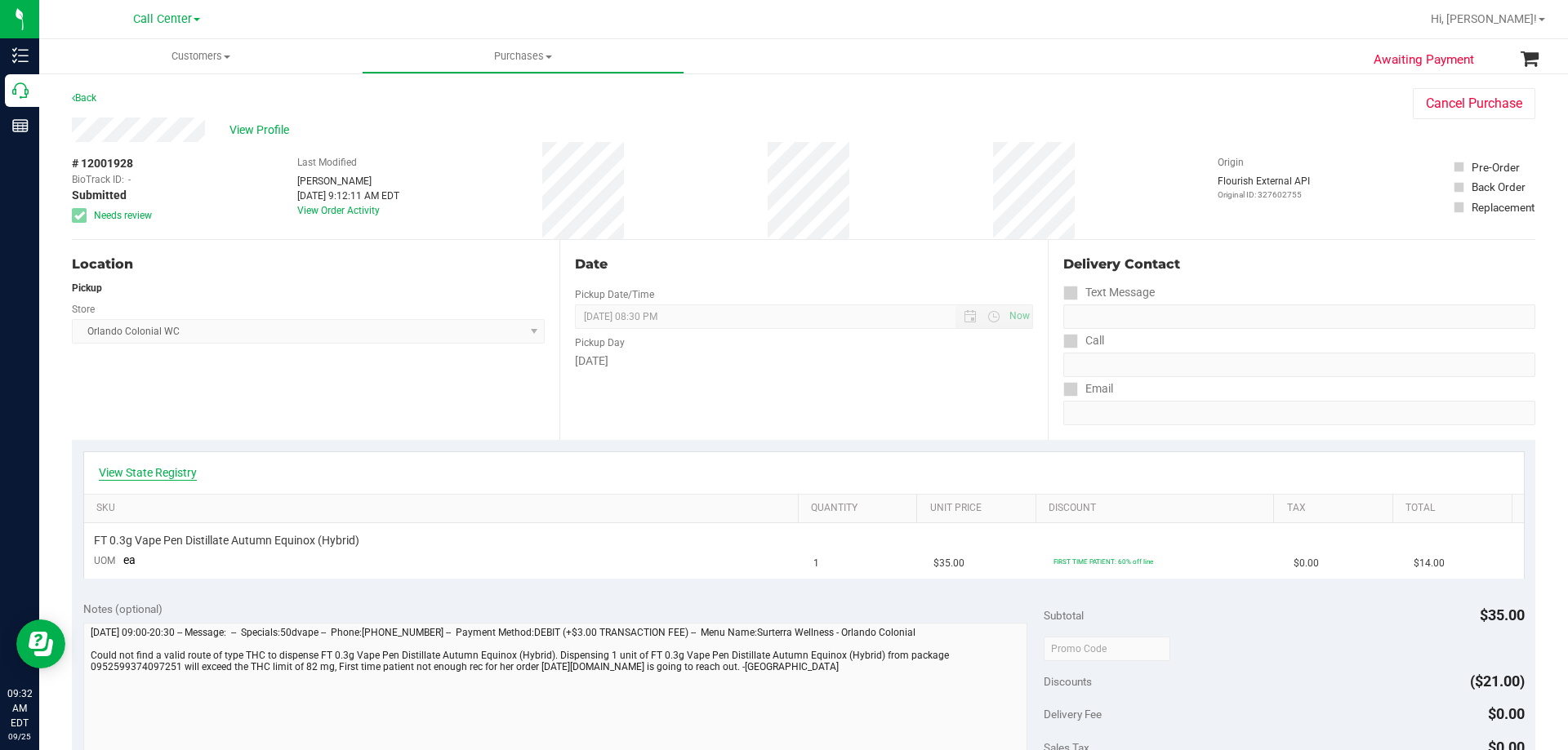
click at [165, 469] on link "View State Registry" at bounding box center [148, 472] width 98 height 16
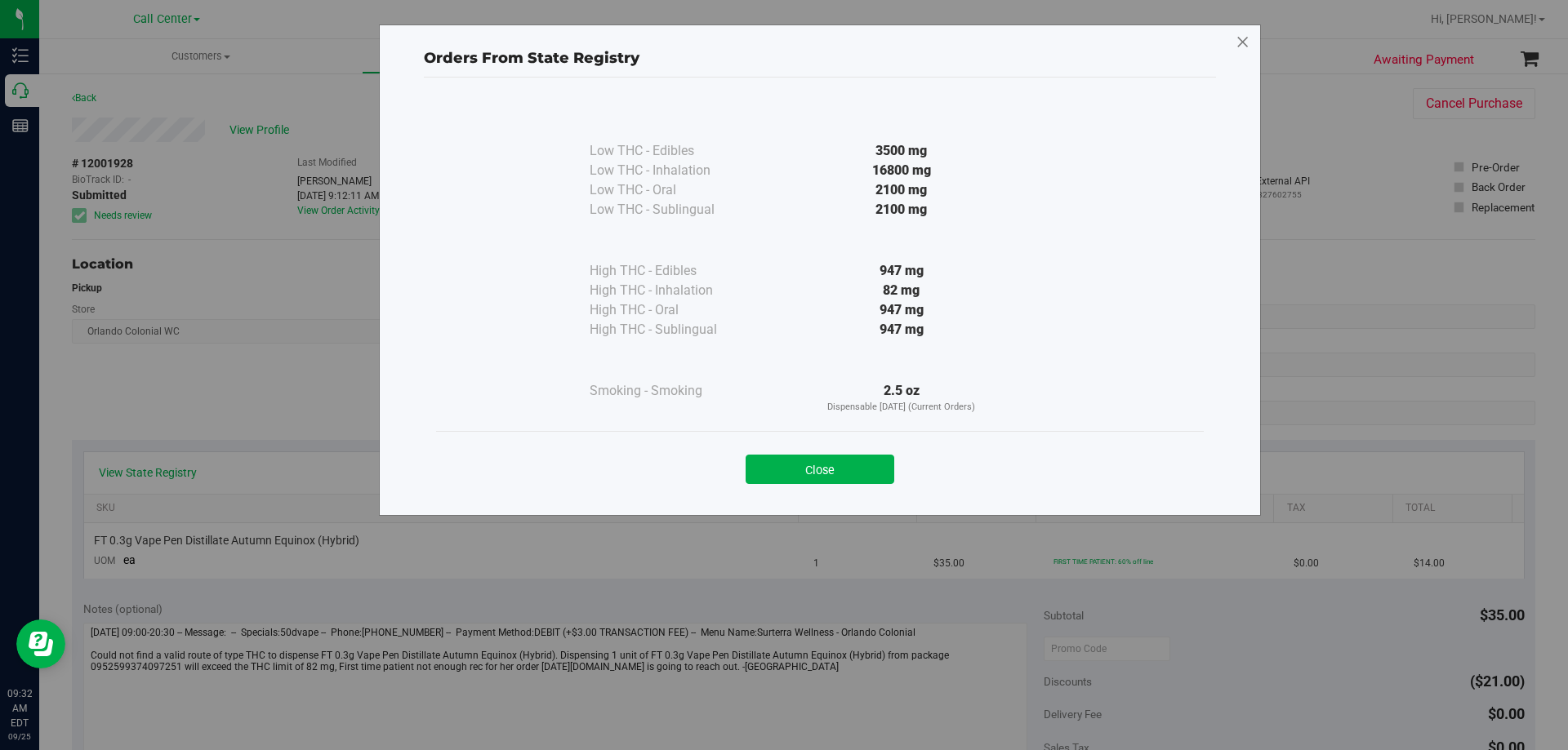
click at [1241, 44] on icon at bounding box center [1243, 42] width 15 height 26
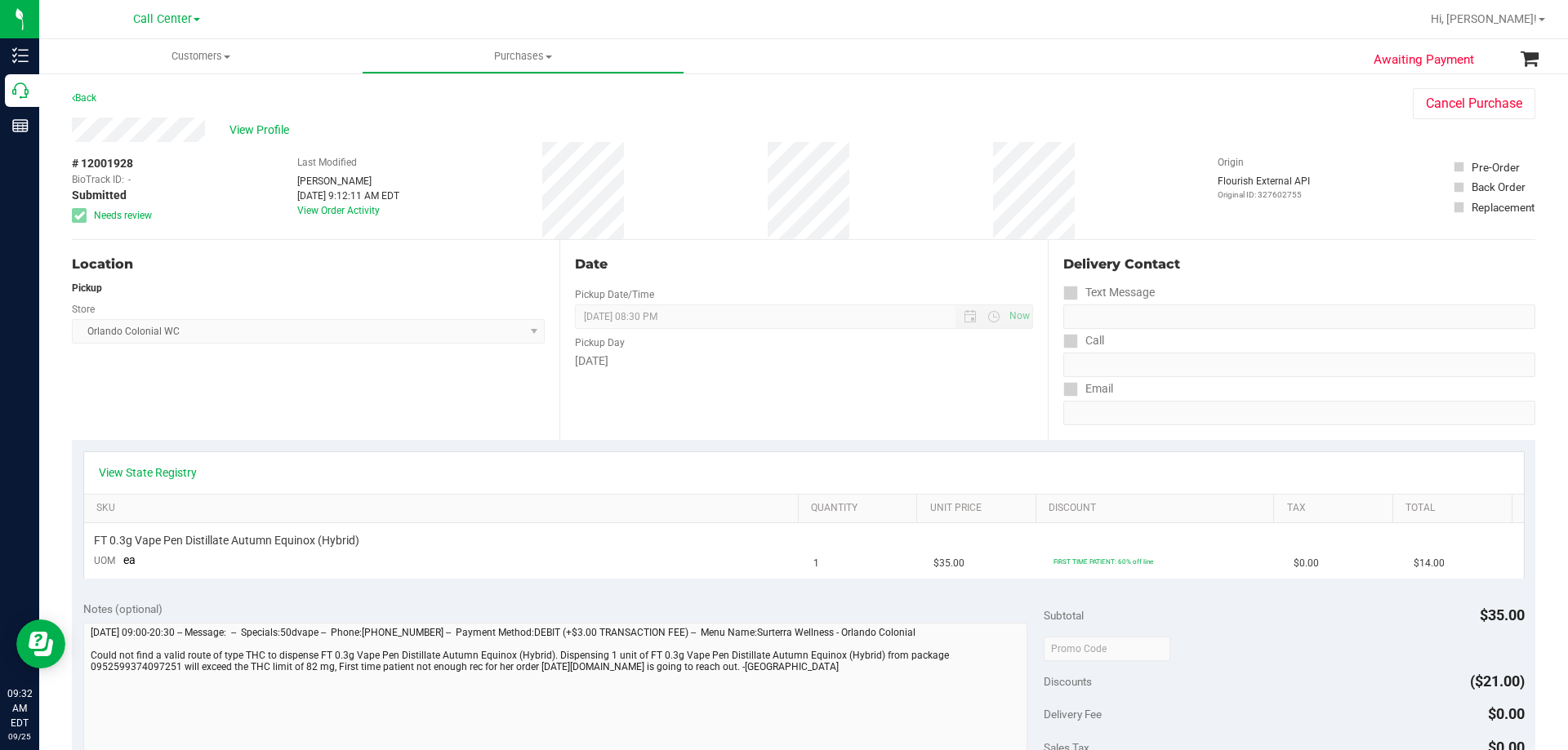
drag, startPoint x: 537, startPoint y: 180, endPoint x: 704, endPoint y: 180, distance: 167.0
click at [704, 180] on div "# 12001928 BioTrack ID: - Submitted Needs review Last Modified [PERSON_NAME] [D…" at bounding box center [803, 190] width 1463 height 97
click at [313, 279] on div "Location Pickup Store [GEOGRAPHIC_DATA] Colonial WC Select Store [PERSON_NAME][…" at bounding box center [315, 340] width 487 height 200
click at [679, 164] on div "# 12001928 BioTrack ID: - Submitted Needs review Last Modified [PERSON_NAME] [D…" at bounding box center [803, 190] width 1463 height 97
click at [176, 470] on link "View State Registry" at bounding box center [148, 472] width 98 height 16
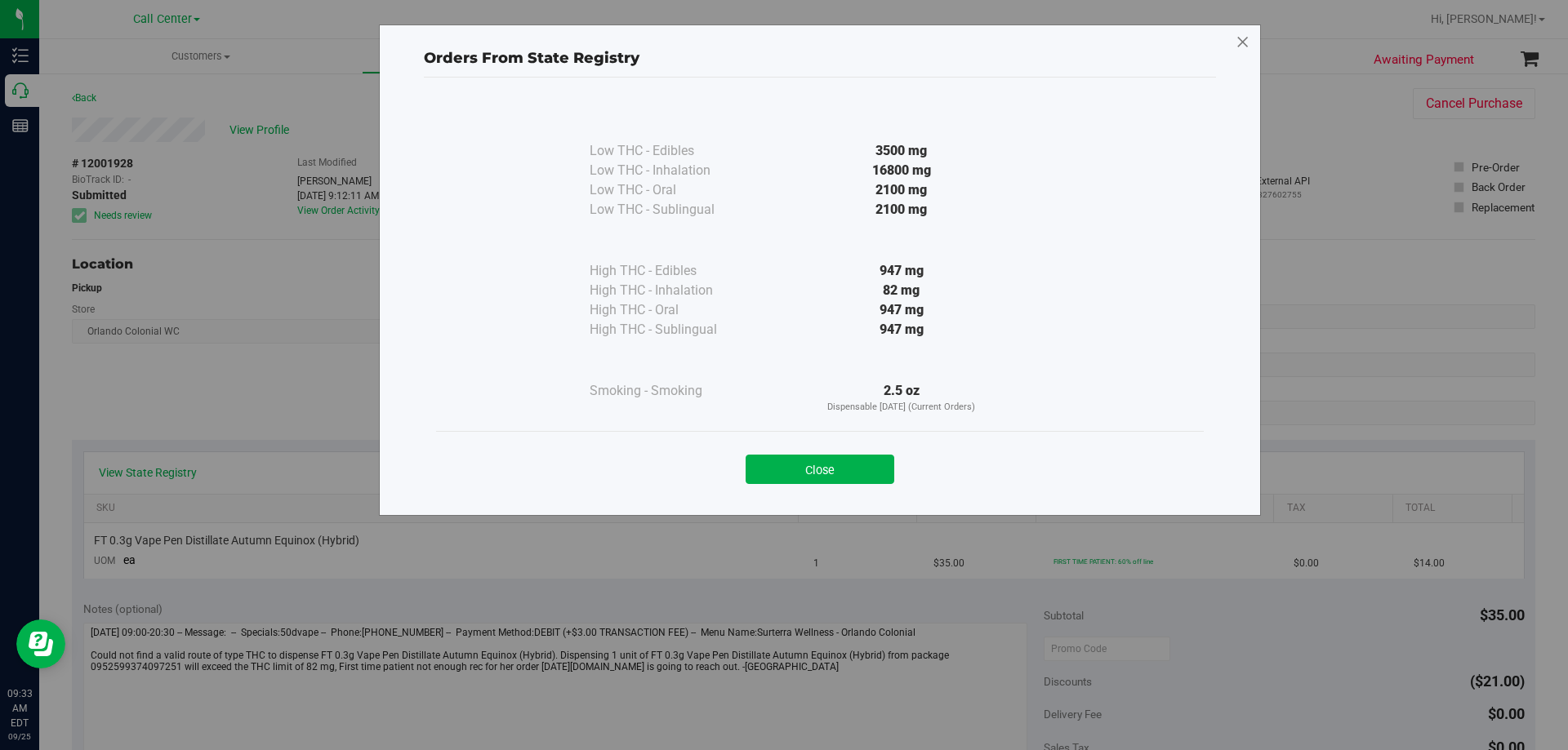
click at [1247, 41] on icon at bounding box center [1243, 42] width 15 height 26
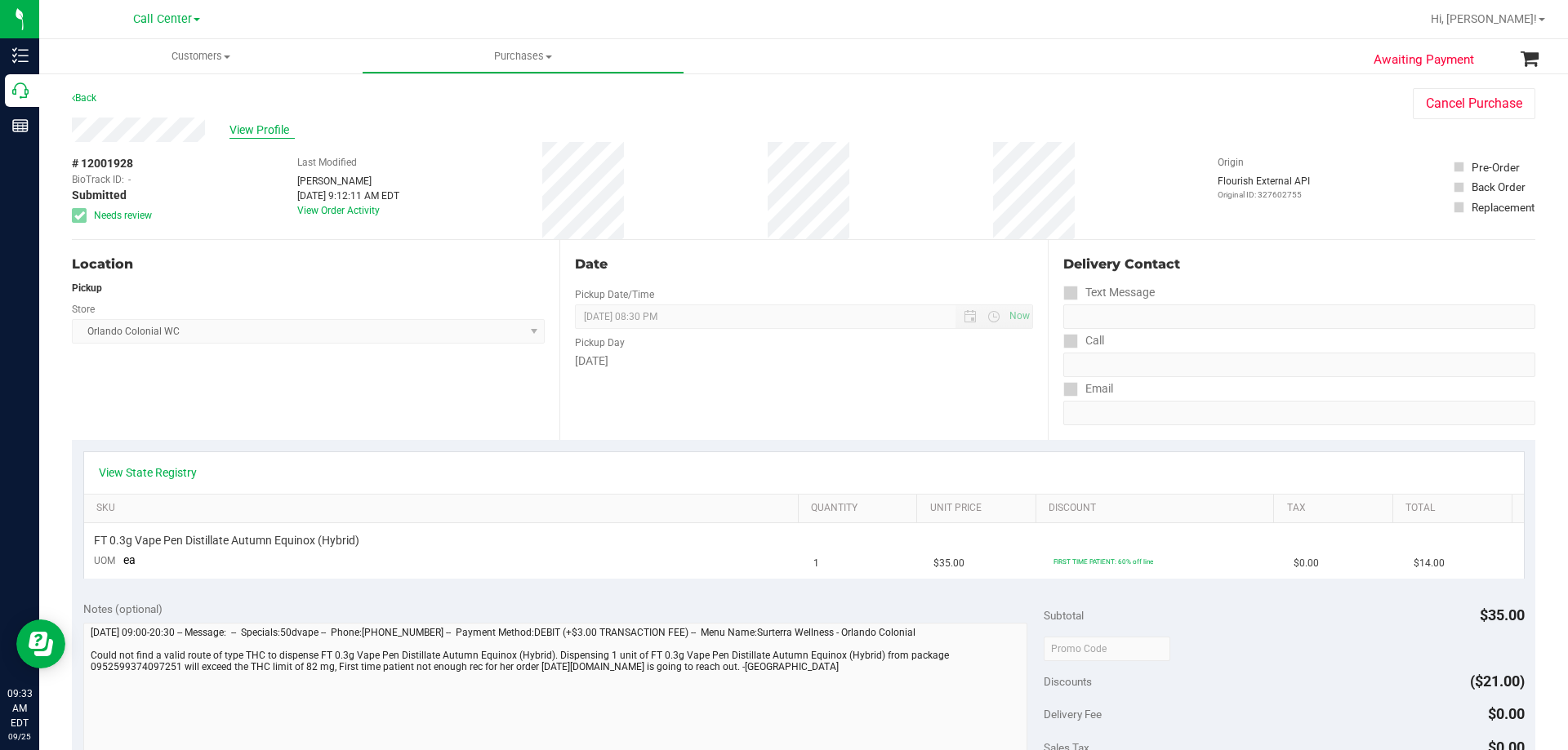
click at [256, 124] on span "View Profile" at bounding box center [262, 130] width 65 height 17
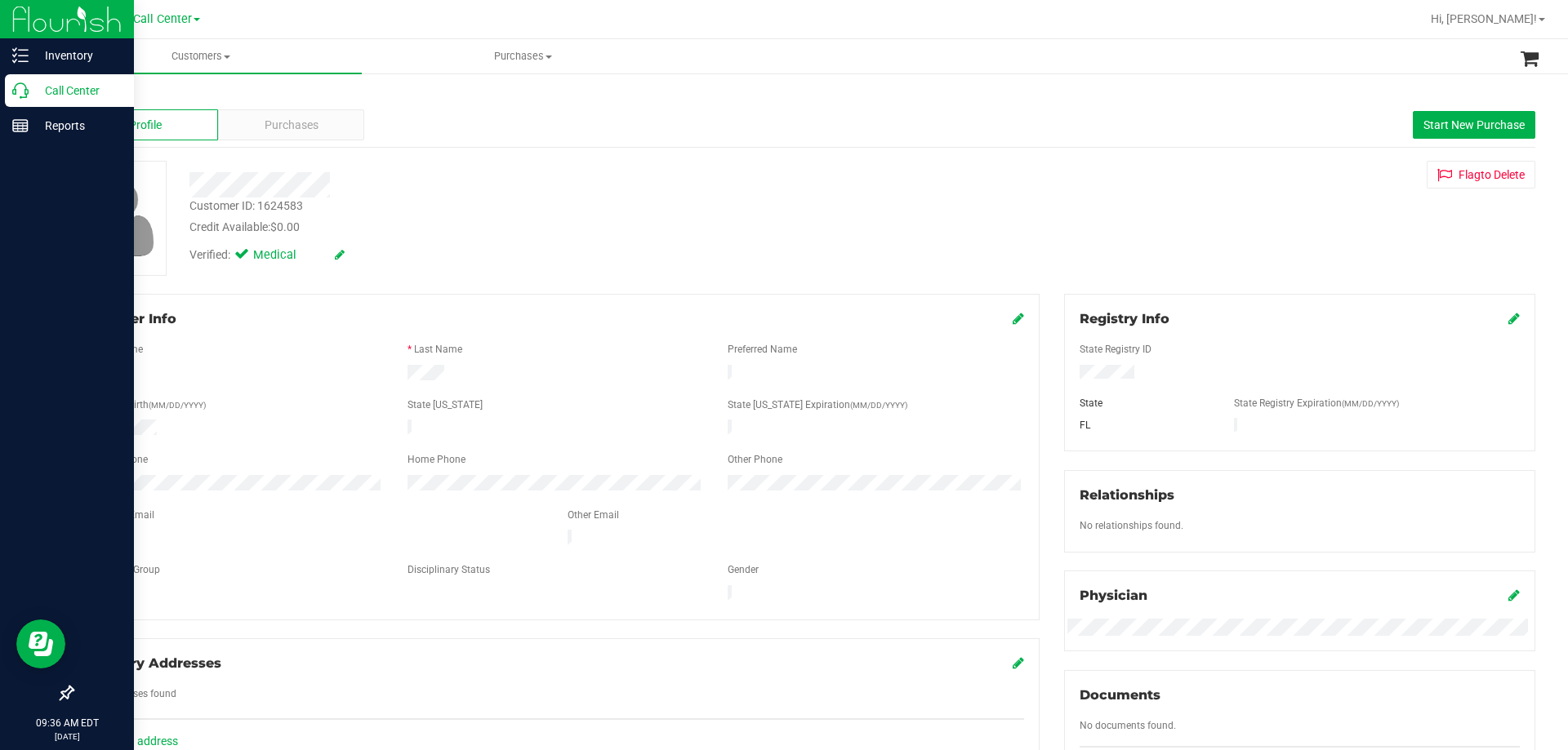
click at [64, 89] on p "Call Center" at bounding box center [77, 90] width 98 height 20
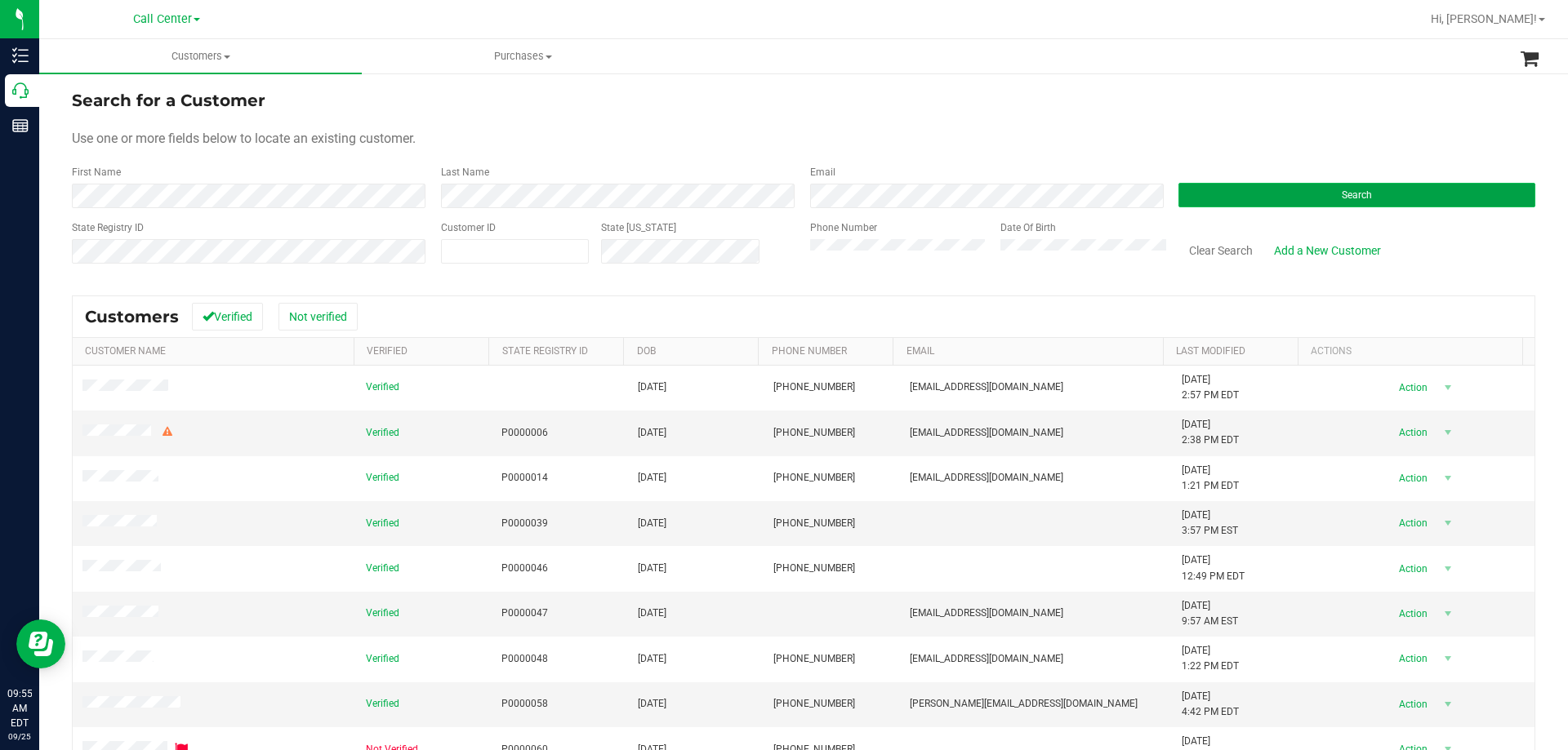
click at [1250, 194] on button "Search" at bounding box center [1356, 195] width 357 height 24
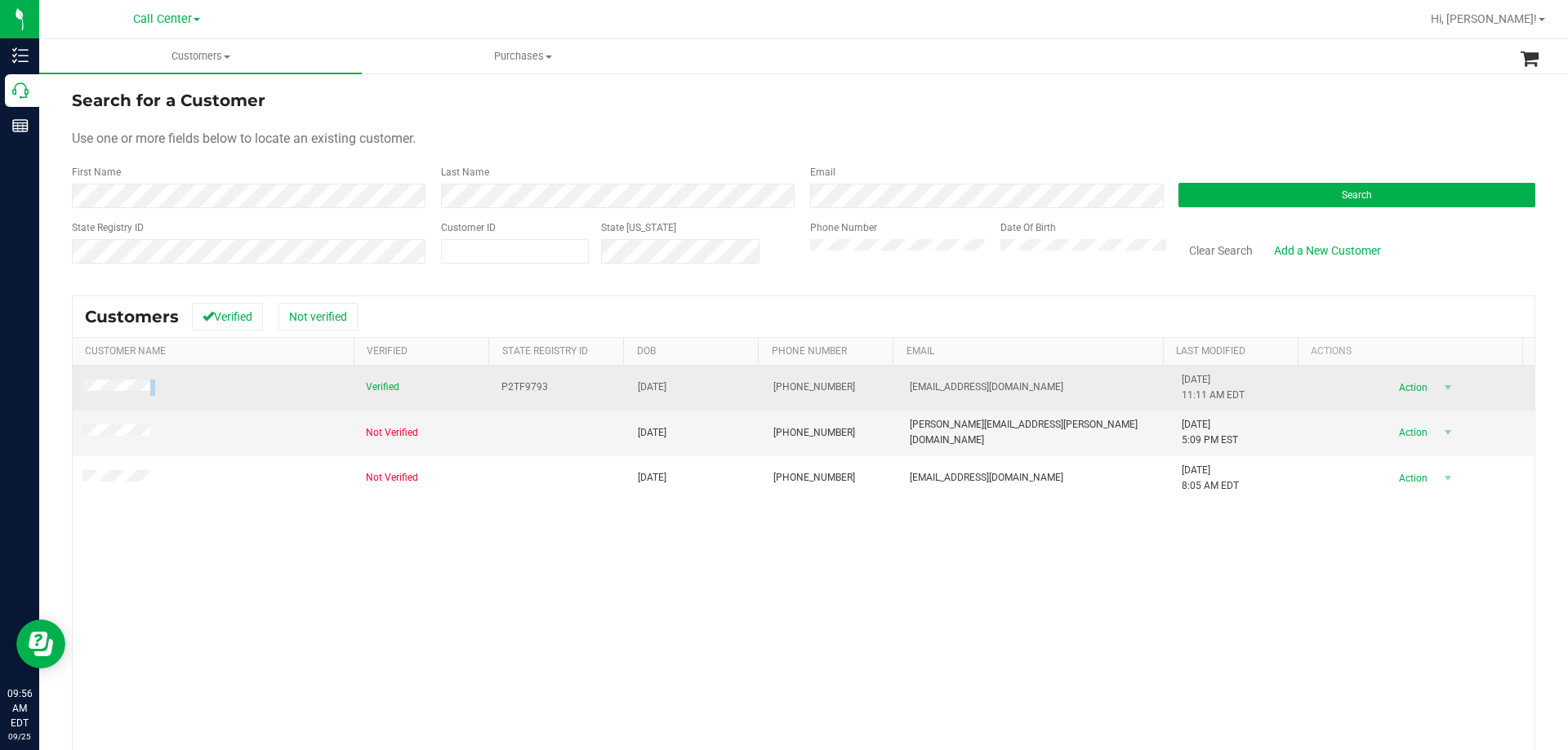
drag, startPoint x: 184, startPoint y: 384, endPoint x: 75, endPoint y: 388, distance: 109.1
click at [75, 388] on td at bounding box center [213, 388] width 283 height 45
copy span
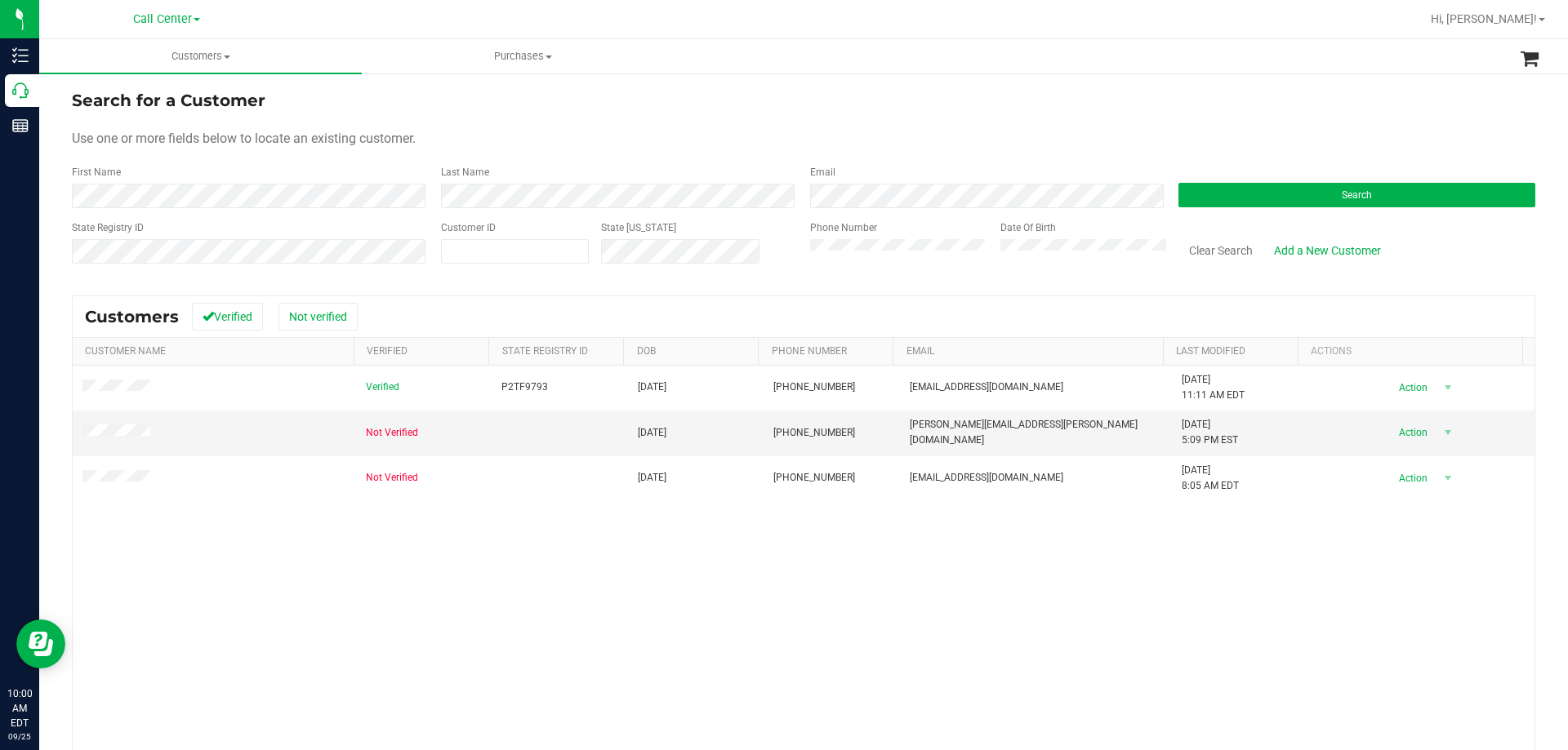
click at [550, 235] on div "State Registry ID Customer ID State [US_STATE] Phone Number Date Of Birth Clear…" at bounding box center [803, 249] width 1463 height 58
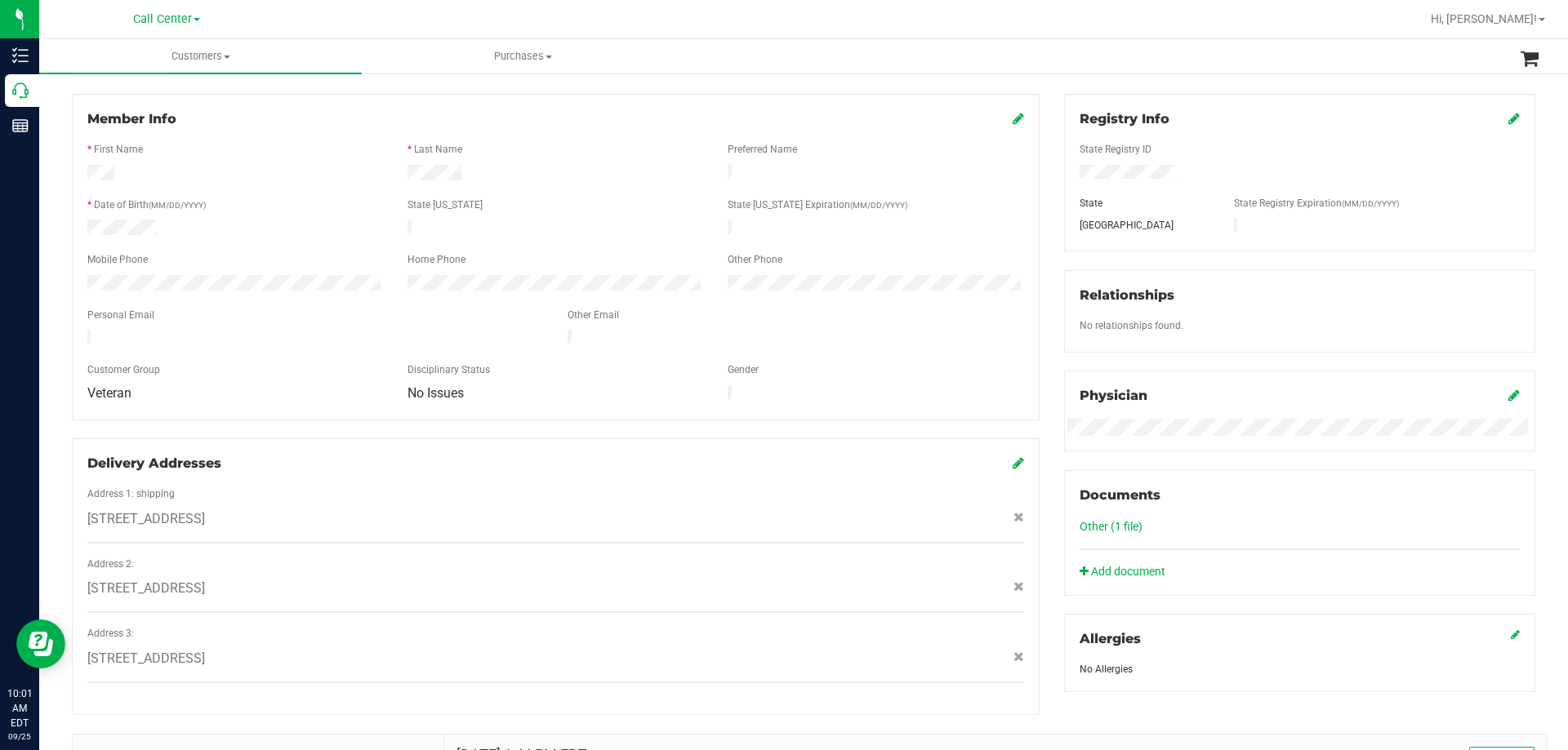
scroll to position [327, 0]
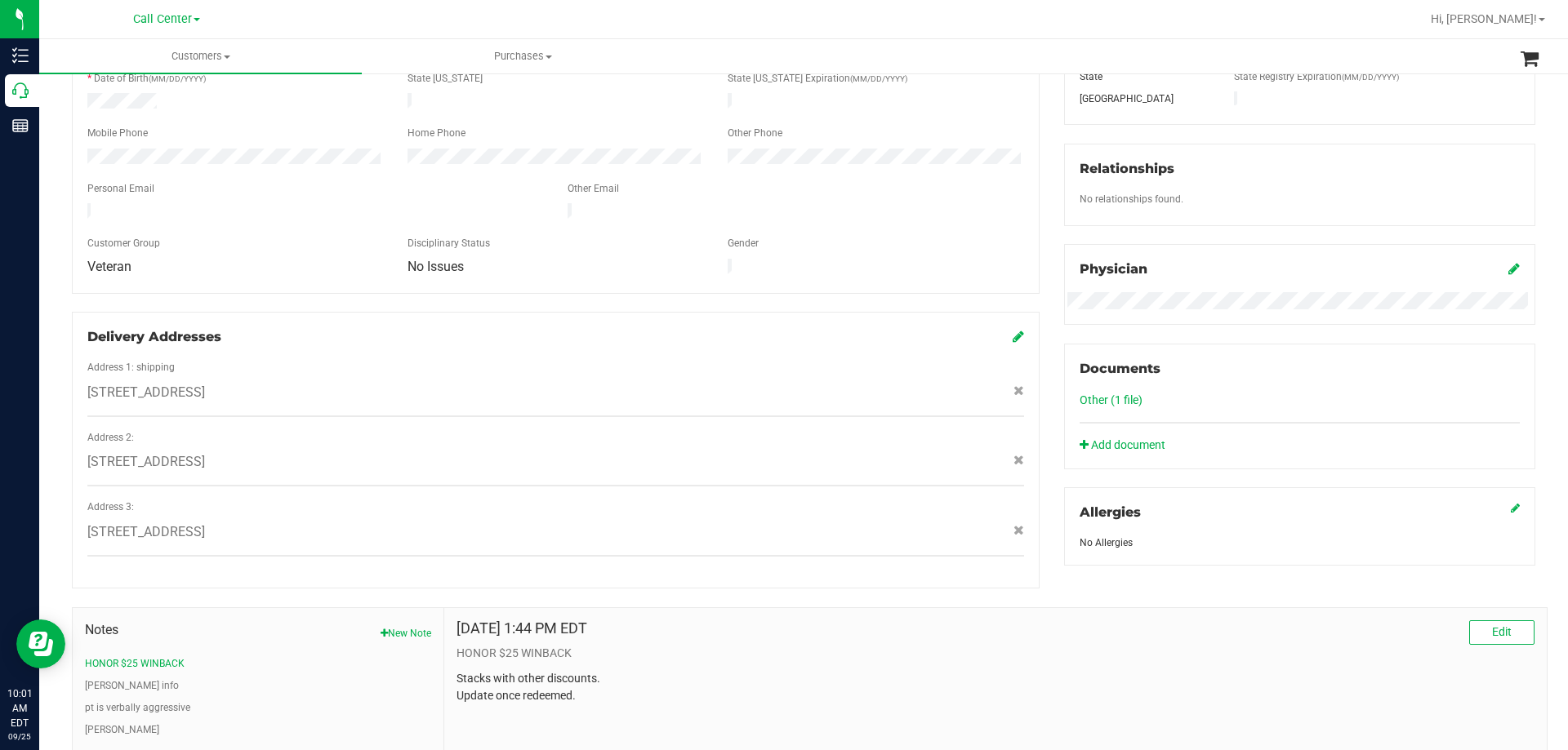
drag, startPoint x: 458, startPoint y: 367, endPoint x: 295, endPoint y: 649, distance: 325.7
click at [295, 656] on li "HONOR $25 WINBACK" at bounding box center [258, 663] width 346 height 15
click at [151, 700] on button "pt is verbally aggressive" at bounding box center [138, 707] width 105 height 15
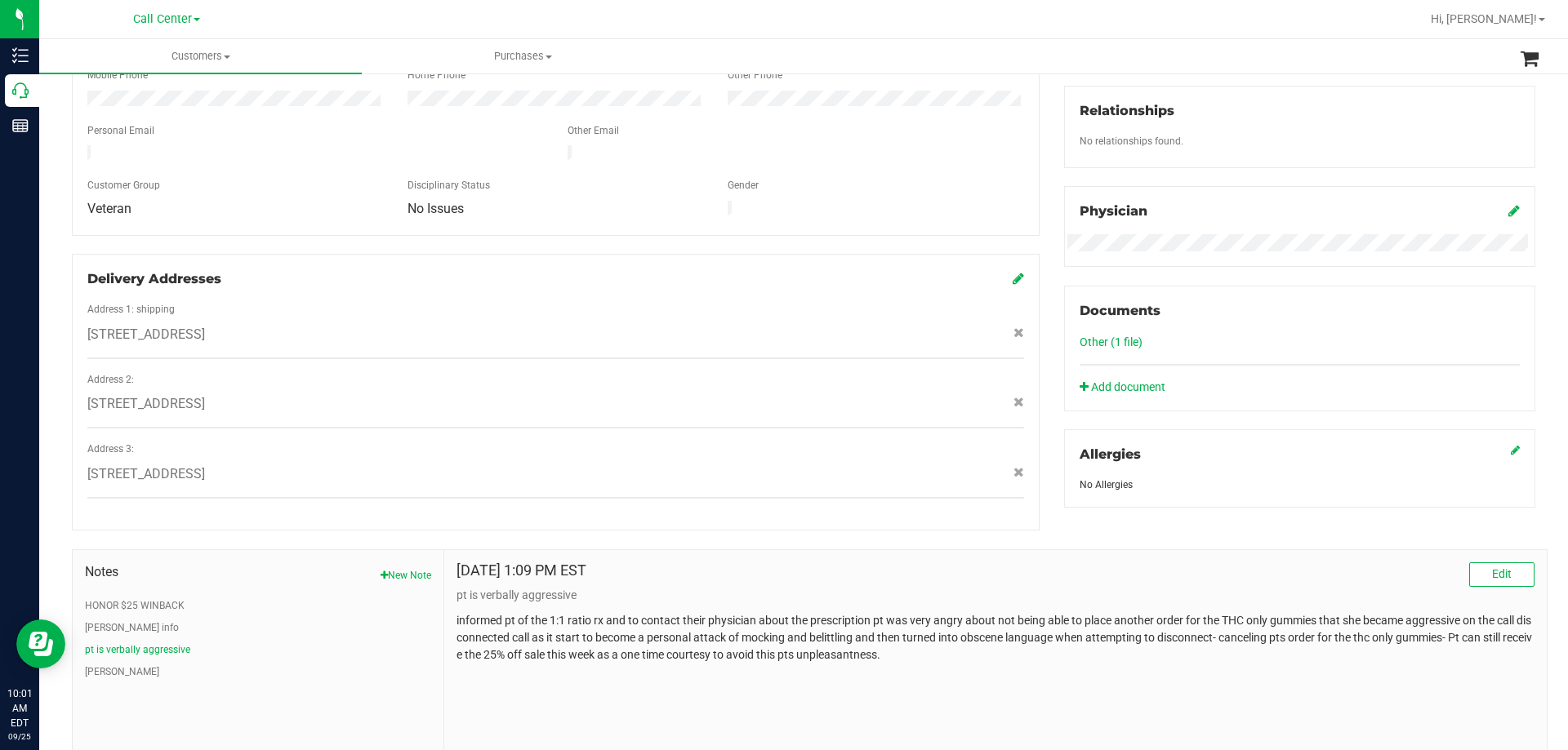
scroll to position [440, 0]
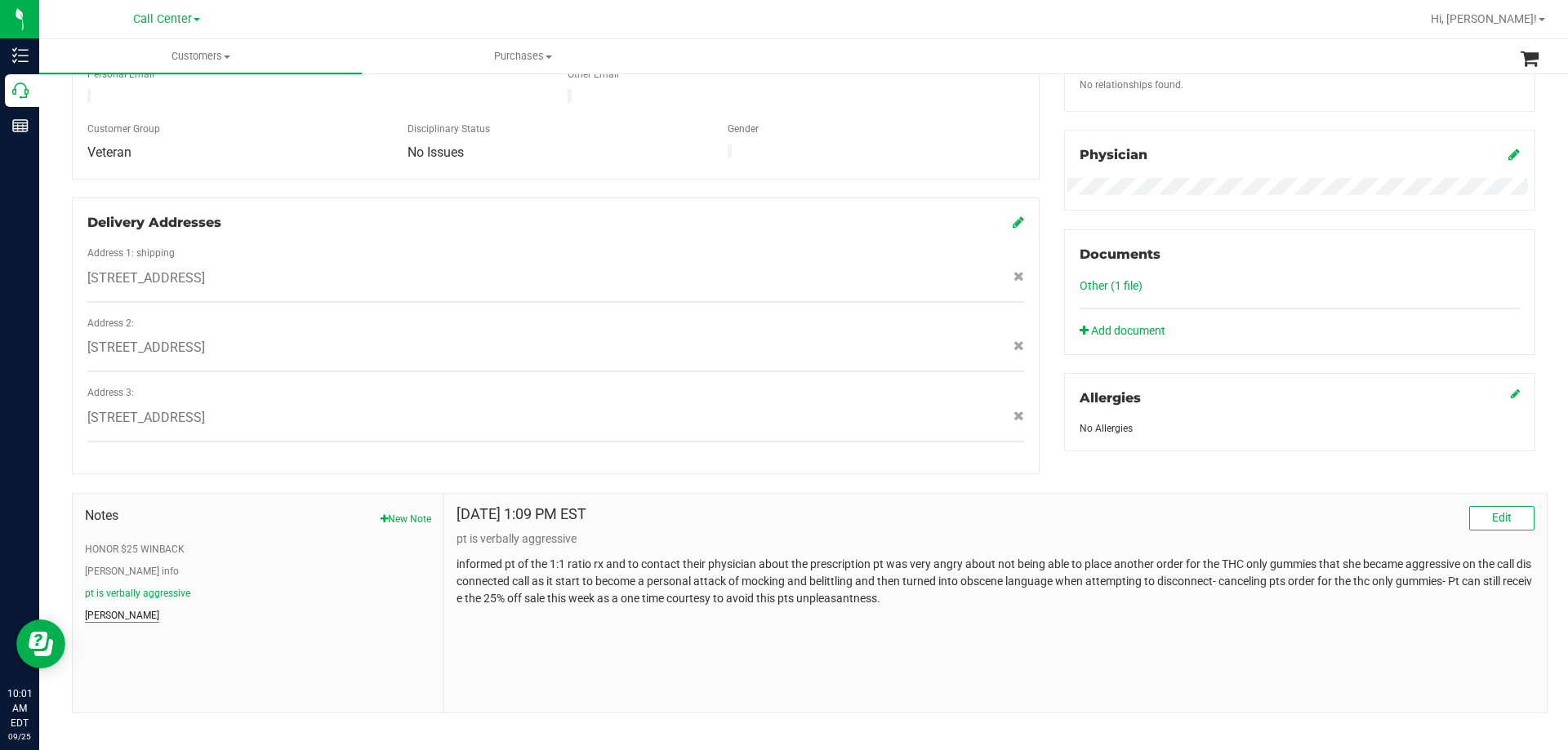
click at [100, 608] on button "[PERSON_NAME]" at bounding box center [122, 615] width 74 height 15
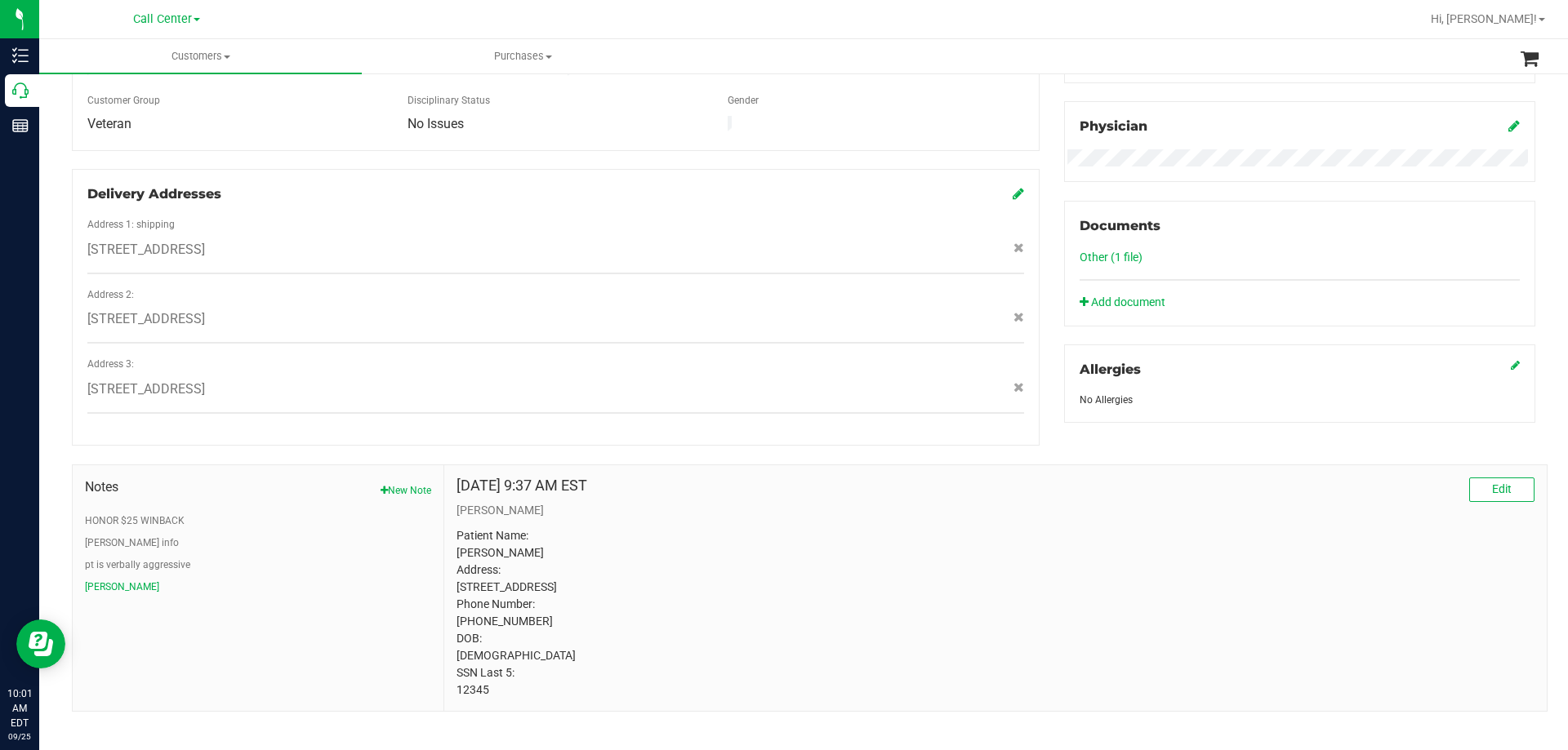
scroll to position [485, 0]
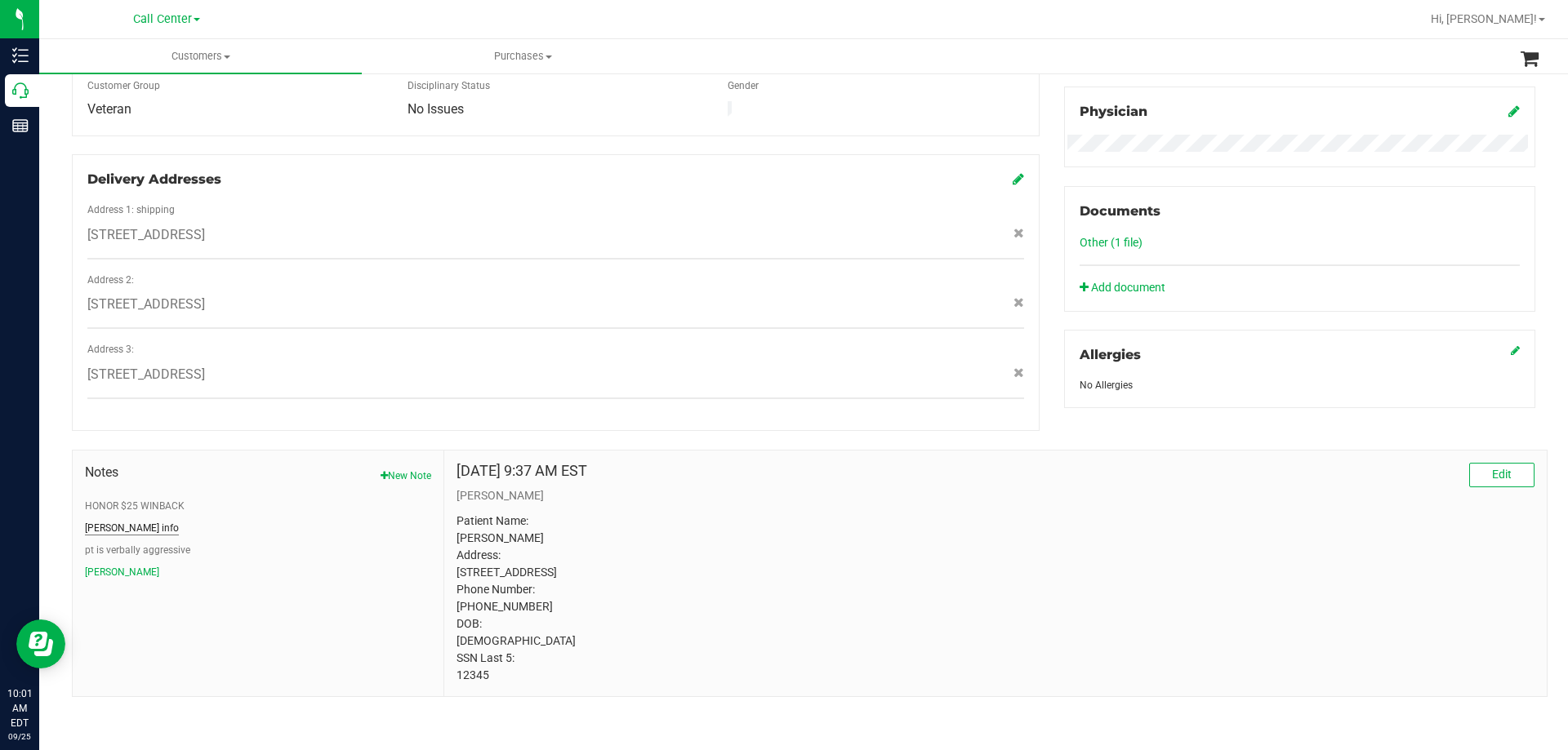
click at [109, 520] on button "[PERSON_NAME] info" at bounding box center [132, 527] width 94 height 15
click at [118, 499] on button "HONOR $25 WINBACK" at bounding box center [135, 506] width 100 height 15
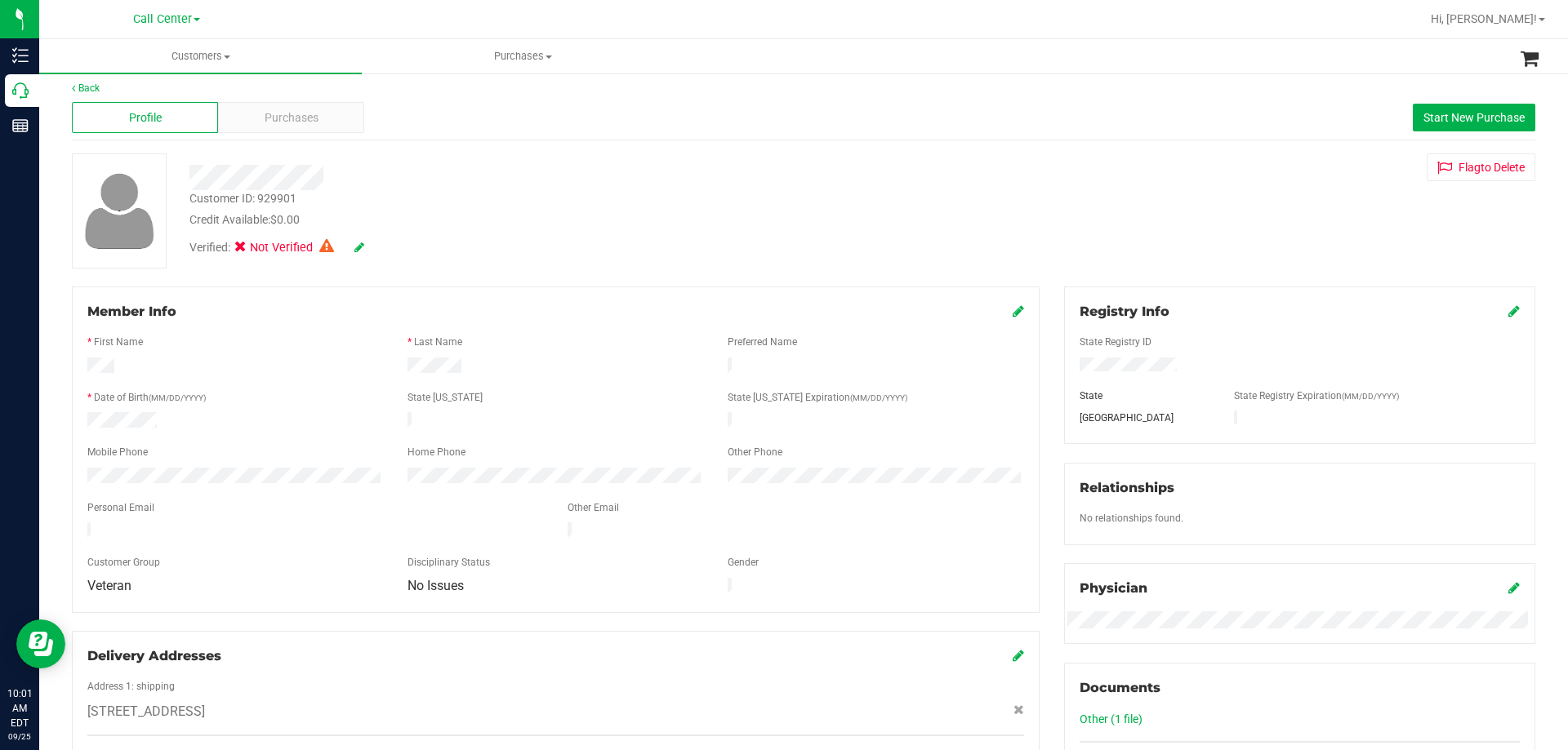
scroll to position [0, 0]
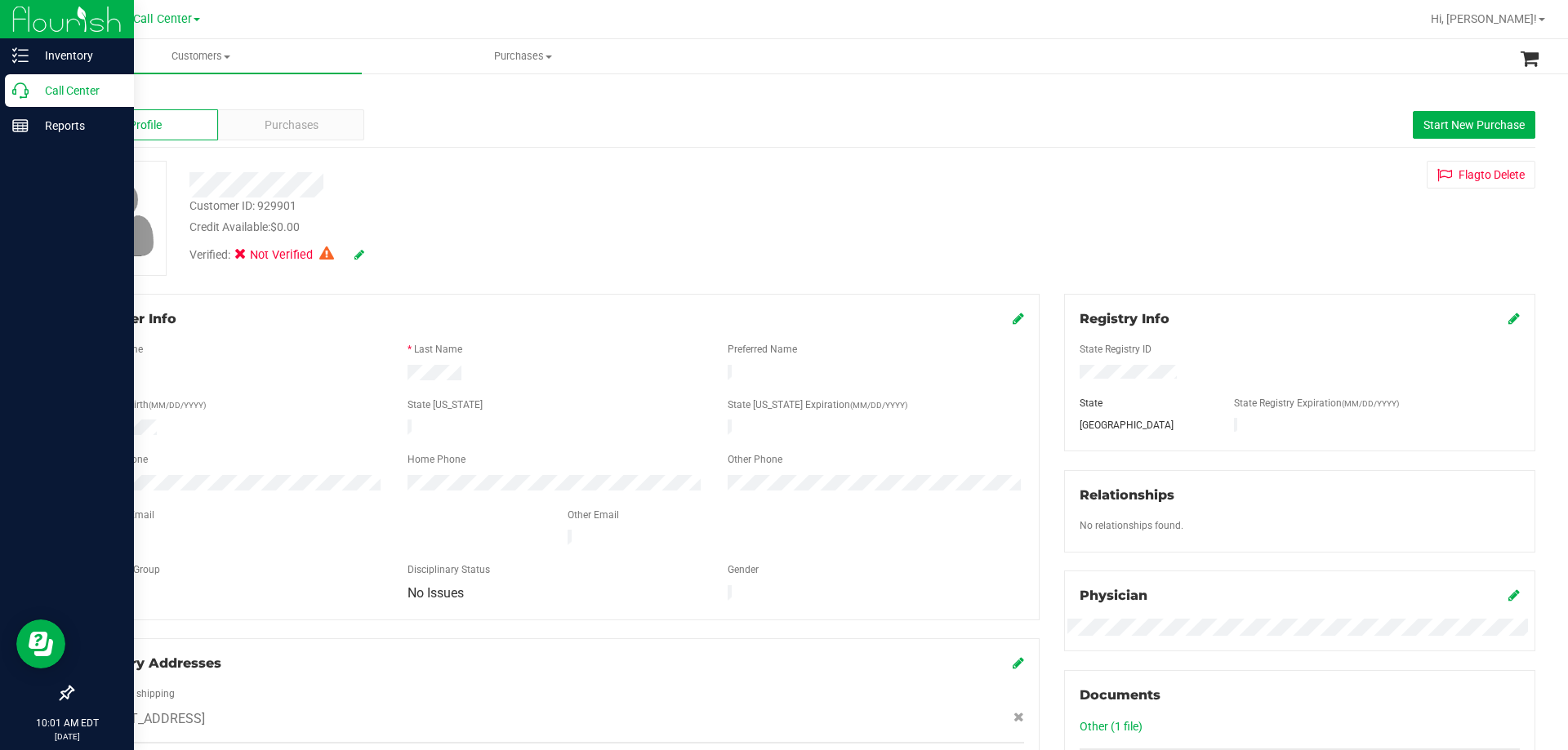
click at [55, 89] on p "Call Center" at bounding box center [77, 90] width 98 height 20
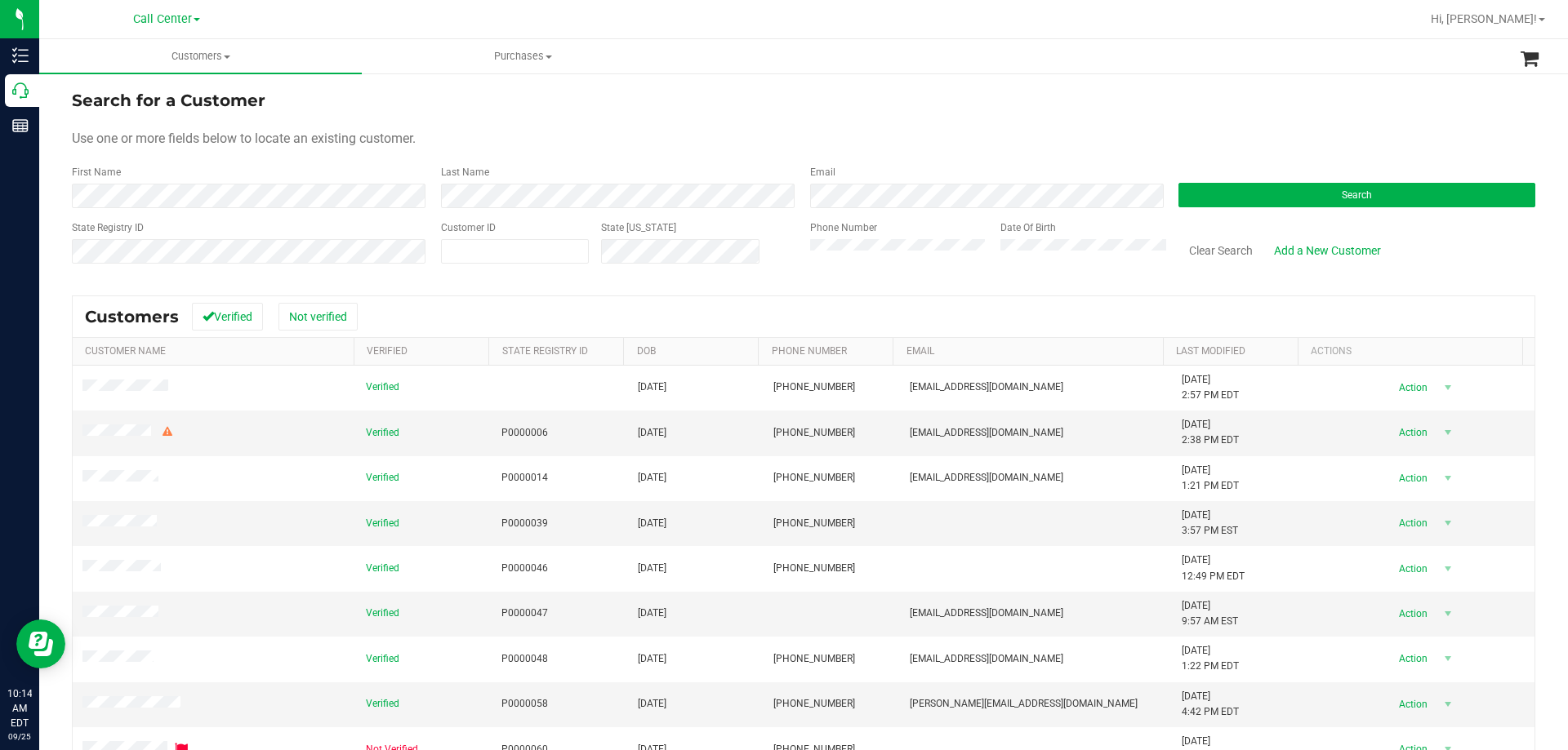
click at [897, 238] on div "Phone Number" at bounding box center [898, 249] width 178 height 58
click at [1199, 202] on button "Search" at bounding box center [1356, 195] width 357 height 24
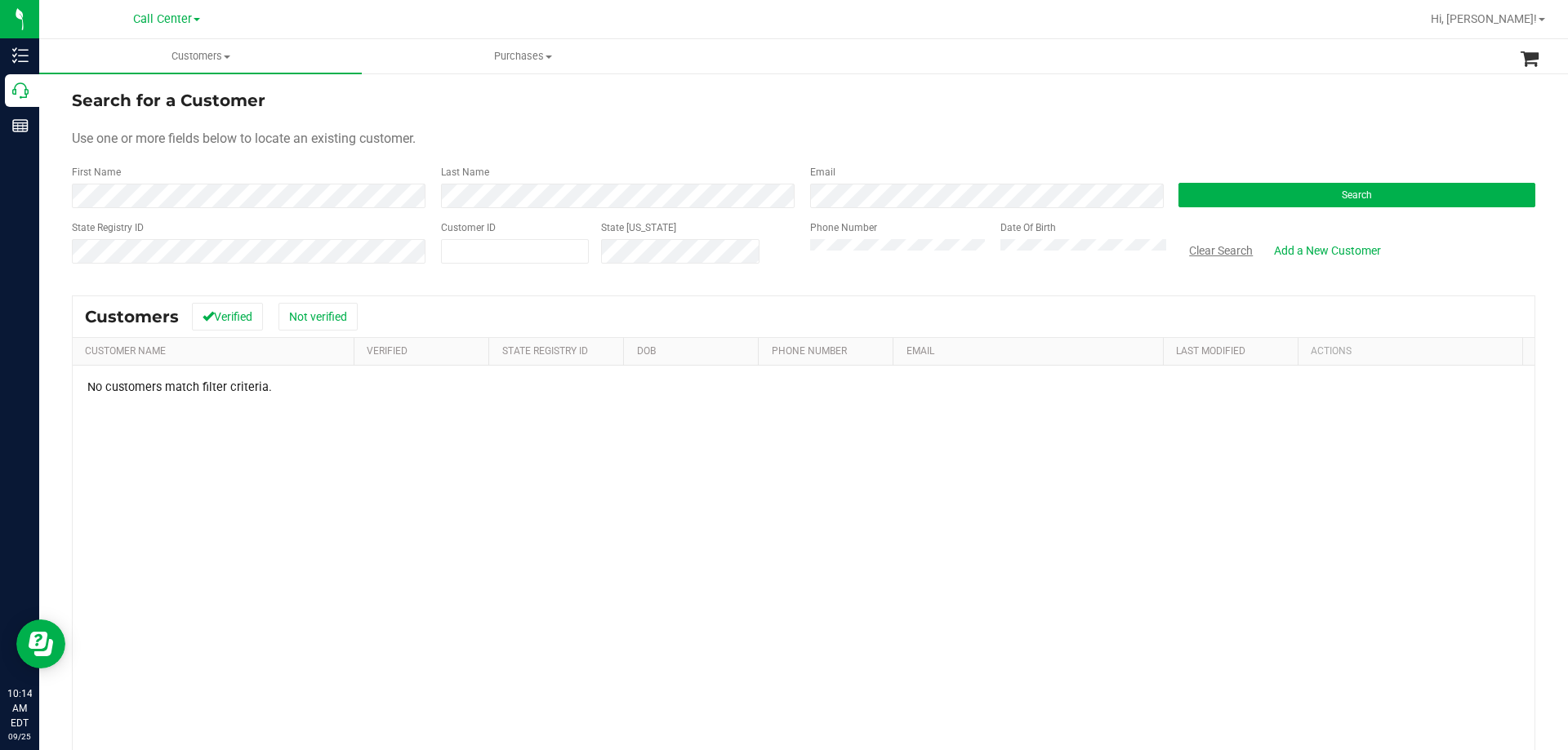
click at [1220, 258] on button "Clear Search" at bounding box center [1220, 250] width 85 height 28
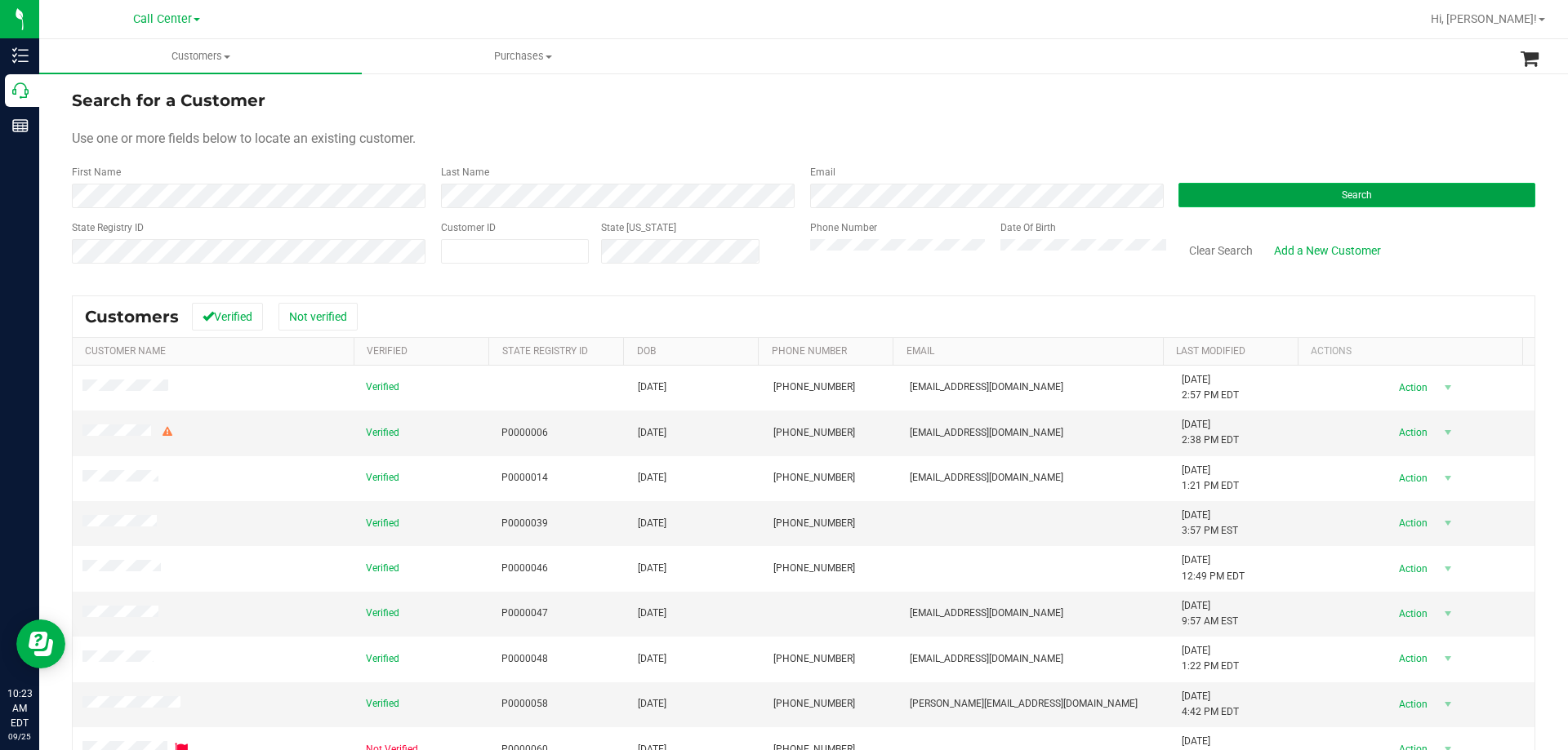
click at [1255, 190] on button "Search" at bounding box center [1356, 195] width 357 height 24
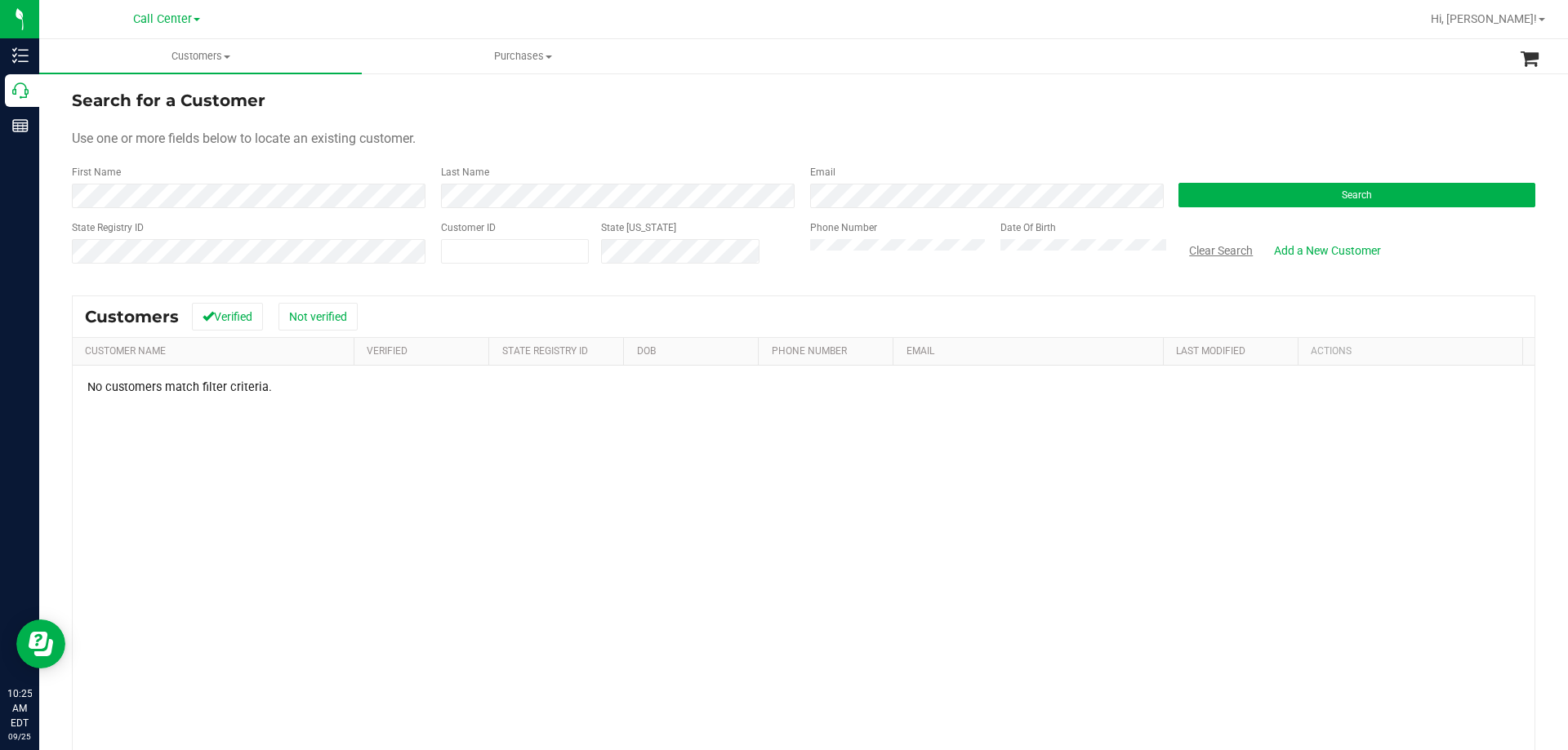
click at [1196, 254] on button "Clear Search" at bounding box center [1220, 250] width 85 height 28
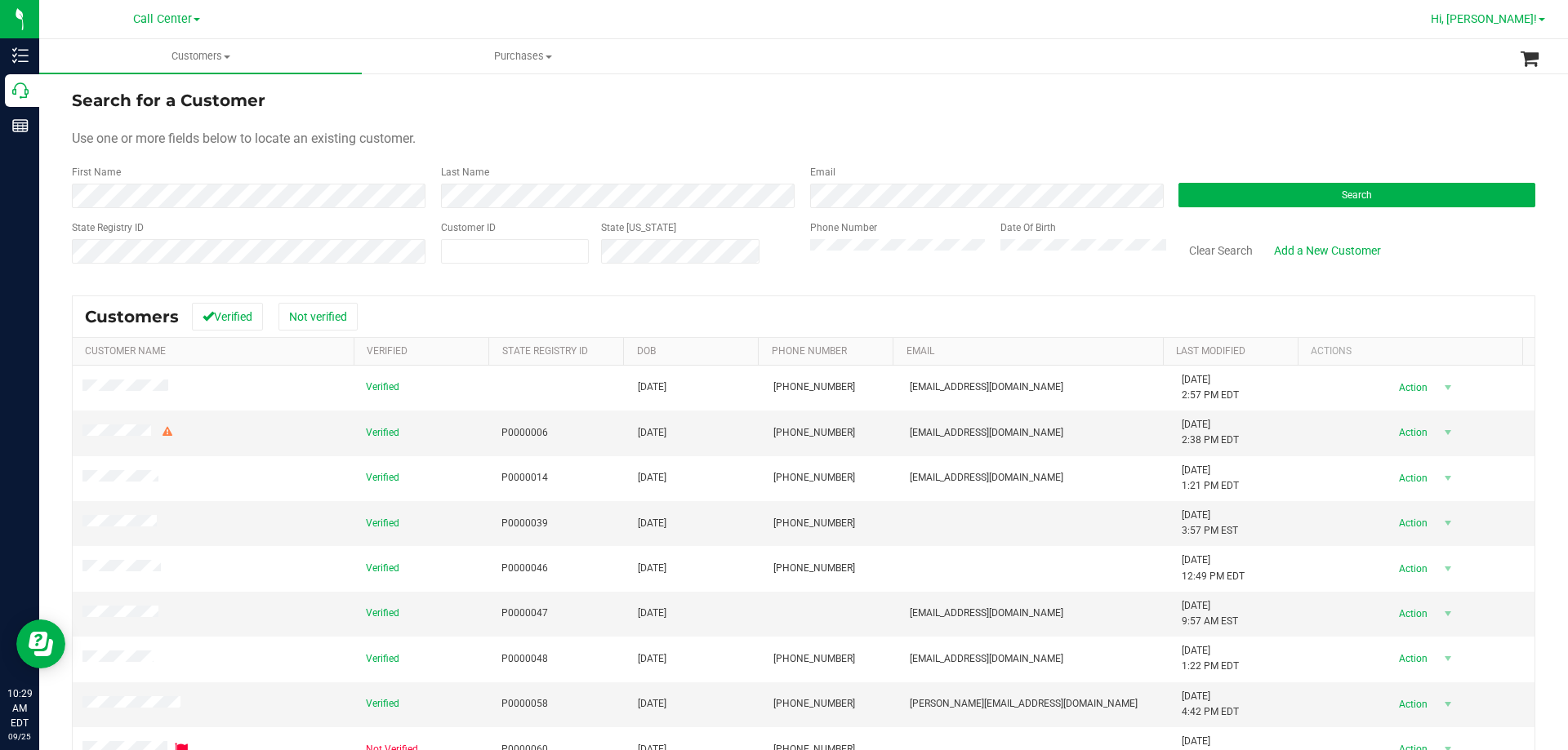
click at [1509, 16] on span "Hi, [PERSON_NAME]!" at bounding box center [1483, 18] width 106 height 13
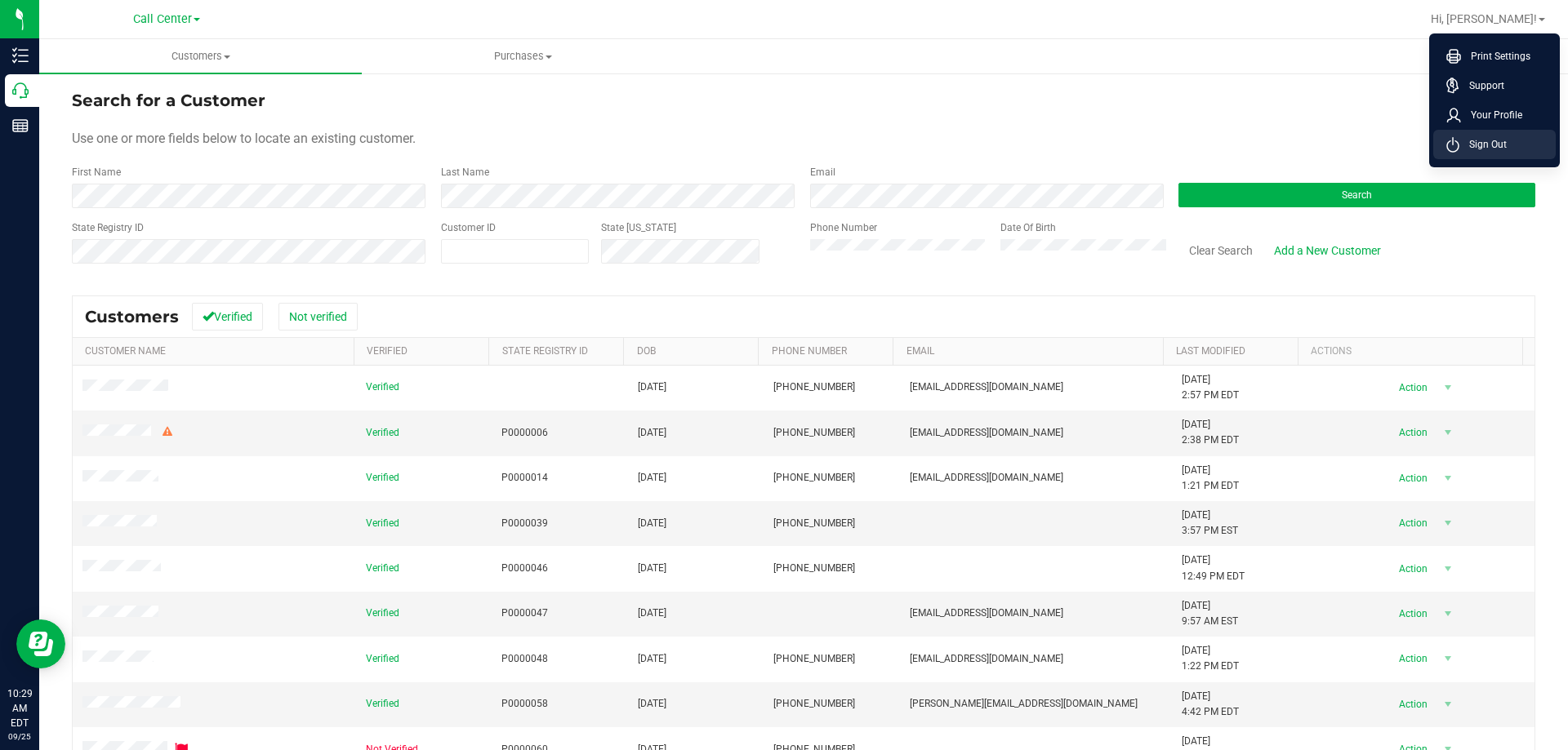
click at [1478, 146] on span "Sign Out" at bounding box center [1482, 144] width 47 height 16
